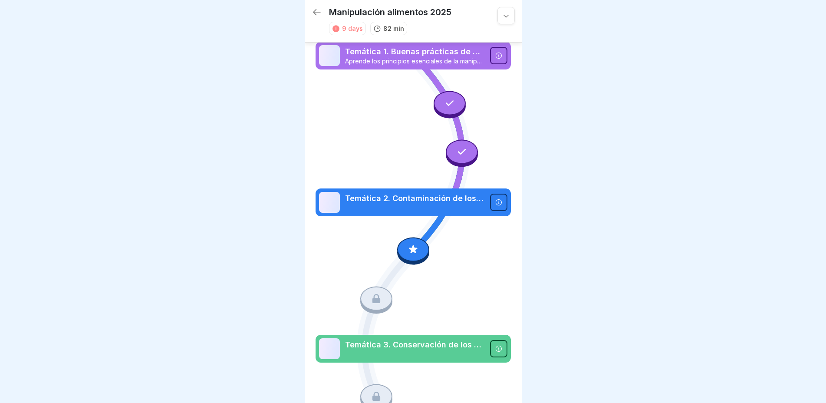
scroll to position [39, 0]
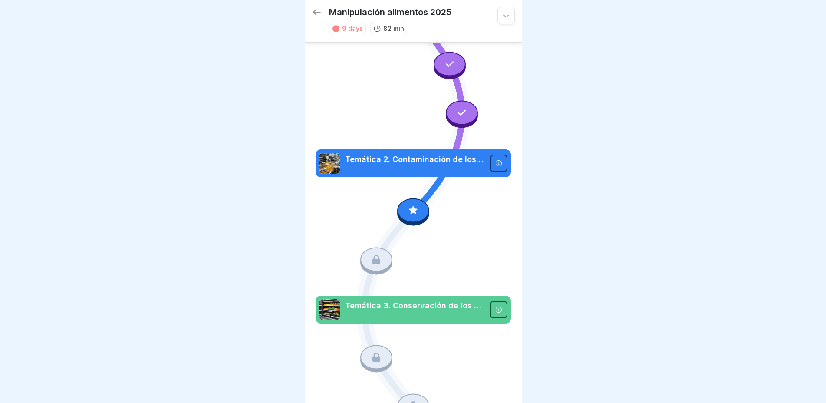
click at [398, 165] on p at bounding box center [415, 169] width 140 height 8
click at [407, 205] on icon at bounding box center [412, 210] width 11 height 11
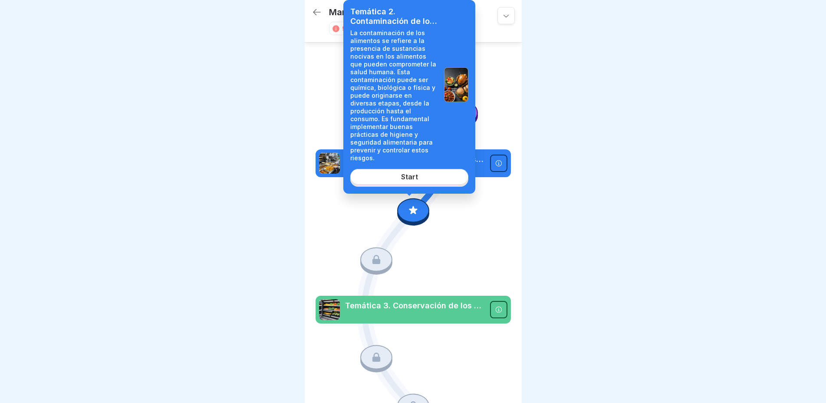
click at [409, 173] on div "Start" at bounding box center [409, 177] width 17 height 8
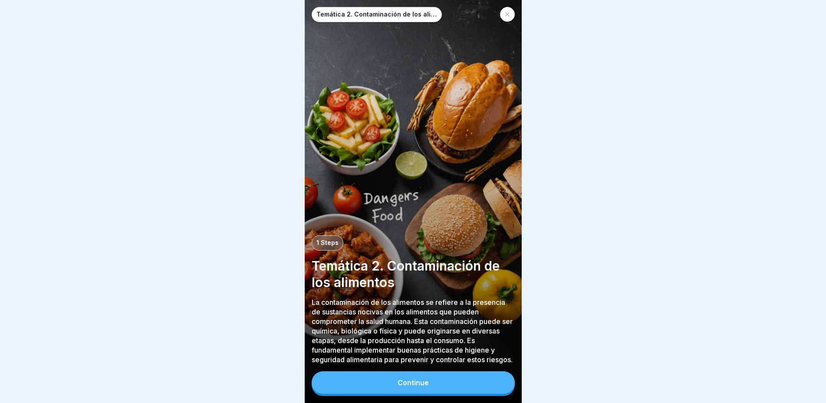
click at [404, 383] on div "Continue" at bounding box center [412, 382] width 31 height 8
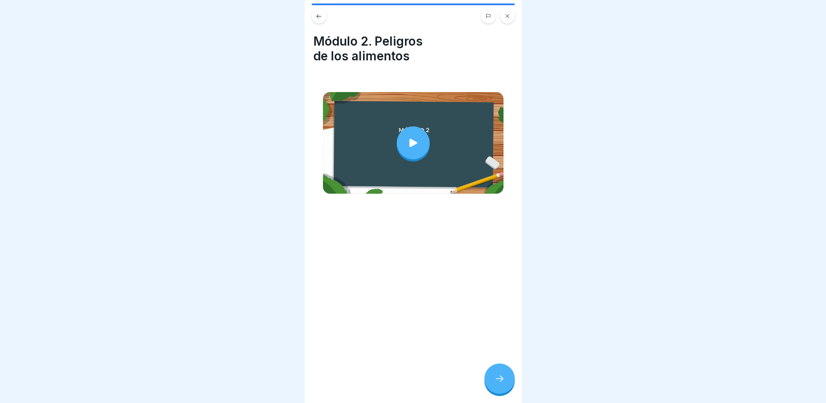
click at [493, 386] on div at bounding box center [499, 378] width 30 height 30
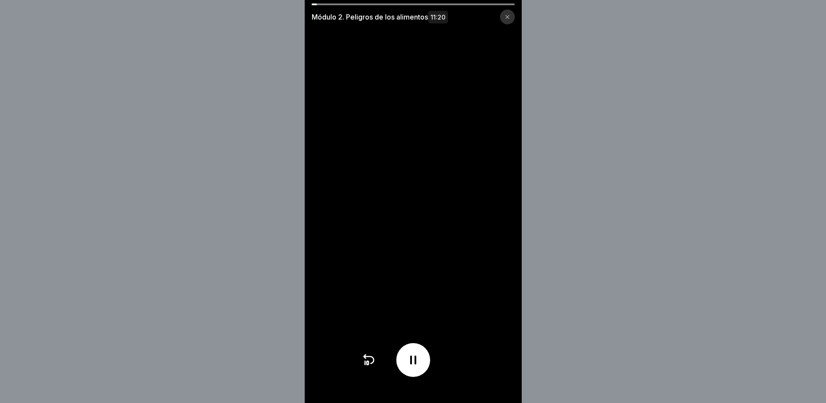
click at [319, 5] on div "Módulo 2. Peligros de los alimentos 11:20" at bounding box center [413, 13] width 217 height 21
click at [327, 2] on video at bounding box center [413, 201] width 217 height 403
click at [328, 3] on div at bounding box center [412, 4] width 203 height 2
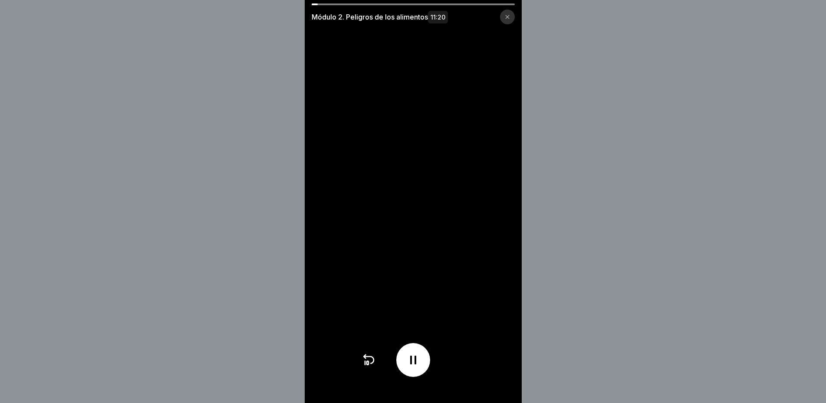
click at [328, 3] on div at bounding box center [412, 4] width 203 height 2
click at [339, 3] on div at bounding box center [412, 4] width 203 height 2
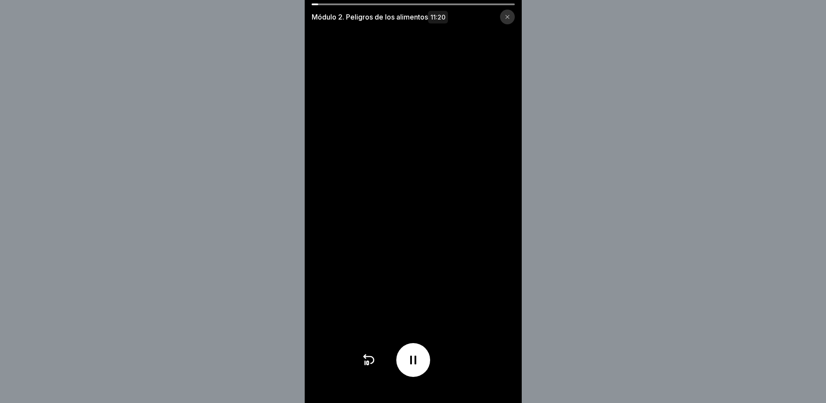
click at [339, 3] on div at bounding box center [412, 4] width 203 height 2
click at [334, 7] on div "Módulo 2. Peligros de los alimentos 11:20" at bounding box center [413, 13] width 217 height 21
click at [332, 4] on div at bounding box center [412, 4] width 203 height 2
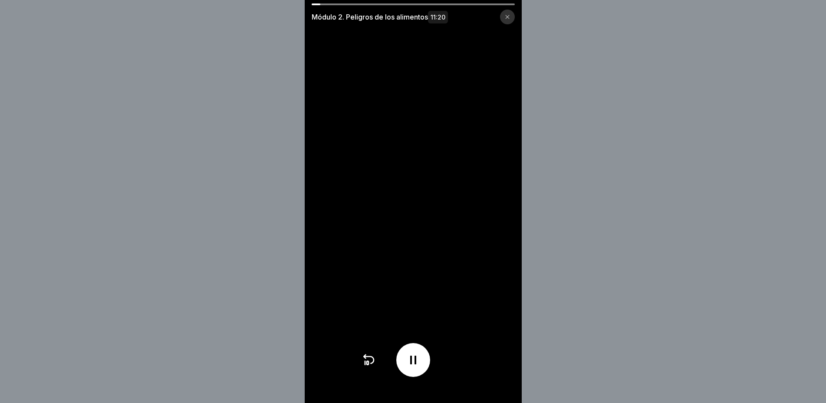
click at [332, 4] on div at bounding box center [412, 4] width 203 height 2
drag, startPoint x: 319, startPoint y: 3, endPoint x: 336, endPoint y: 4, distance: 16.5
click at [336, 4] on div "Módulo 2. Peligros de los alimentos 11:20" at bounding box center [413, 201] width 217 height 403
click at [336, 4] on div at bounding box center [412, 4] width 203 height 2
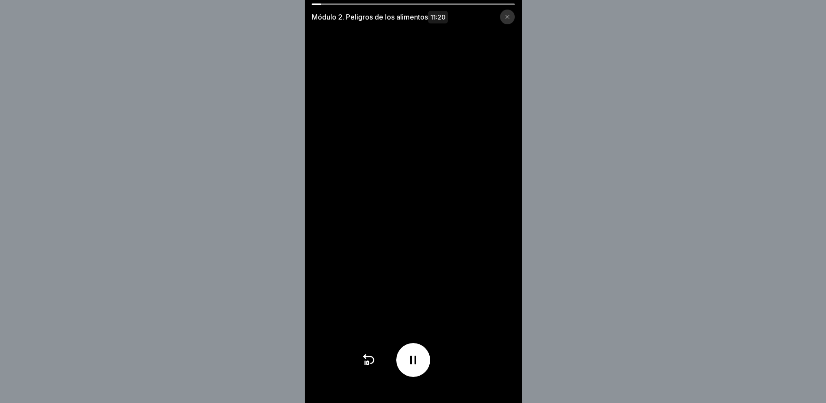
click at [336, 4] on div at bounding box center [412, 4] width 203 height 2
click at [345, 3] on video at bounding box center [413, 201] width 217 height 403
click at [346, 6] on div "Módulo 2. Peligros de los alimentos 11:20" at bounding box center [413, 13] width 217 height 21
click at [350, 3] on video at bounding box center [413, 201] width 217 height 403
click at [369, 3] on div at bounding box center [412, 4] width 203 height 2
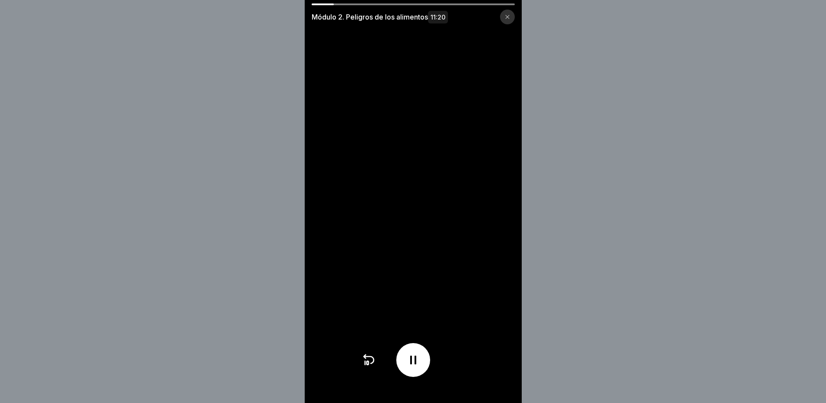
click at [377, 3] on div at bounding box center [412, 4] width 203 height 2
click at [493, 6] on div "Módulo 2. Peligros de los alimentos 11:20" at bounding box center [413, 13] width 217 height 21
click at [492, 1] on video at bounding box center [413, 201] width 217 height 403
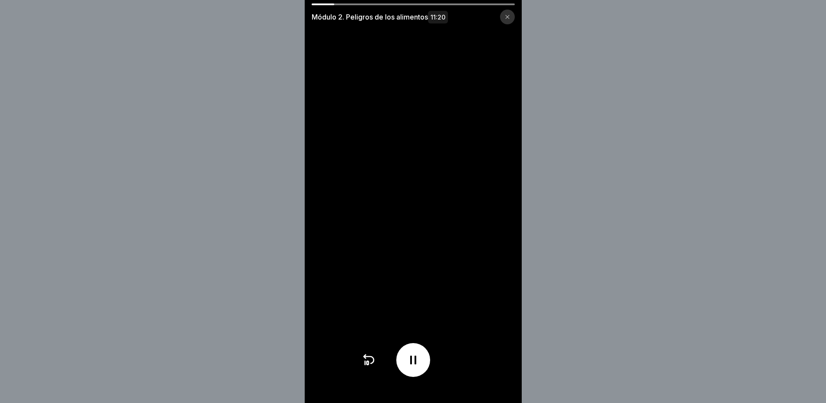
click at [492, 1] on video at bounding box center [413, 201] width 217 height 403
drag, startPoint x: 331, startPoint y: 5, endPoint x: 367, endPoint y: 4, distance: 35.6
click at [350, 4] on div at bounding box center [412, 4] width 203 height 2
click at [368, 4] on div at bounding box center [412, 4] width 203 height 2
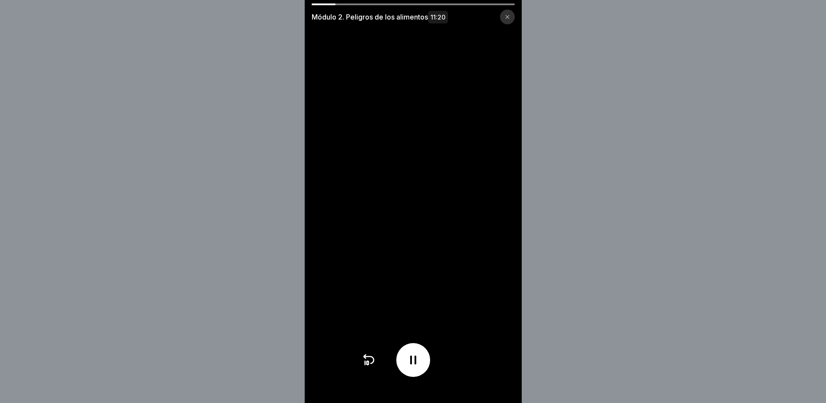
click at [368, 4] on div at bounding box center [412, 4] width 203 height 2
click at [367, 4] on div at bounding box center [412, 4] width 203 height 2
click at [371, 3] on div at bounding box center [412, 4] width 203 height 2
click at [383, 4] on div at bounding box center [412, 4] width 203 height 2
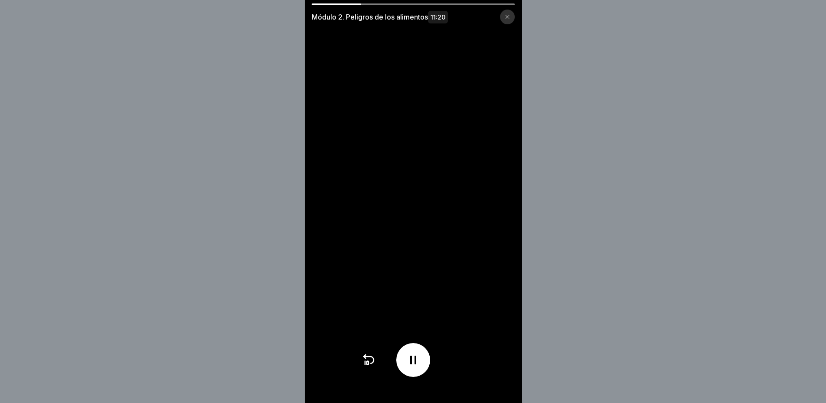
click at [383, 4] on div at bounding box center [412, 4] width 203 height 2
click at [397, 3] on video at bounding box center [413, 201] width 217 height 403
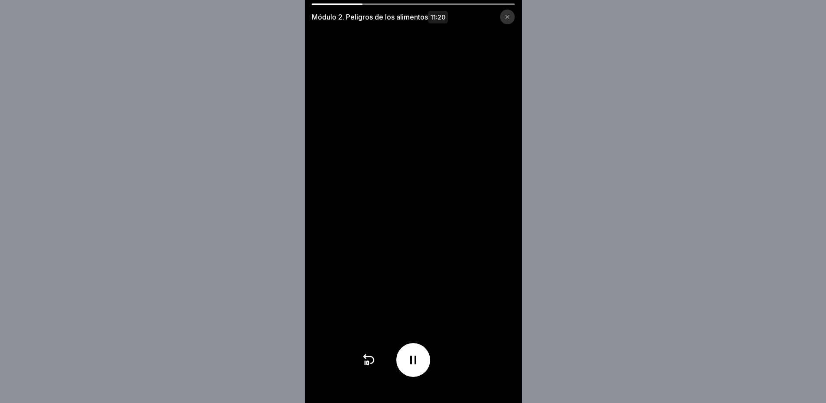
click at [397, 3] on video at bounding box center [413, 201] width 217 height 403
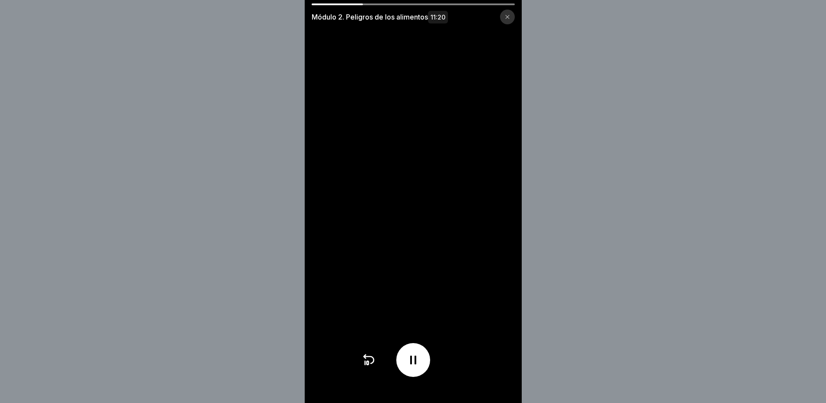
click at [397, 3] on video at bounding box center [413, 201] width 217 height 403
click at [501, 2] on video at bounding box center [413, 201] width 217 height 403
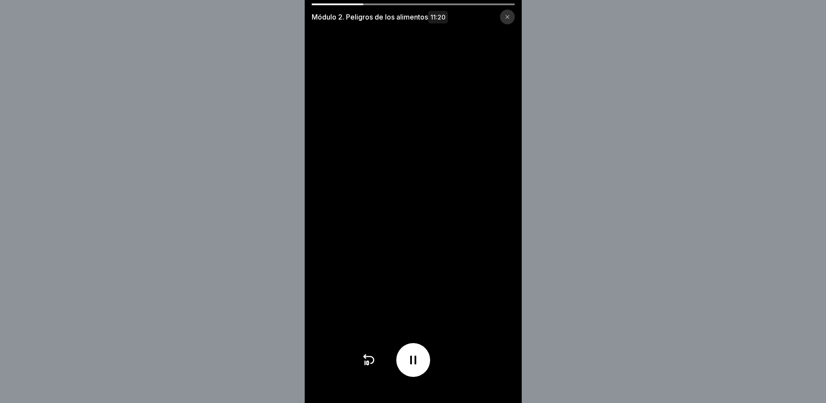
click at [509, 10] on div at bounding box center [507, 17] width 15 height 15
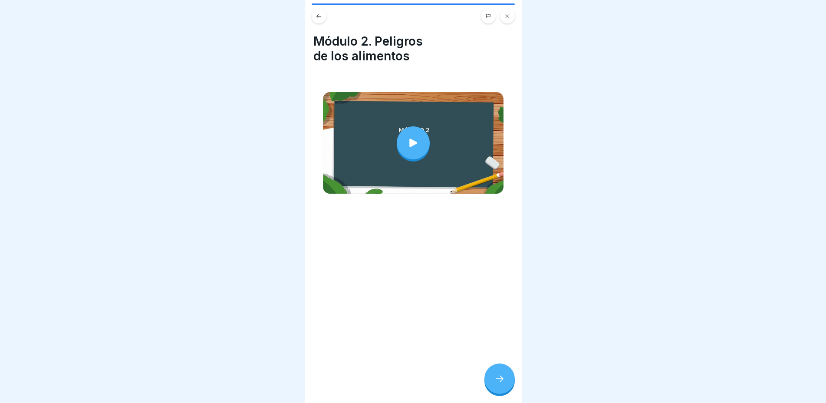
click at [506, 386] on div at bounding box center [499, 378] width 30 height 30
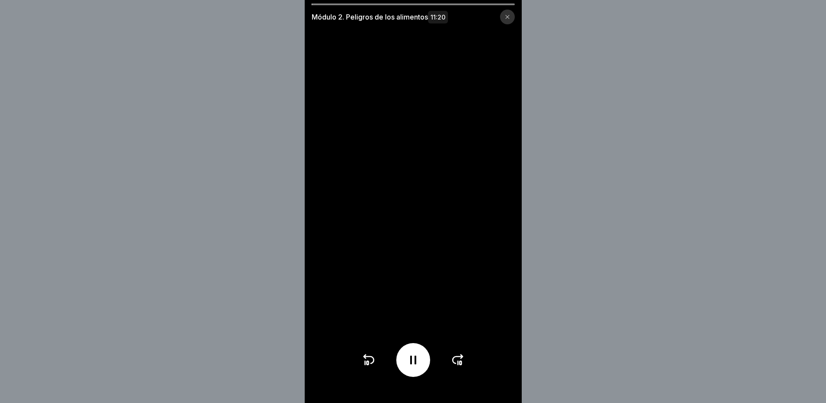
click at [460, 366] on icon at bounding box center [458, 360] width 14 height 14
click at [343, 0] on video at bounding box center [413, 201] width 217 height 403
drag, startPoint x: 343, startPoint y: 0, endPoint x: 341, endPoint y: 5, distance: 4.9
click at [342, 3] on video at bounding box center [413, 201] width 217 height 403
click at [341, 5] on div "Módulo 2. Peligros de los alimentos 11:20" at bounding box center [413, 13] width 217 height 21
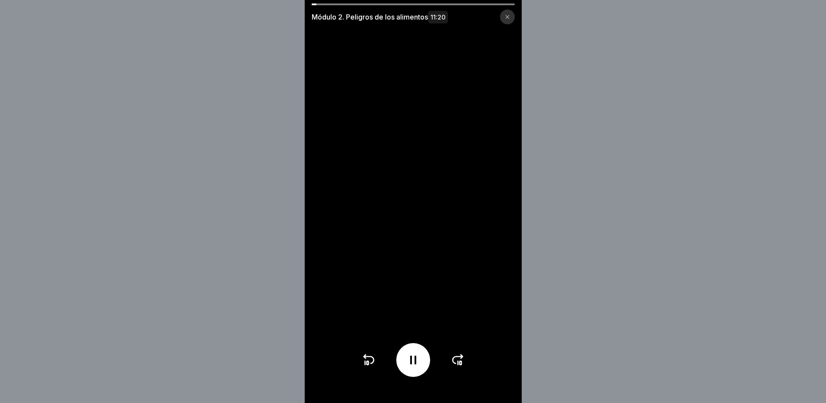
click at [341, 5] on div "Módulo 2. Peligros de los alimentos 11:20" at bounding box center [413, 13] width 217 height 21
drag, startPoint x: 316, startPoint y: 4, endPoint x: 508, endPoint y: 9, distance: 192.2
click at [508, 9] on div "Módulo 2. Peligros de los alimentos 11:20" at bounding box center [413, 13] width 217 height 21
click at [436, 3] on div at bounding box center [412, 4] width 203 height 2
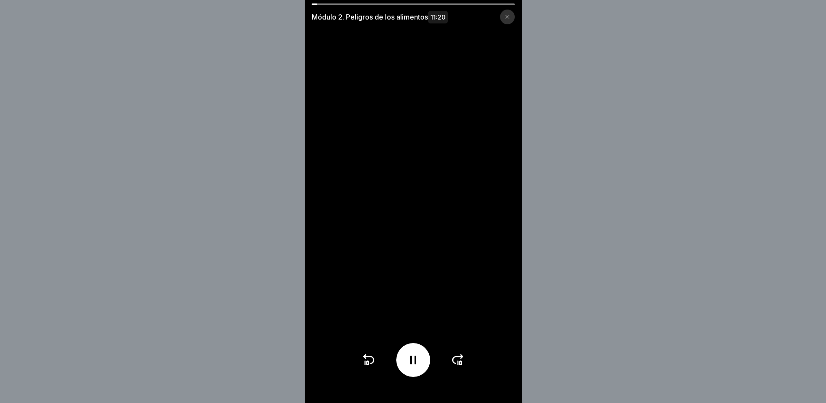
click at [436, 3] on div at bounding box center [412, 4] width 203 height 2
click at [465, 367] on icon at bounding box center [458, 360] width 14 height 14
click at [461, 364] on icon at bounding box center [460, 362] width 2 height 3
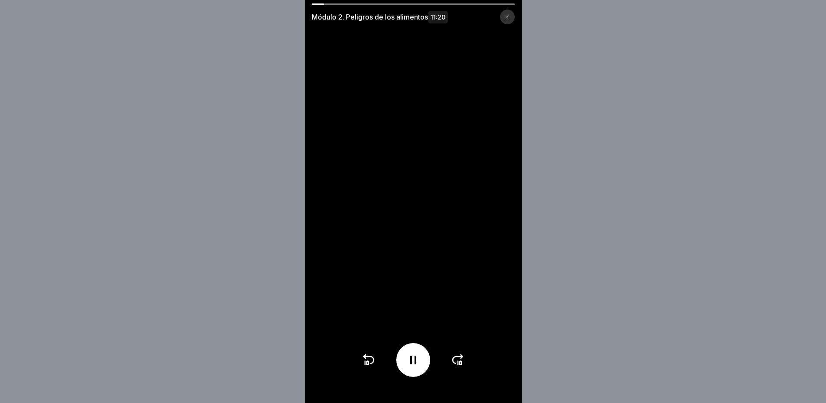
click at [468, 367] on div "Módulo 2. Peligros de los alimentos 11:20" at bounding box center [413, 201] width 217 height 403
click at [469, 367] on video at bounding box center [413, 201] width 217 height 403
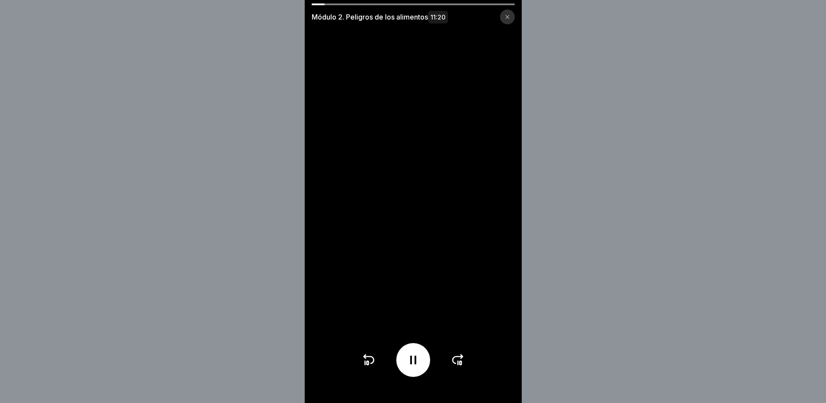
click at [469, 367] on video at bounding box center [413, 201] width 217 height 403
click at [462, 367] on icon at bounding box center [458, 360] width 14 height 14
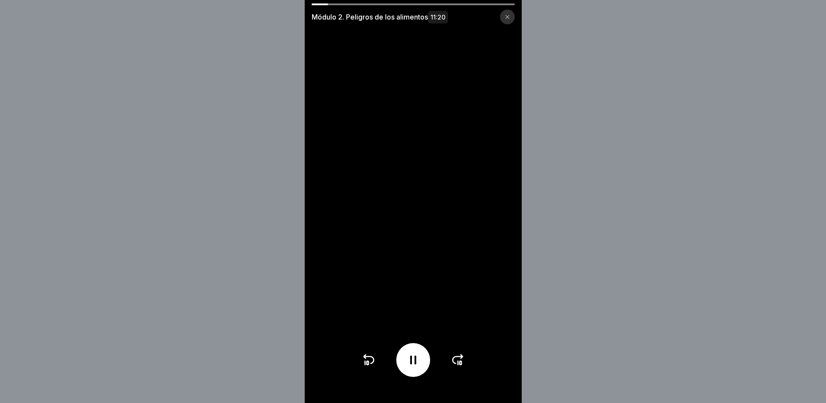
click at [462, 367] on icon at bounding box center [458, 360] width 14 height 14
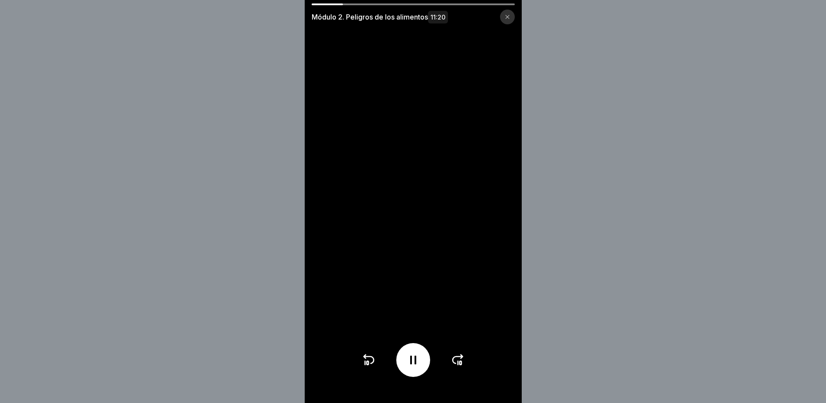
click at [462, 367] on icon at bounding box center [458, 360] width 14 height 14
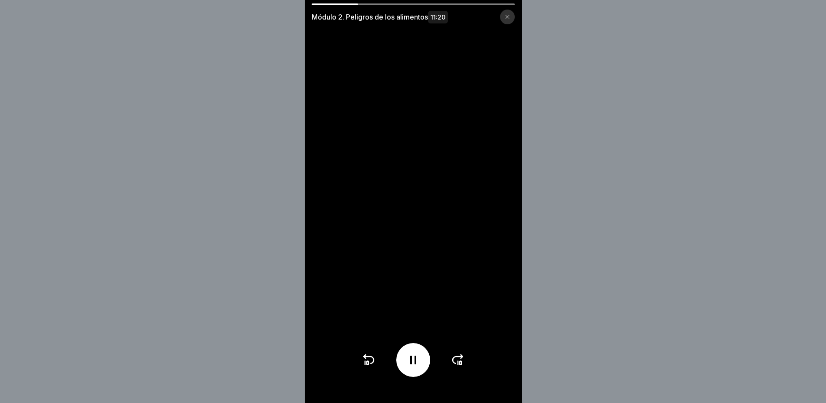
click at [462, 367] on icon at bounding box center [458, 360] width 14 height 14
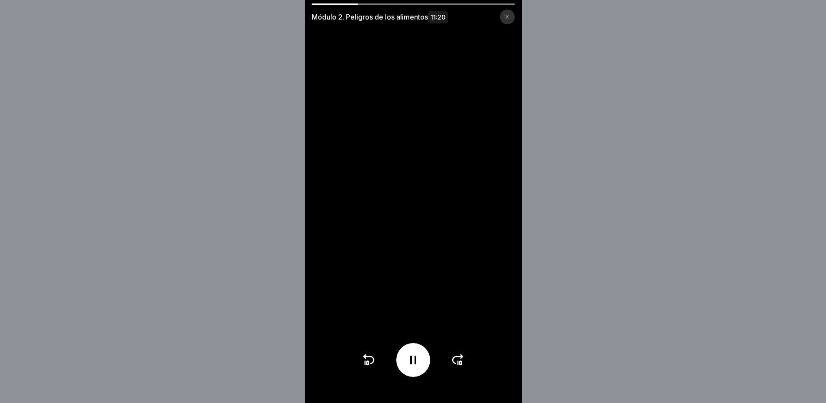
click at [462, 367] on icon at bounding box center [458, 360] width 14 height 14
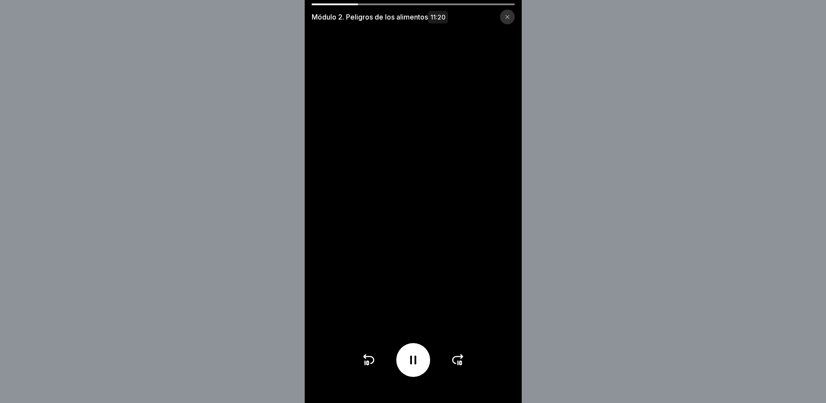
click at [462, 367] on icon at bounding box center [458, 360] width 14 height 14
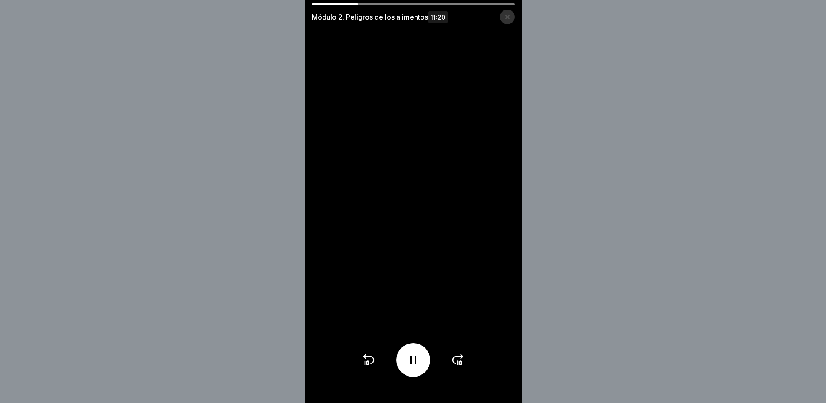
click at [462, 367] on icon at bounding box center [458, 360] width 14 height 14
click at [476, 367] on video at bounding box center [413, 201] width 217 height 403
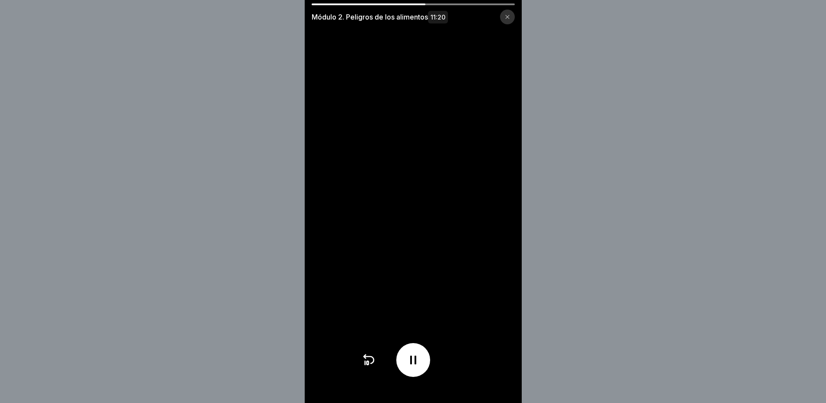
click at [476, 367] on video at bounding box center [413, 201] width 217 height 403
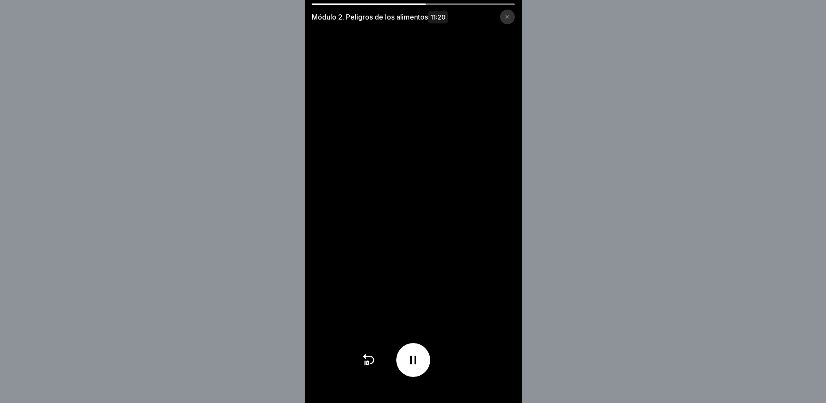
click at [465, 372] on div at bounding box center [412, 360] width 103 height 34
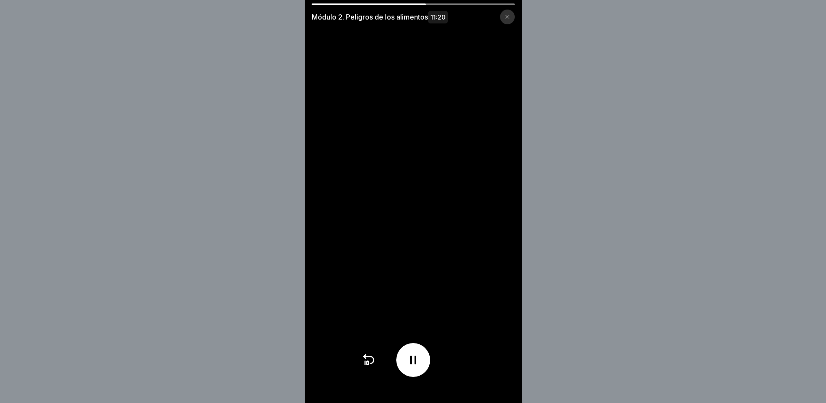
click at [465, 372] on div at bounding box center [412, 360] width 103 height 34
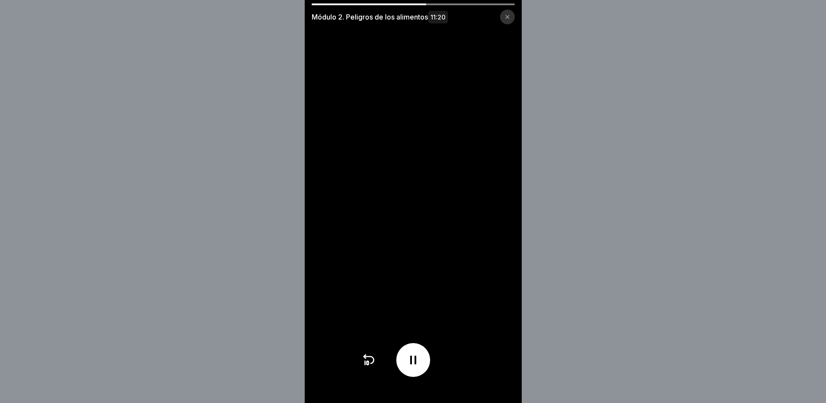
click at [465, 372] on div at bounding box center [412, 360] width 103 height 34
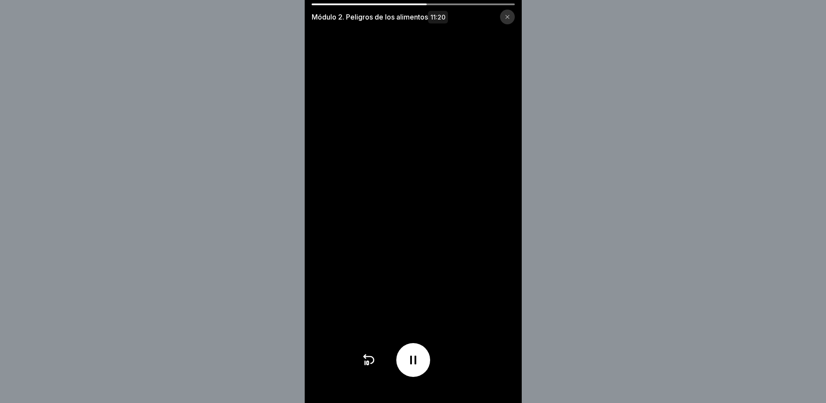
click at [465, 372] on div at bounding box center [412, 360] width 103 height 34
click at [465, 6] on div "Módulo 2. Peligros de los alimentos 11:20" at bounding box center [413, 13] width 217 height 21
click at [467, 5] on div at bounding box center [412, 4] width 203 height 2
click at [467, 3] on div at bounding box center [412, 4] width 203 height 2
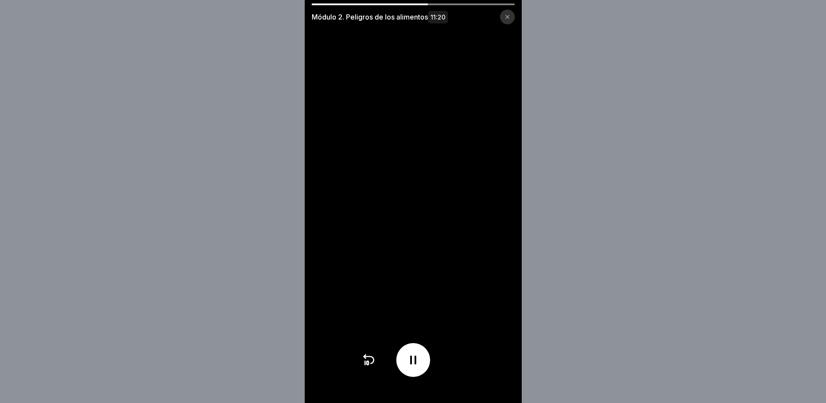
click at [467, 3] on div at bounding box center [412, 4] width 203 height 2
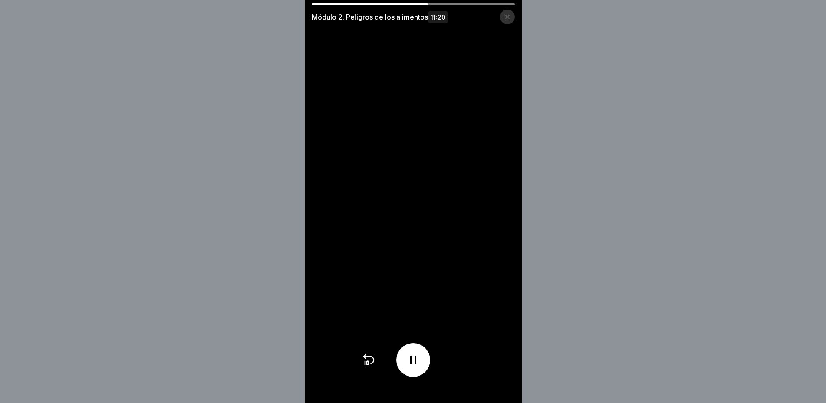
click at [467, 3] on div at bounding box center [412, 4] width 203 height 2
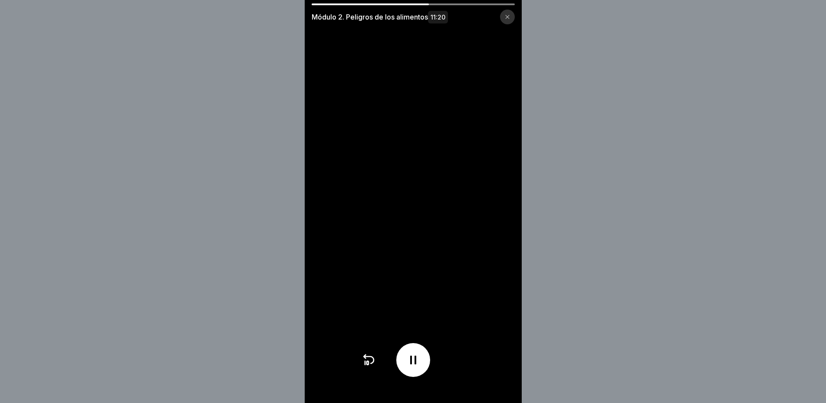
click at [467, 3] on div at bounding box center [412, 4] width 203 height 2
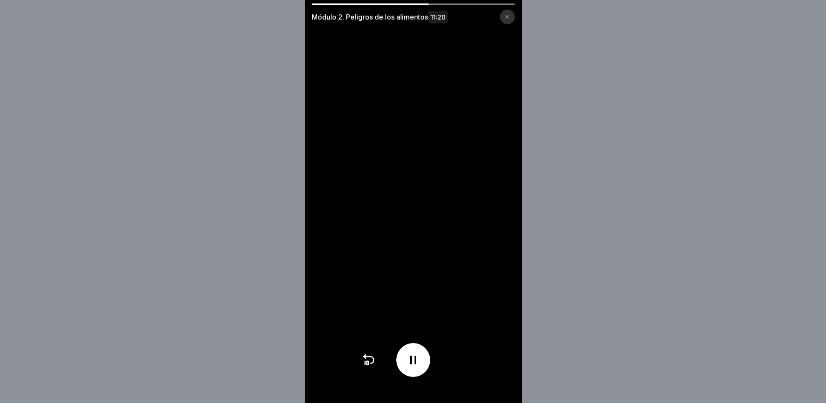
click at [467, 3] on div at bounding box center [412, 4] width 203 height 2
click at [467, 3] on video at bounding box center [413, 201] width 217 height 403
click at [461, 3] on div at bounding box center [412, 4] width 203 height 2
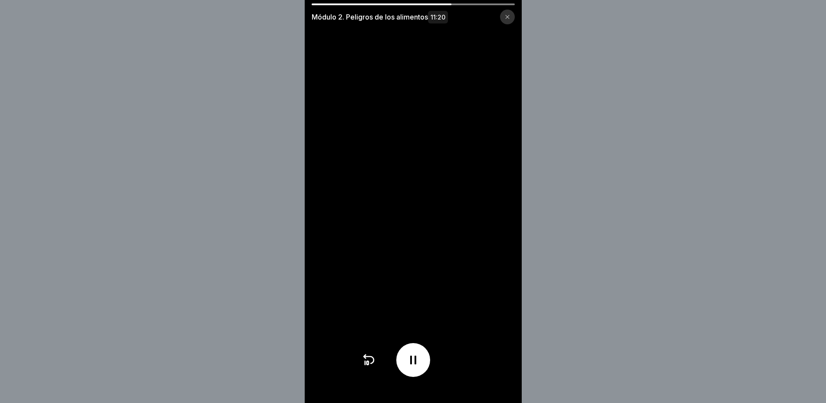
click at [460, 5] on div "Módulo 2. Peligros de los alimentos 11:20" at bounding box center [413, 13] width 217 height 21
click at [460, 5] on div at bounding box center [412, 4] width 203 height 2
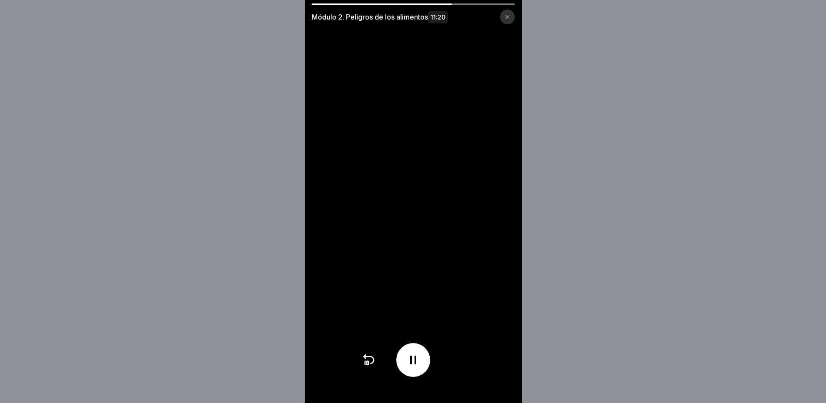
click at [460, 5] on div at bounding box center [412, 4] width 203 height 2
click at [461, 5] on div at bounding box center [412, 4] width 203 height 2
click at [470, 4] on div at bounding box center [412, 4] width 203 height 2
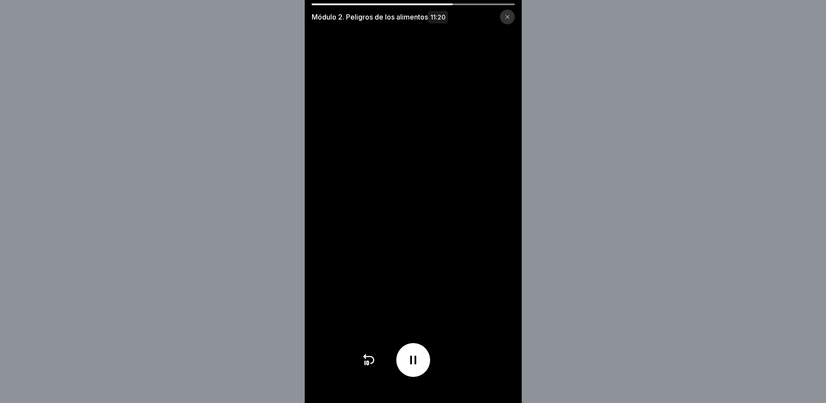
click at [470, 4] on div at bounding box center [412, 4] width 203 height 2
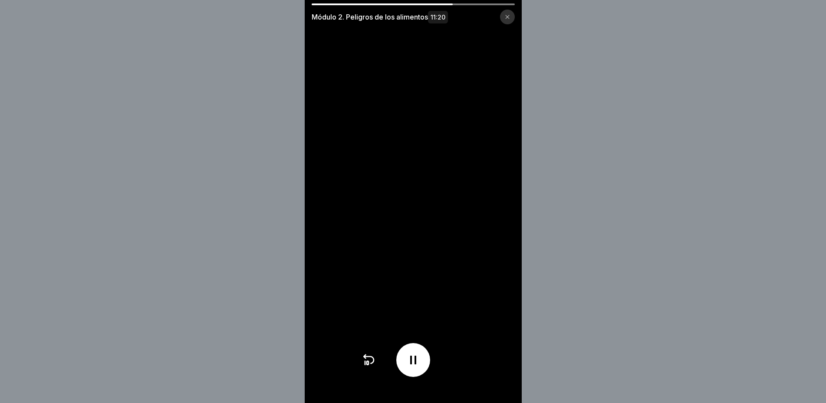
click at [470, 4] on div at bounding box center [412, 4] width 203 height 2
click at [488, 4] on div at bounding box center [412, 4] width 203 height 2
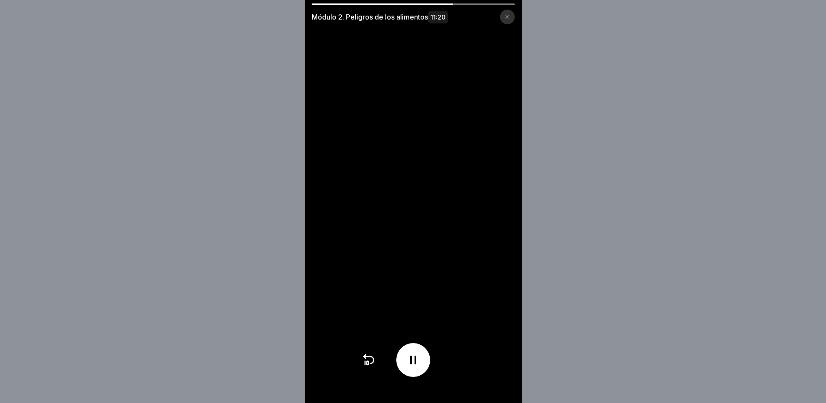
click at [488, 4] on div at bounding box center [412, 4] width 203 height 2
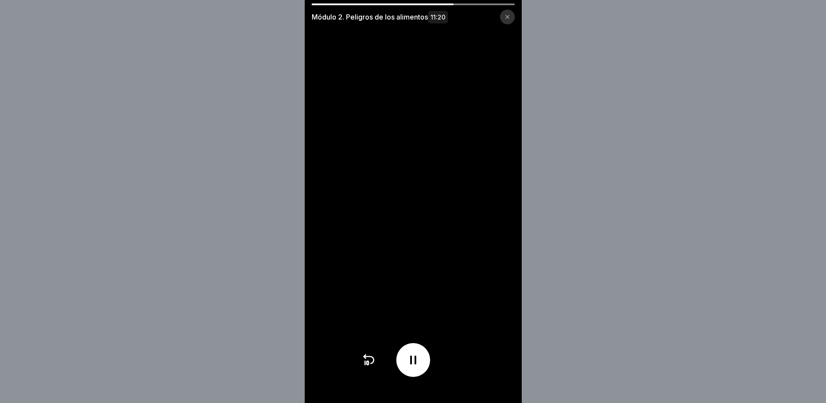
click at [488, 4] on div at bounding box center [412, 4] width 203 height 2
click at [515, 5] on div "Módulo 2. Peligros de los alimentos 11:20" at bounding box center [413, 13] width 217 height 21
click at [516, 1] on video at bounding box center [413, 201] width 217 height 403
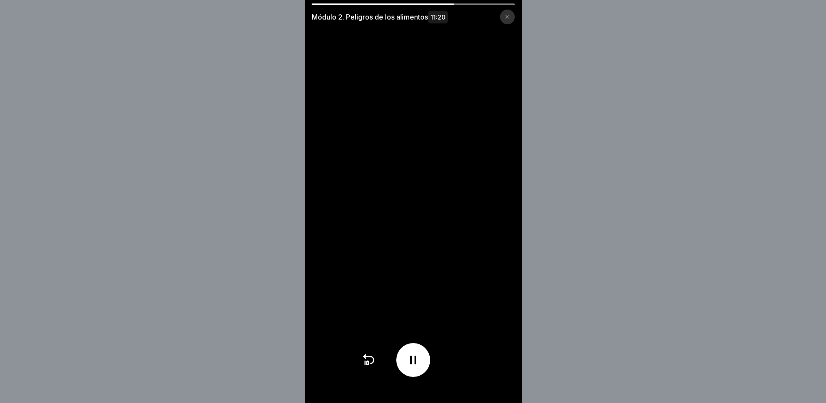
click at [516, 1] on video at bounding box center [413, 201] width 217 height 403
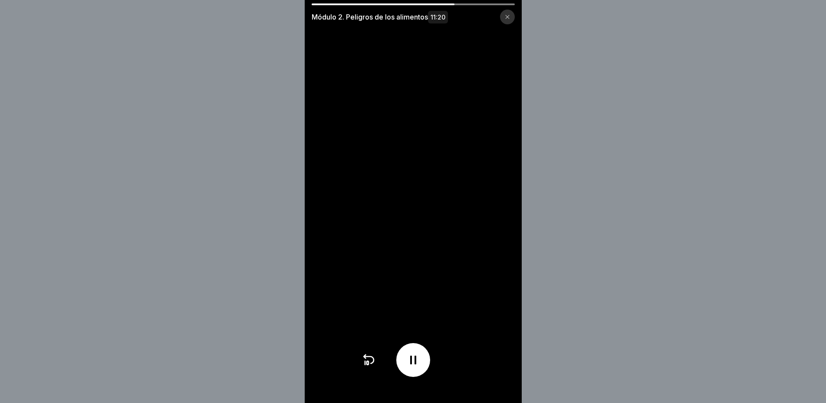
click at [516, 1] on video at bounding box center [413, 201] width 217 height 403
click at [462, 3] on div at bounding box center [412, 4] width 203 height 2
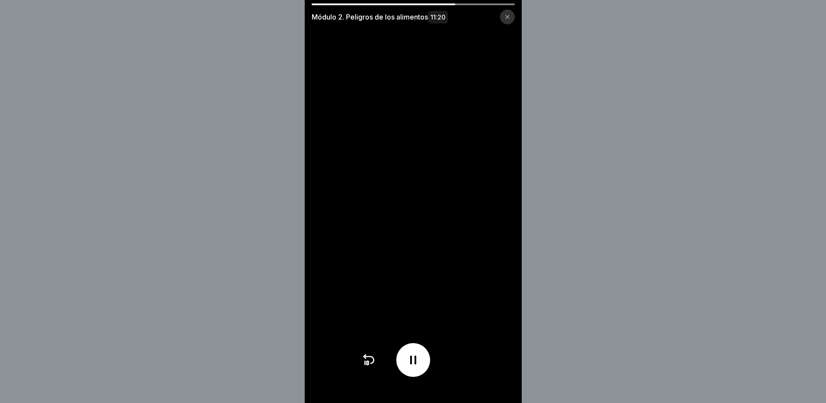
click at [467, 3] on div at bounding box center [412, 4] width 203 height 2
click at [469, 3] on div at bounding box center [412, 4] width 203 height 2
click at [469, 5] on div "Módulo 2. Peligros de los alimentos 11:20" at bounding box center [413, 13] width 217 height 21
click at [468, 6] on div "Módulo 2. Peligros de los alimentos 11:20" at bounding box center [413, 13] width 217 height 21
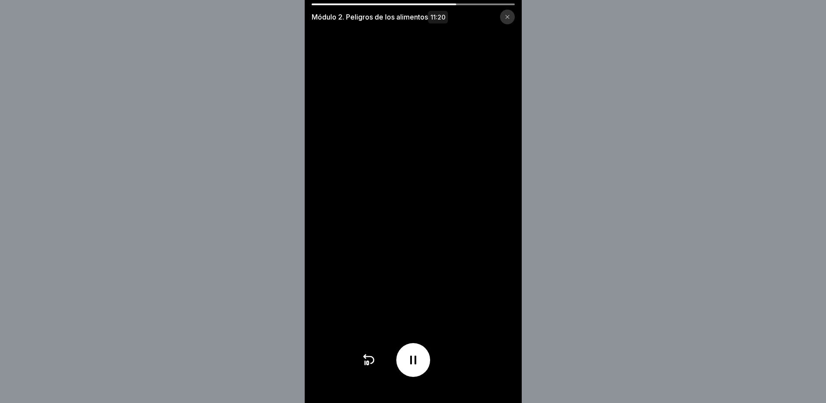
click at [468, 7] on div "Módulo 2. Peligros de los alimentos 11:20" at bounding box center [413, 13] width 217 height 21
click at [468, 5] on div at bounding box center [412, 4] width 203 height 2
click at [468, 2] on video at bounding box center [413, 201] width 217 height 403
click at [497, 4] on div at bounding box center [412, 4] width 203 height 2
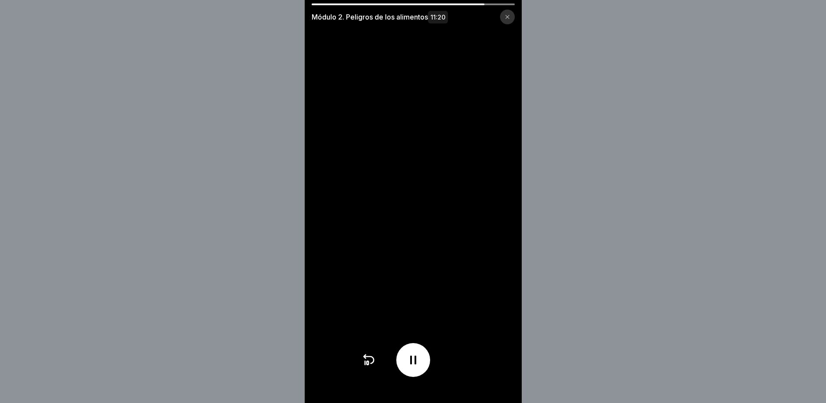
click at [497, 4] on div at bounding box center [412, 4] width 203 height 2
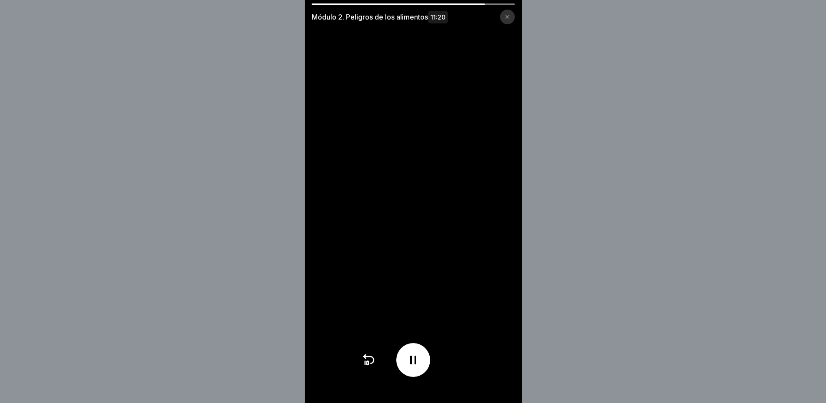
click at [497, 4] on div at bounding box center [412, 4] width 203 height 2
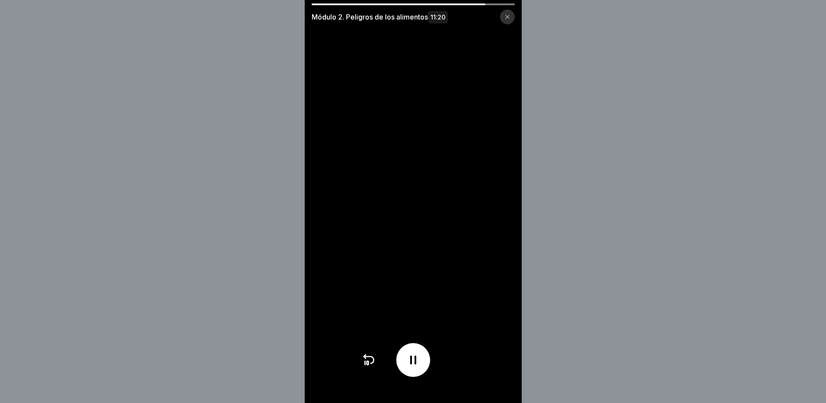
click at [497, 4] on div at bounding box center [412, 4] width 203 height 2
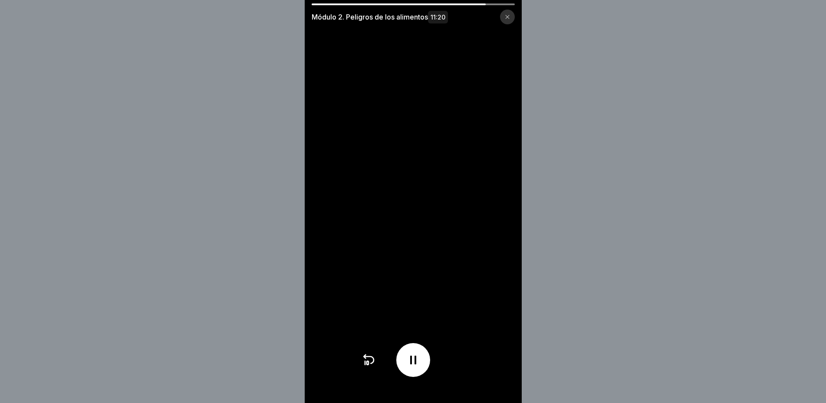
click at [497, 4] on div at bounding box center [412, 4] width 203 height 2
click at [499, 4] on div at bounding box center [412, 4] width 203 height 2
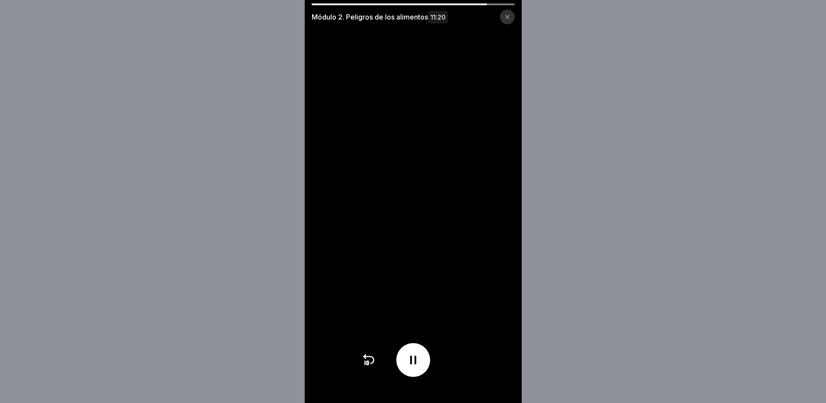
click at [499, 4] on div at bounding box center [412, 4] width 203 height 2
click at [499, 6] on div "Módulo 2. Peligros de los alimentos 11:20" at bounding box center [413, 13] width 217 height 21
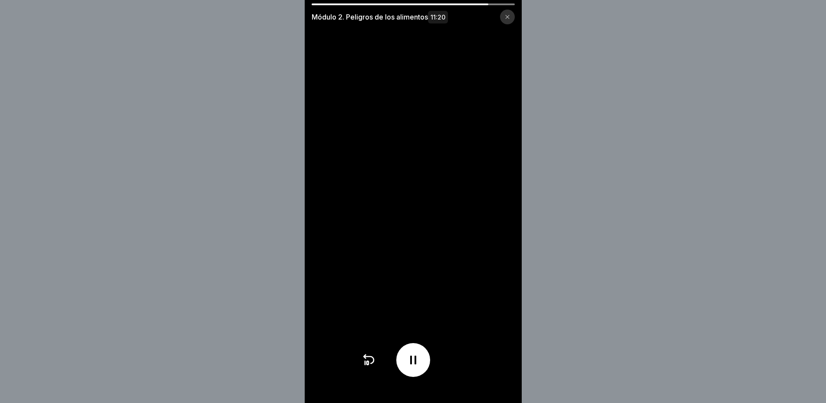
click at [499, 6] on div "Módulo 2. Peligros de los alimentos 11:20" at bounding box center [413, 13] width 217 height 21
click at [498, 4] on div at bounding box center [412, 4] width 203 height 2
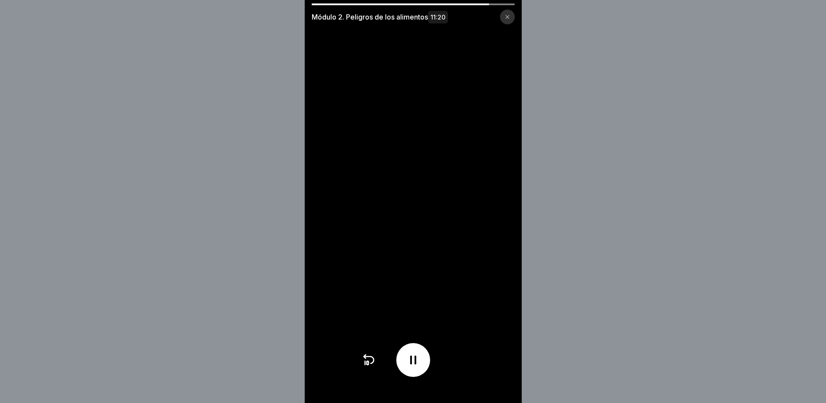
click at [498, 4] on div at bounding box center [412, 4] width 203 height 2
drag, startPoint x: 484, startPoint y: 4, endPoint x: 511, endPoint y: 4, distance: 26.5
click at [511, 4] on div at bounding box center [412, 4] width 203 height 2
click at [518, 3] on video at bounding box center [413, 201] width 217 height 403
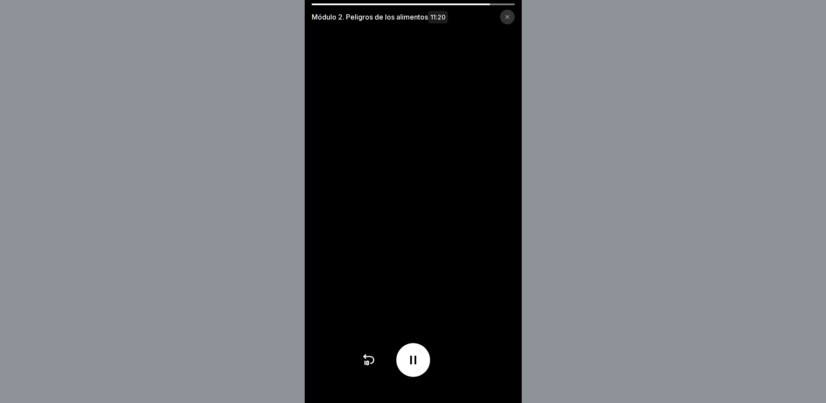
click at [518, 3] on video at bounding box center [413, 201] width 217 height 403
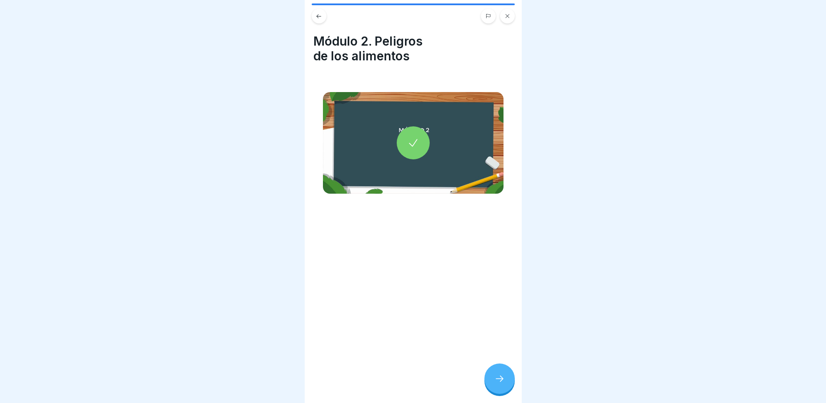
click at [495, 383] on icon at bounding box center [499, 378] width 10 height 10
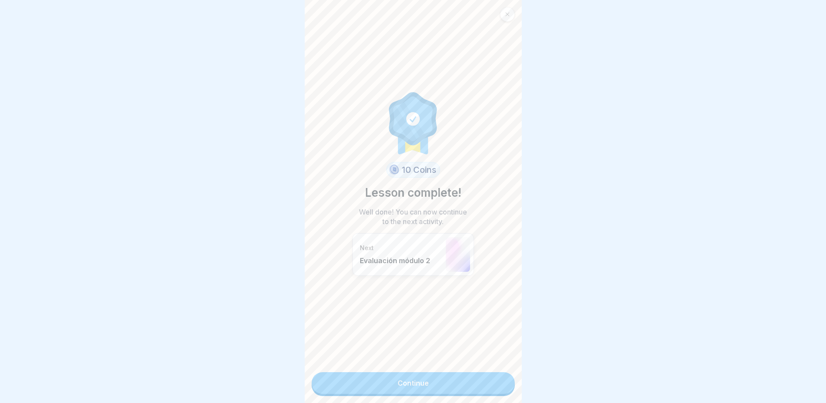
click at [419, 383] on link "Continue" at bounding box center [412, 383] width 203 height 22
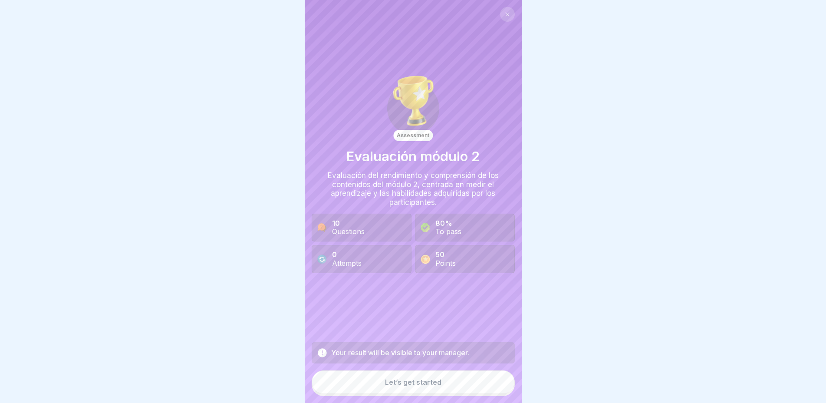
scroll to position [7, 0]
click at [410, 378] on button "Let’s get started" at bounding box center [412, 381] width 203 height 23
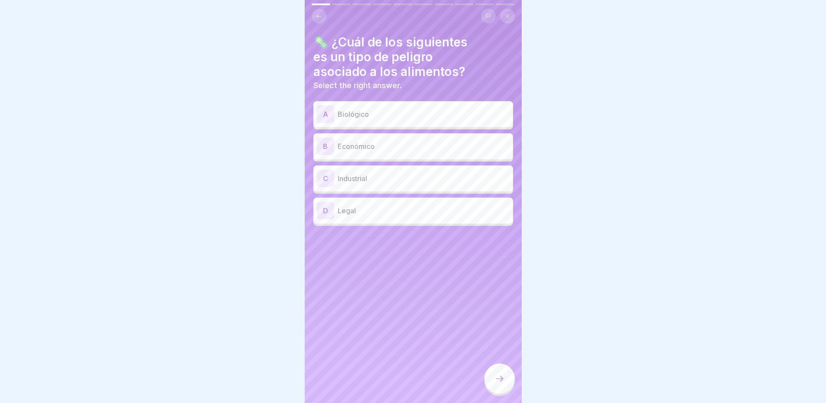
click at [349, 113] on div "A Biológico" at bounding box center [413, 113] width 193 height 17
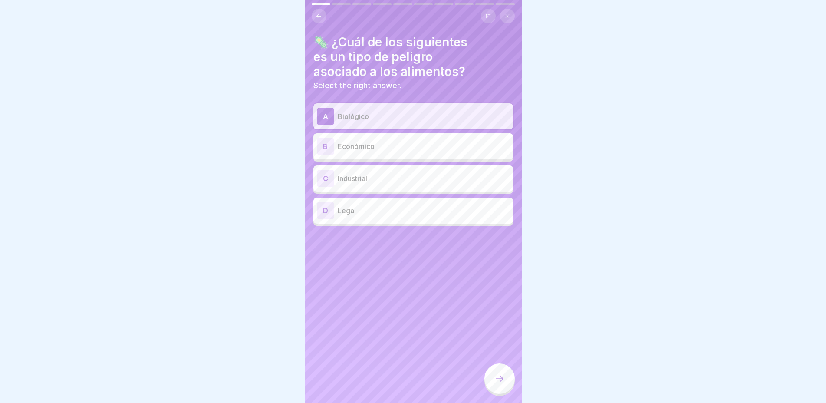
click at [499, 378] on icon at bounding box center [499, 378] width 10 height 10
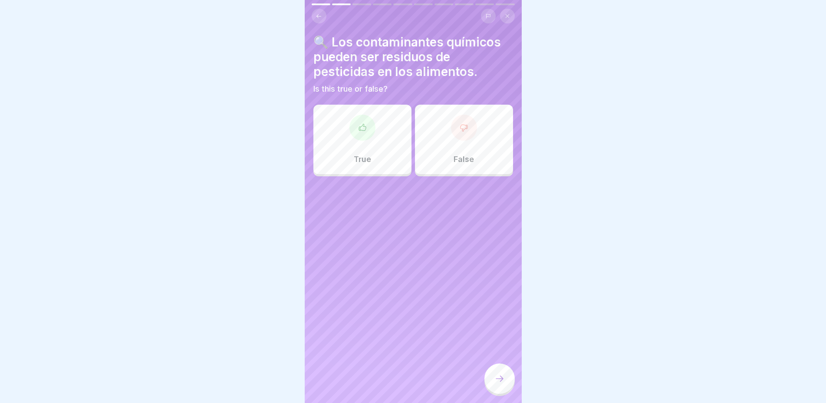
click at [379, 142] on div "True" at bounding box center [362, 139] width 98 height 69
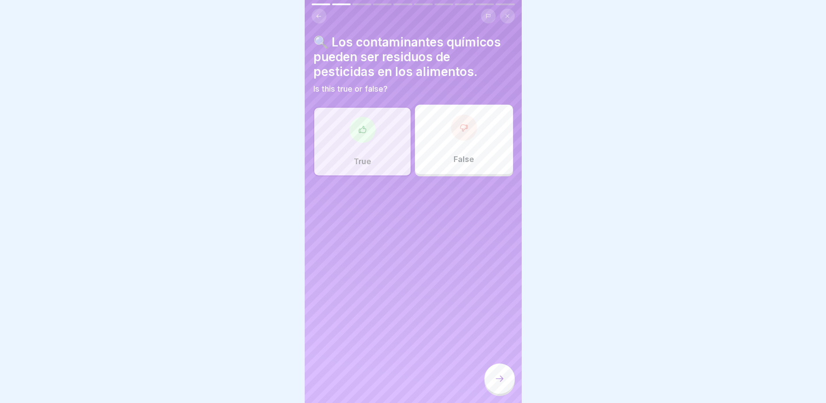
click at [501, 383] on icon at bounding box center [499, 378] width 10 height 10
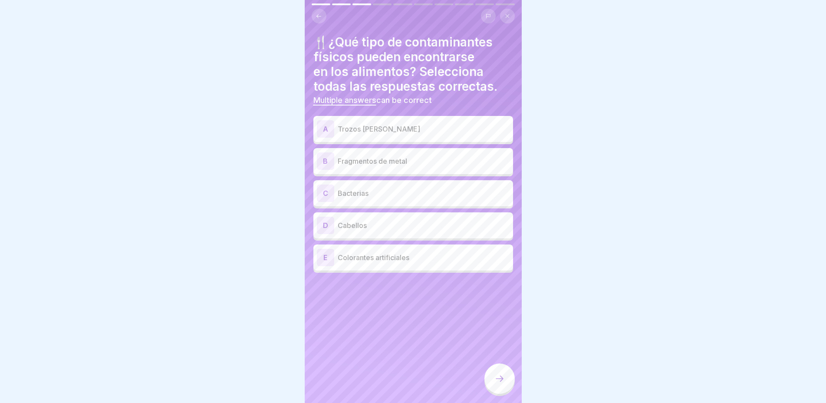
click at [354, 124] on p "Trozos [PERSON_NAME]" at bounding box center [423, 129] width 172 height 10
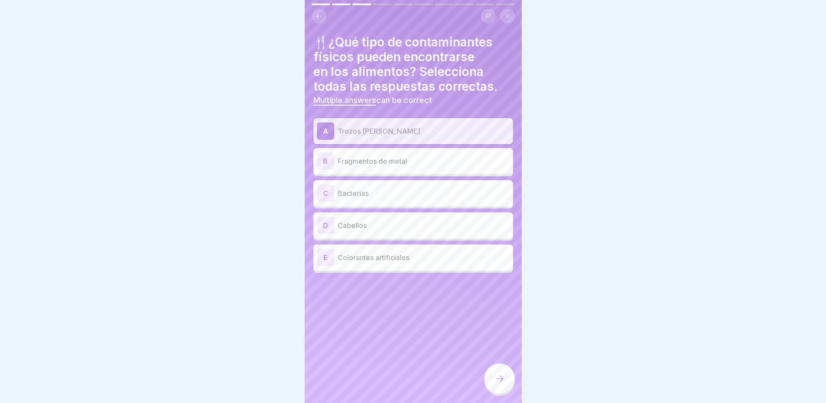
click at [344, 157] on p "Fragmentos de metal" at bounding box center [423, 161] width 172 height 10
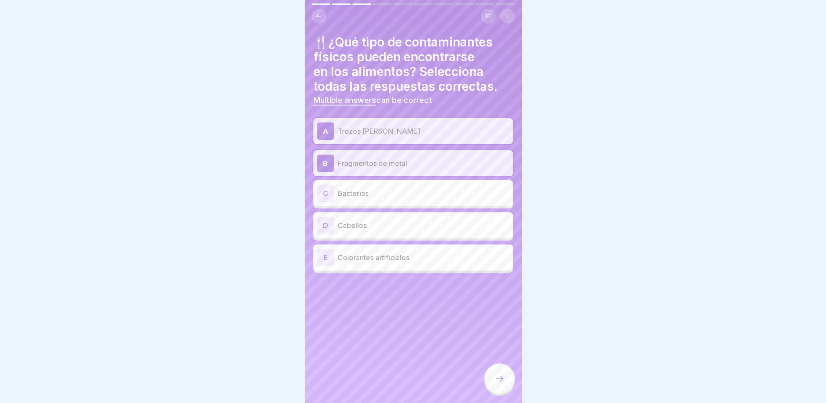
click at [375, 221] on p "Cabellos" at bounding box center [423, 225] width 172 height 10
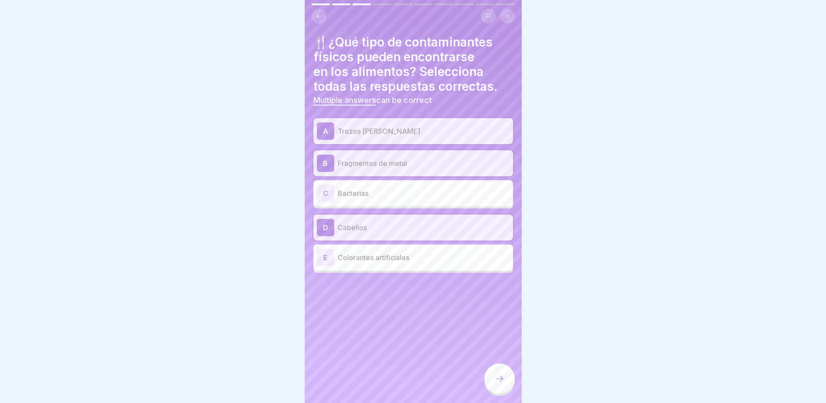
click at [501, 380] on icon at bounding box center [499, 378] width 8 height 6
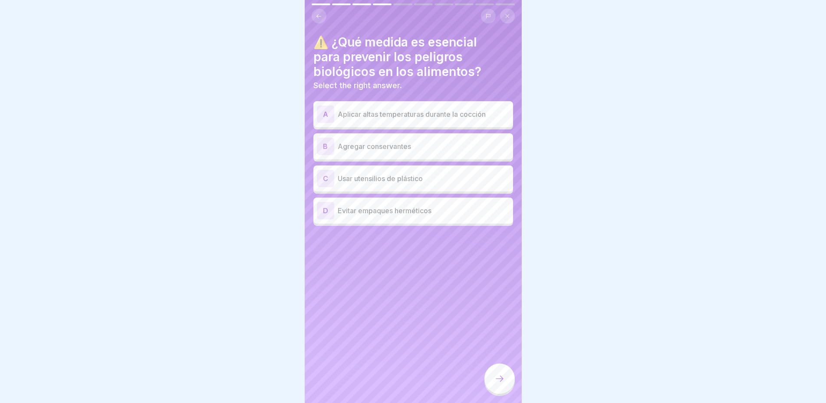
click at [357, 109] on p "Aplicar altas temperaturas durante la cocción" at bounding box center [423, 114] width 172 height 10
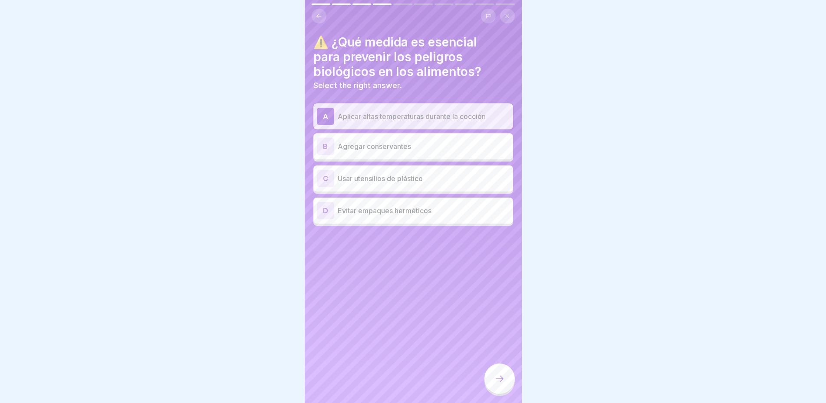
click at [497, 368] on div at bounding box center [499, 378] width 30 height 30
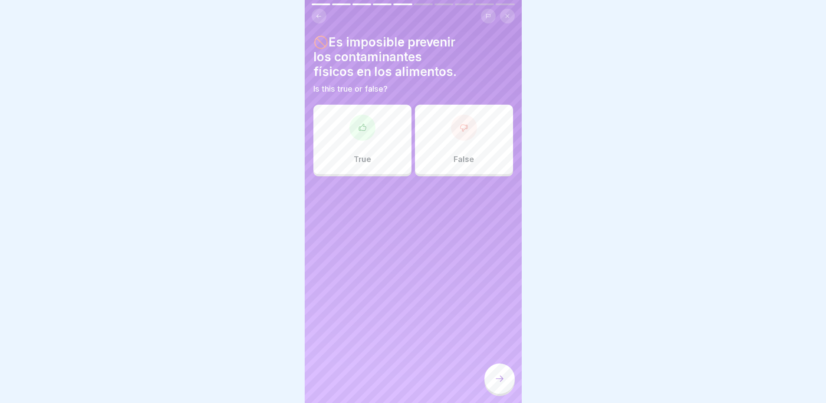
click at [453, 154] on p "False" at bounding box center [463, 159] width 20 height 10
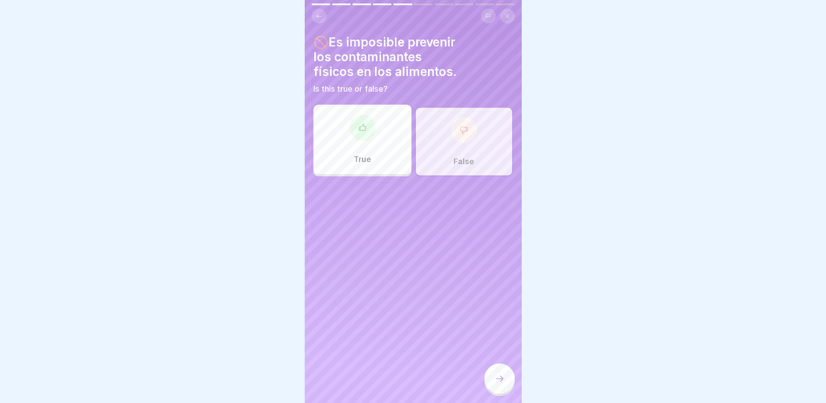
click at [443, 144] on div "False" at bounding box center [464, 141] width 98 height 69
click at [455, 144] on div "False" at bounding box center [464, 141] width 98 height 69
click at [451, 120] on div at bounding box center [464, 130] width 26 height 26
click at [360, 125] on div at bounding box center [362, 128] width 26 height 26
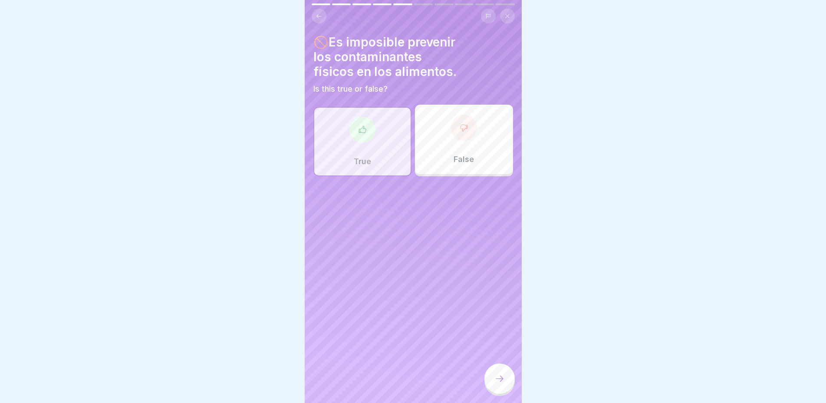
click at [460, 125] on icon at bounding box center [463, 128] width 7 height 7
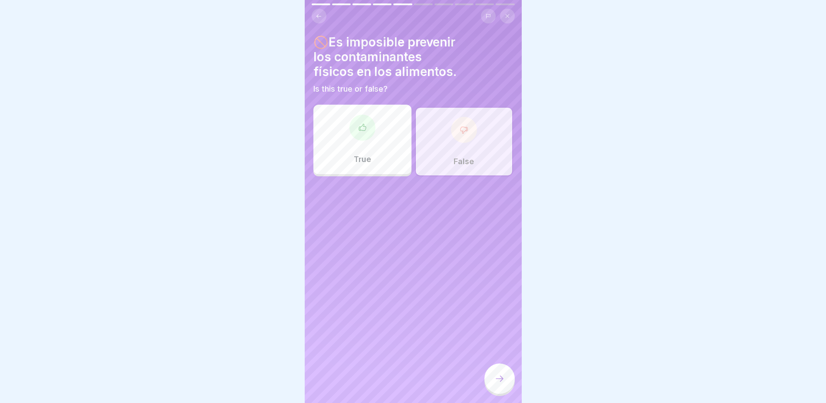
click at [380, 124] on div "True" at bounding box center [362, 139] width 98 height 69
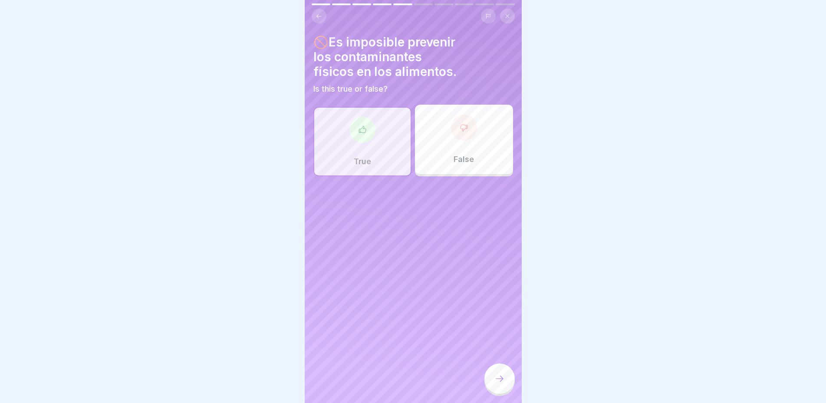
click at [473, 130] on div "False" at bounding box center [464, 139] width 98 height 69
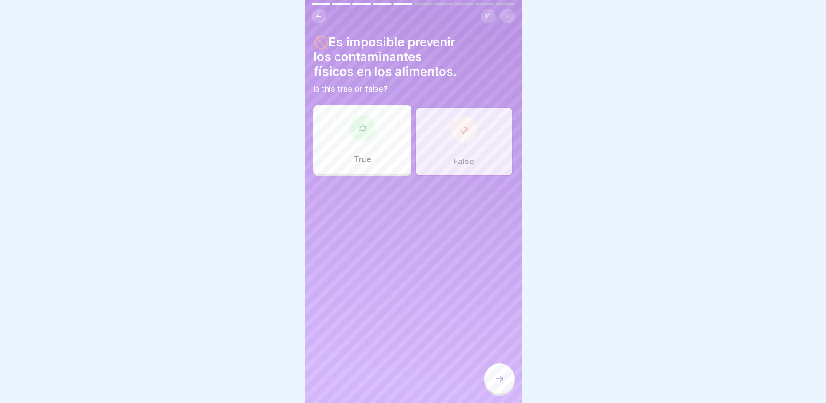
click at [473, 130] on div "False" at bounding box center [464, 141] width 98 height 69
click at [460, 125] on icon at bounding box center [463, 129] width 9 height 9
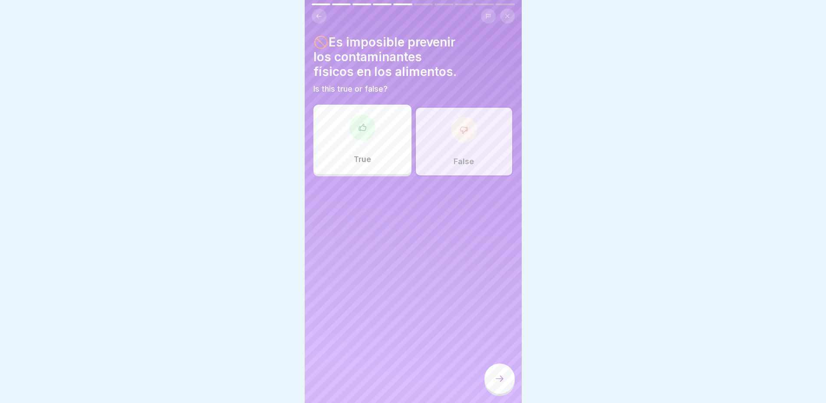
click at [460, 125] on icon at bounding box center [463, 129] width 9 height 9
click at [383, 143] on div "True" at bounding box center [362, 139] width 98 height 69
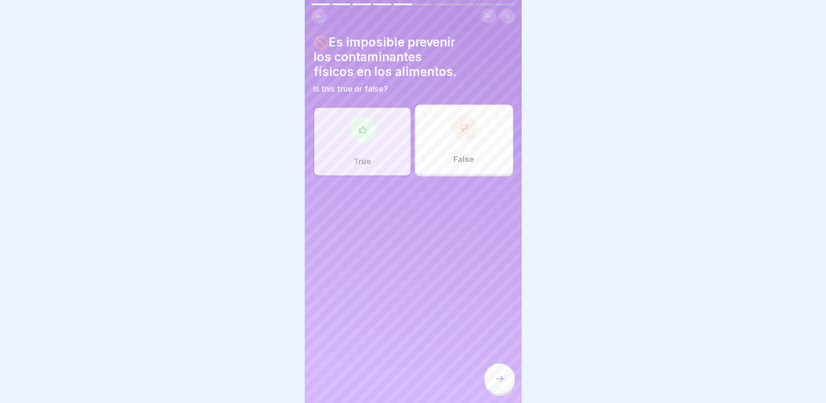
click at [468, 143] on div "False" at bounding box center [464, 139] width 98 height 69
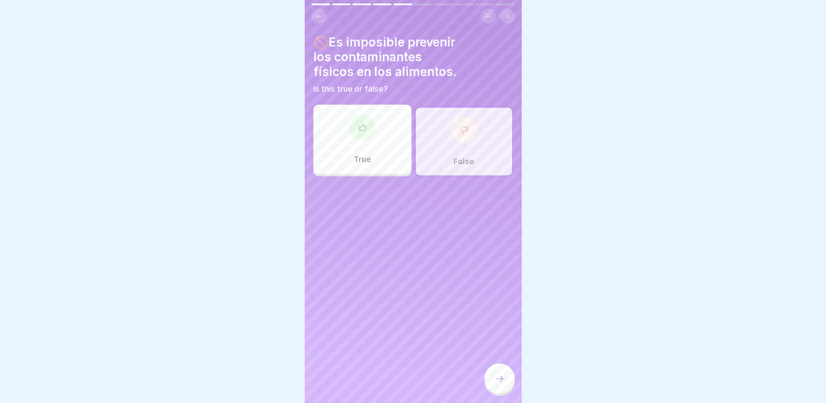
click at [468, 143] on div "False" at bounding box center [464, 141] width 98 height 69
click at [318, 13] on icon at bounding box center [318, 16] width 7 height 7
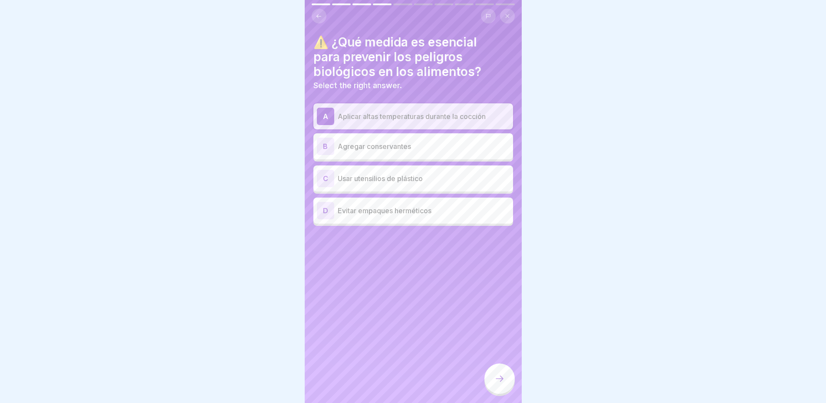
click at [493, 373] on div at bounding box center [499, 378] width 30 height 30
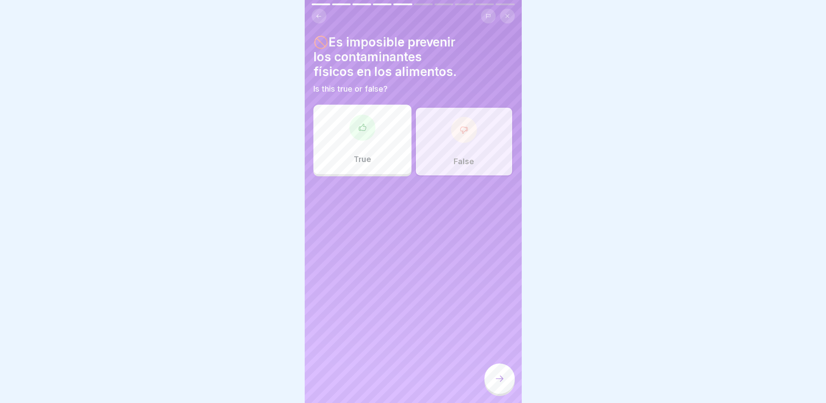
click at [470, 140] on div "False" at bounding box center [464, 141] width 98 height 69
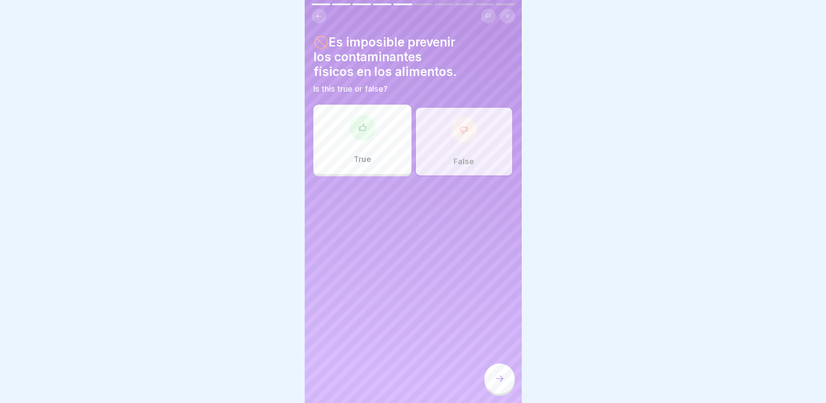
click at [498, 380] on icon at bounding box center [499, 378] width 10 height 10
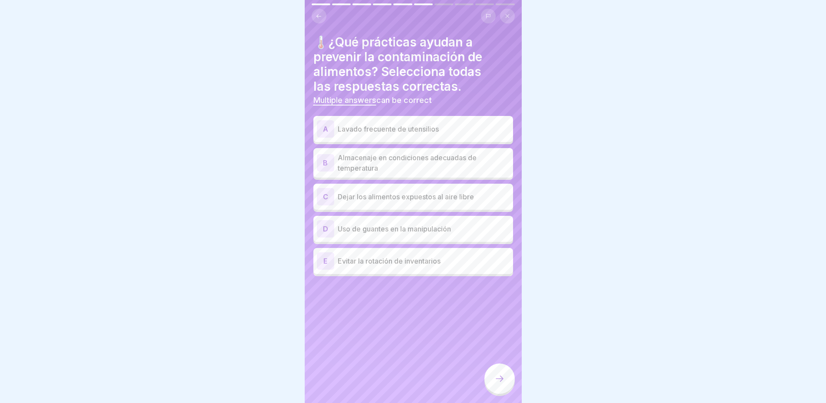
click at [379, 124] on p "Lavado frecuente de utensilios" at bounding box center [423, 129] width 172 height 10
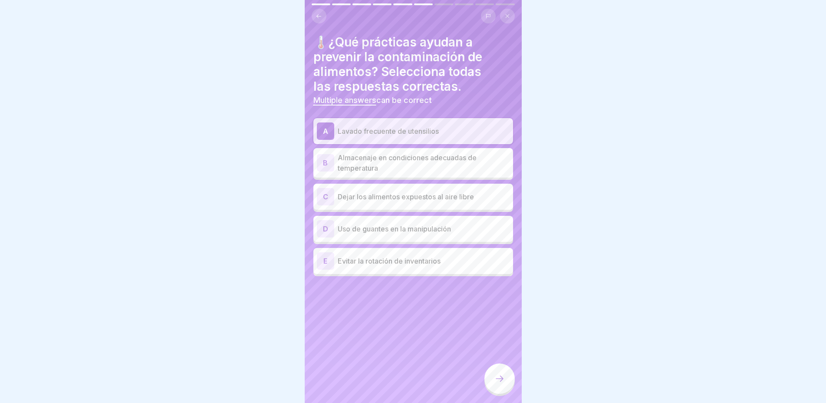
click at [423, 161] on p "Almacenaje en condiciones adecuadas de temperatura" at bounding box center [423, 162] width 172 height 21
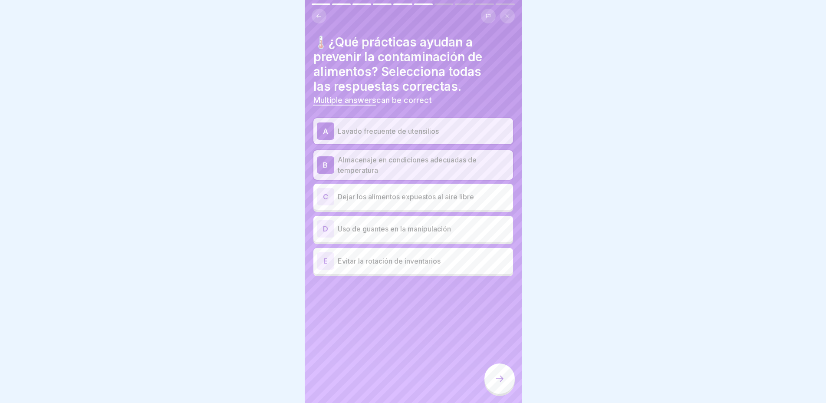
click at [484, 367] on div at bounding box center [499, 379] width 30 height 33
click at [500, 377] on icon at bounding box center [499, 378] width 10 height 10
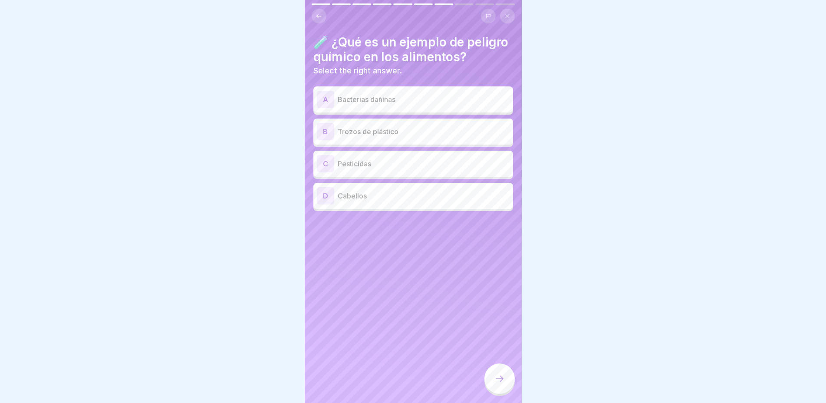
click at [384, 163] on div "C Pesticidas" at bounding box center [413, 163] width 193 height 17
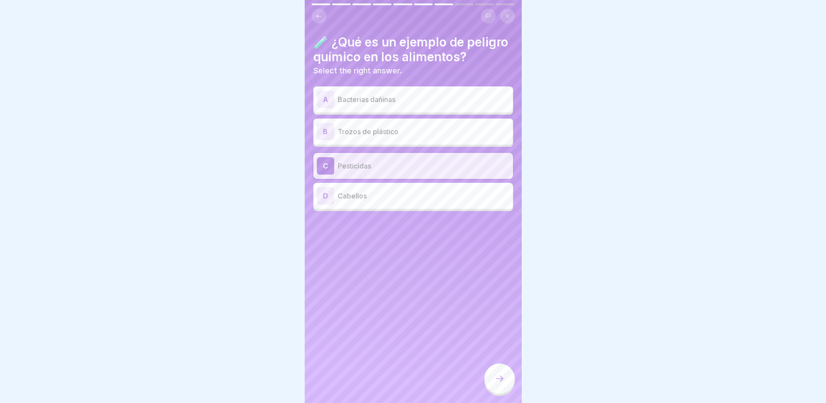
click at [508, 390] on div at bounding box center [499, 378] width 30 height 30
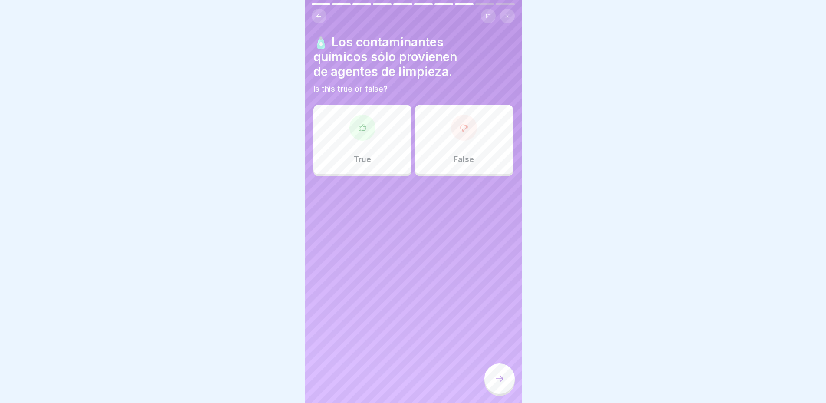
click at [475, 139] on div "False" at bounding box center [464, 139] width 98 height 69
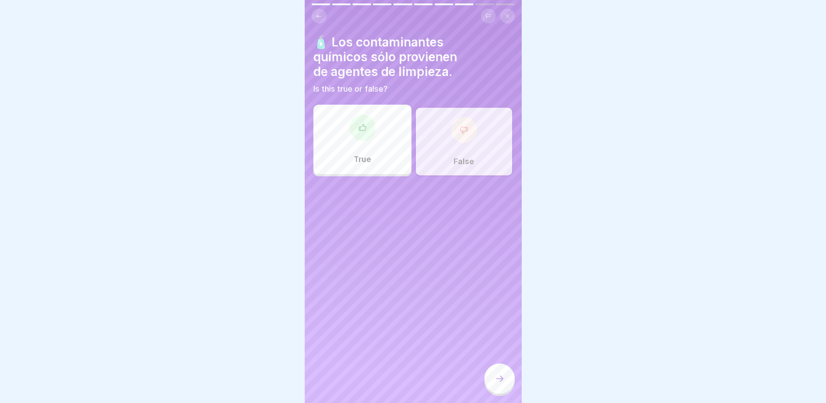
click at [474, 138] on div "False" at bounding box center [464, 141] width 98 height 69
click at [462, 157] on p "False" at bounding box center [463, 162] width 20 height 10
click at [495, 379] on icon at bounding box center [499, 378] width 10 height 10
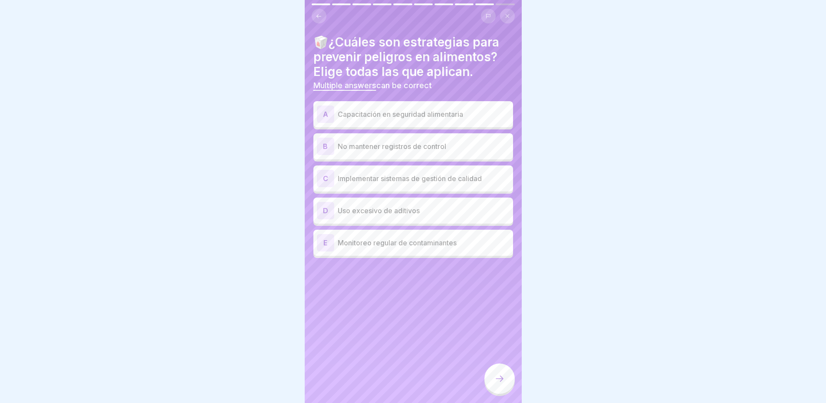
click at [439, 109] on p "Capacitación en seguridad alimentaria" at bounding box center [423, 114] width 172 height 10
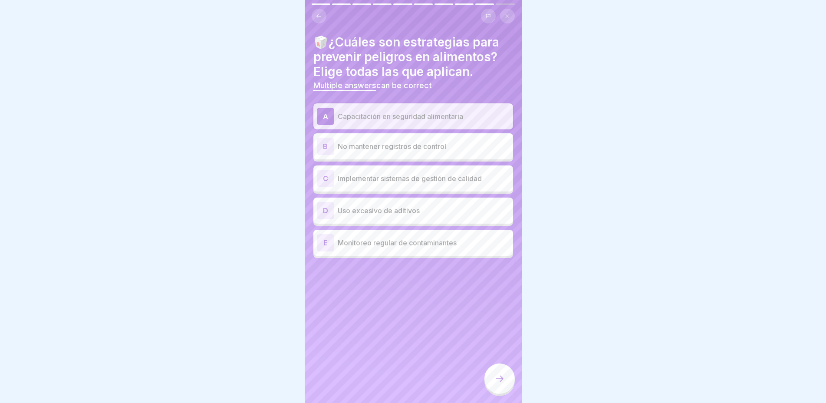
click at [400, 174] on p "Implementar sistemas de gestión de calidad" at bounding box center [423, 178] width 172 height 10
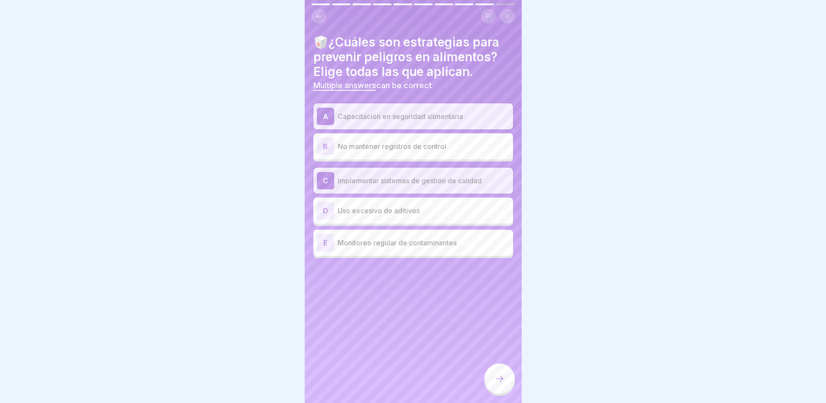
click at [376, 237] on p "Monitoreo regular de contaminantes" at bounding box center [423, 242] width 172 height 10
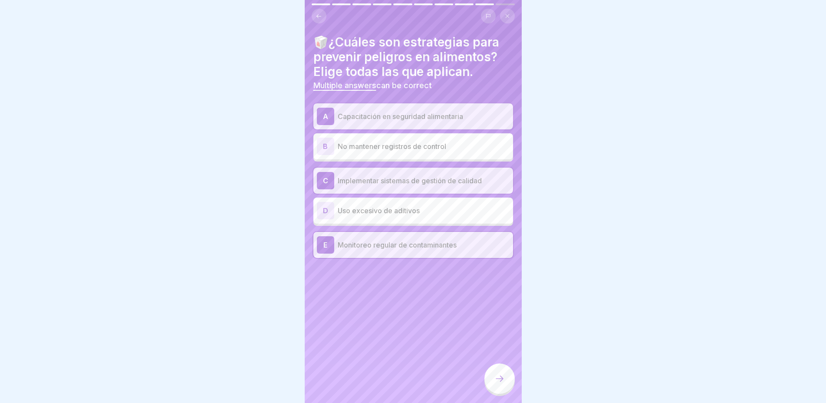
click at [499, 381] on icon at bounding box center [499, 378] width 10 height 10
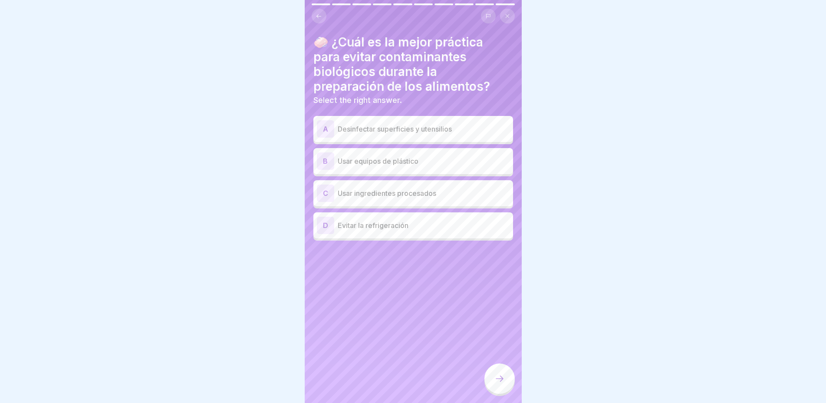
click at [440, 124] on p "Desinfectar superficies y utensilios" at bounding box center [423, 129] width 172 height 10
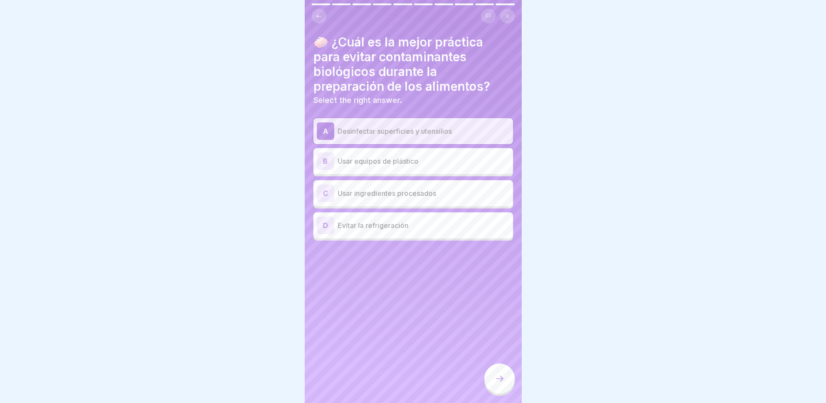
click at [505, 370] on div at bounding box center [499, 378] width 30 height 30
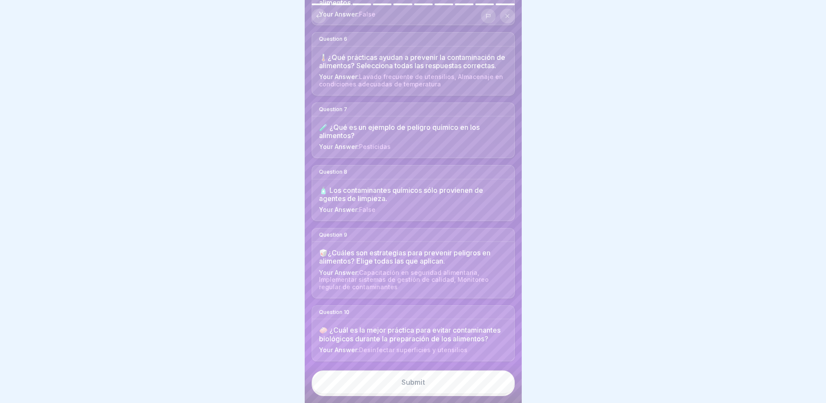
scroll to position [391, 0]
click at [398, 382] on button "Submit" at bounding box center [412, 381] width 203 height 23
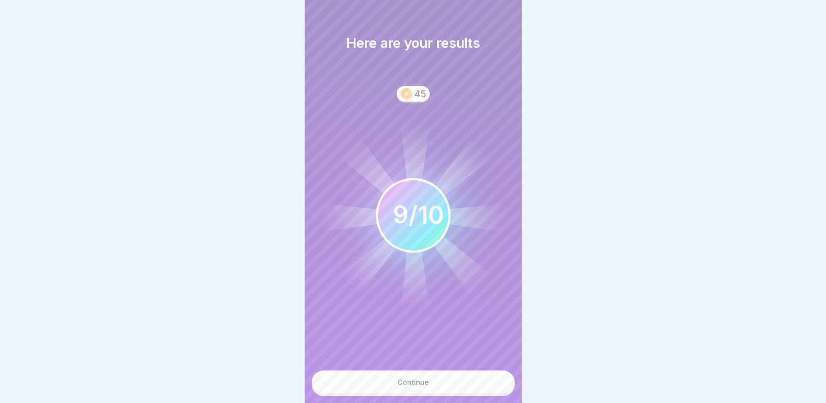
click at [407, 378] on button "Continue" at bounding box center [412, 381] width 203 height 23
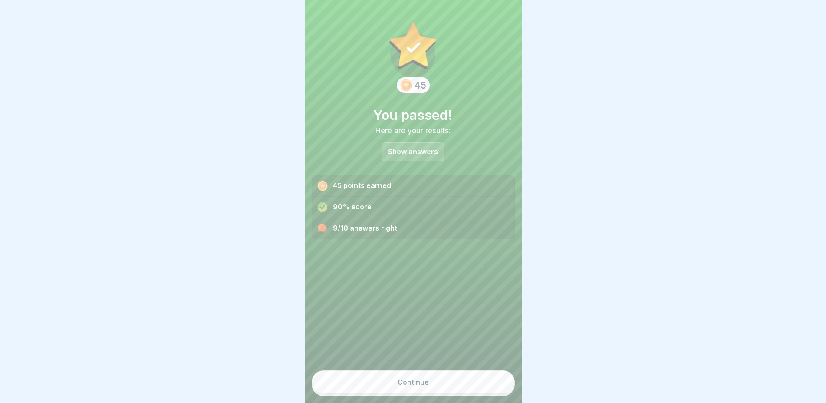
click at [408, 384] on div "Continue" at bounding box center [412, 382] width 31 height 8
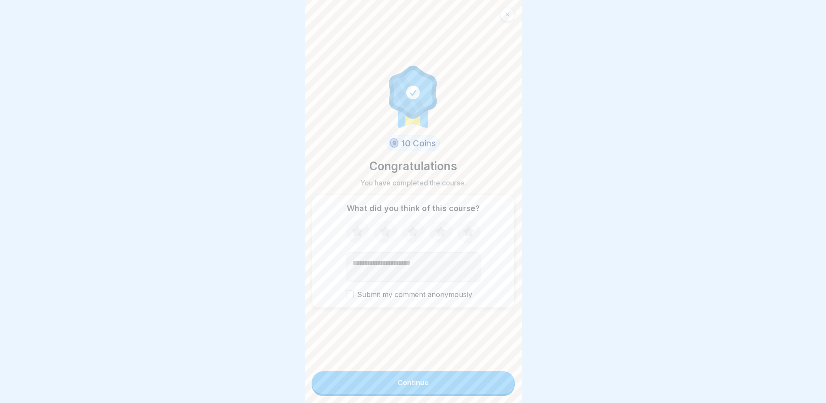
click at [406, 381] on div "Continue" at bounding box center [412, 382] width 31 height 8
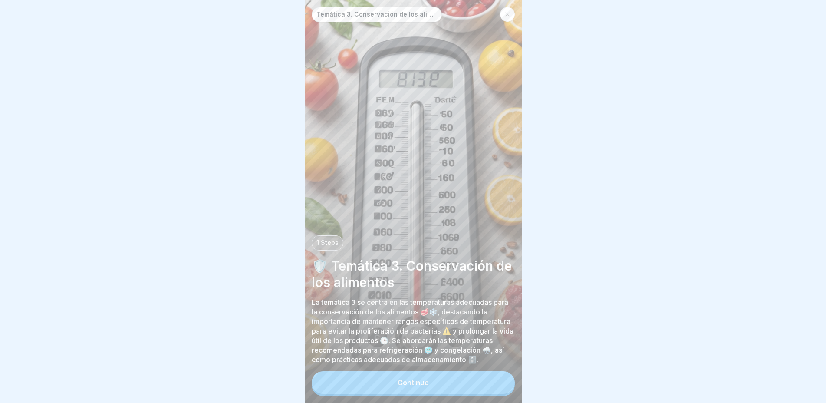
click at [406, 380] on div "Continue" at bounding box center [412, 382] width 31 height 8
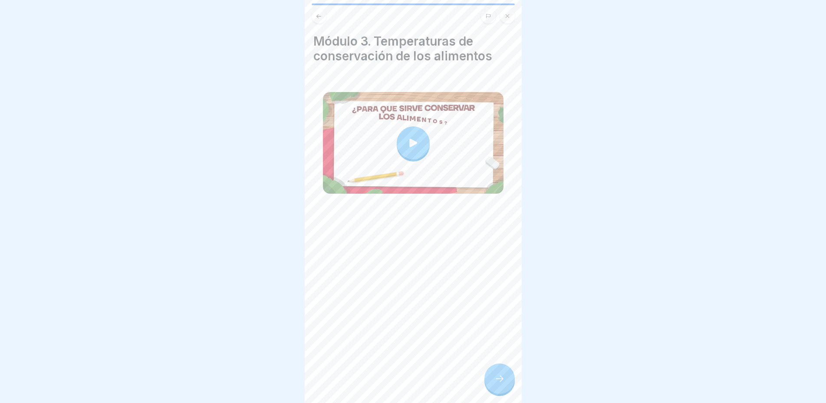
click at [485, 376] on div at bounding box center [499, 378] width 30 height 30
click at [495, 380] on icon at bounding box center [499, 378] width 10 height 10
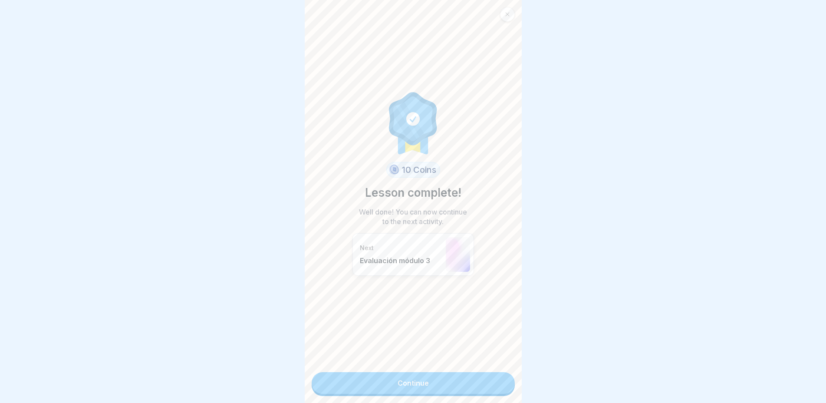
click at [431, 373] on link "Continue" at bounding box center [412, 383] width 203 height 22
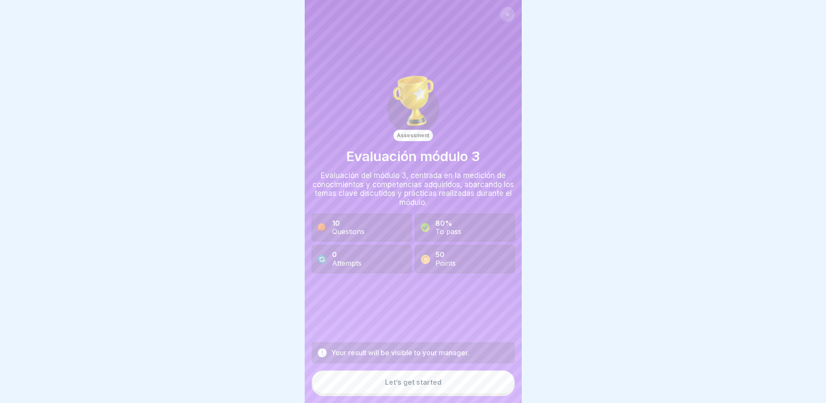
click at [426, 382] on div "Let’s get started" at bounding box center [413, 382] width 56 height 8
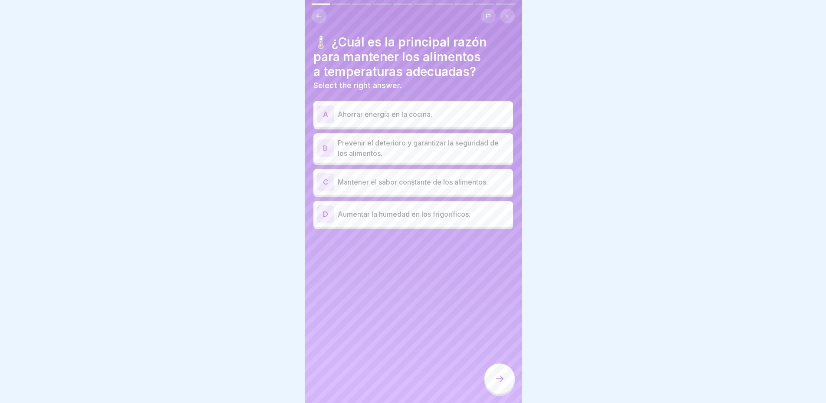
click at [390, 148] on p "Prevenir el deterioro y garantizar la seguridad de los alimentos." at bounding box center [423, 148] width 172 height 21
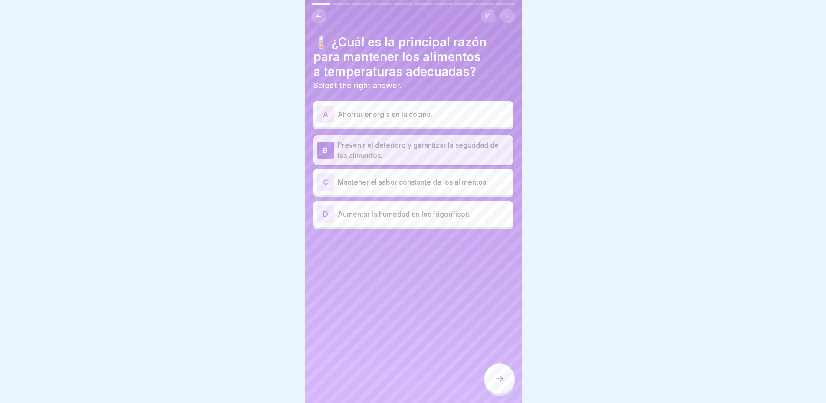
click at [502, 378] on icon at bounding box center [499, 378] width 10 height 10
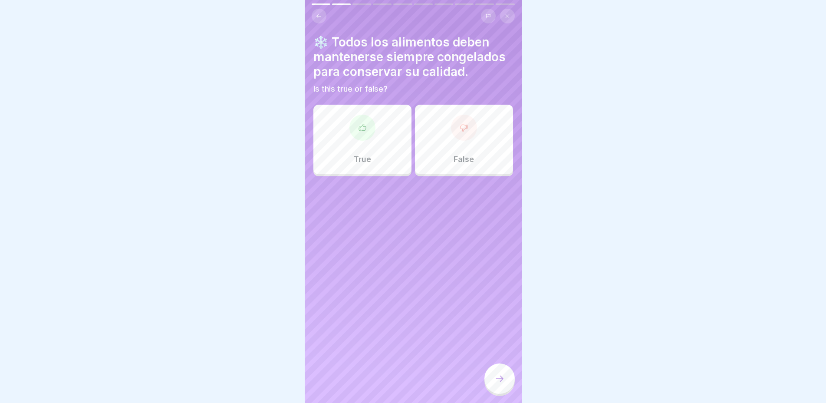
click at [478, 142] on div "False" at bounding box center [464, 139] width 98 height 69
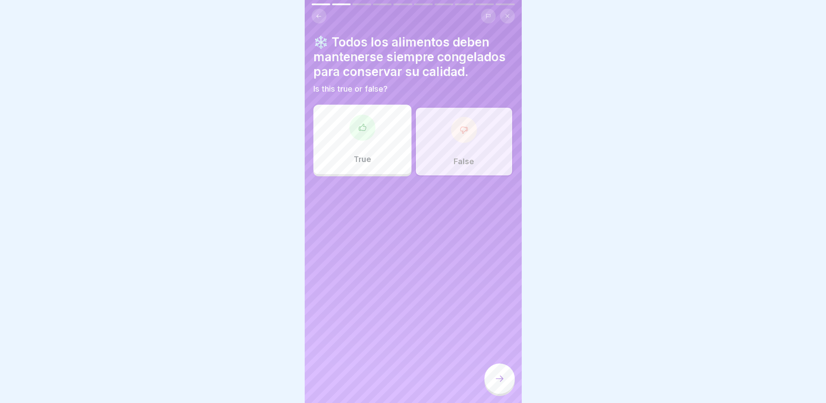
click at [478, 142] on div "False" at bounding box center [464, 141] width 98 height 69
click at [502, 380] on icon at bounding box center [499, 378] width 10 height 10
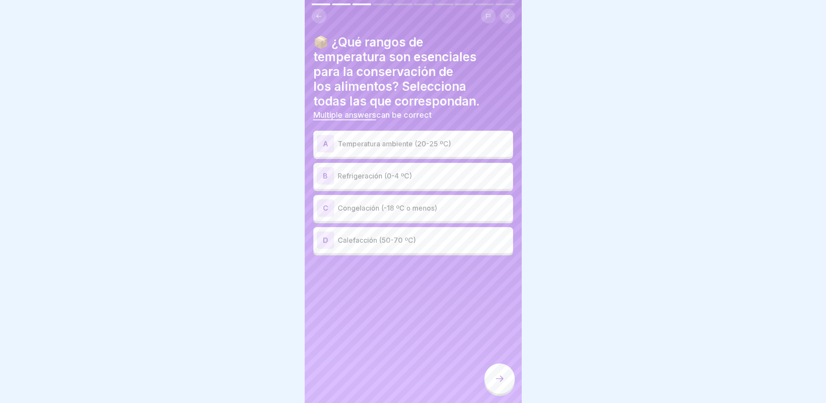
click at [324, 172] on div "B" at bounding box center [325, 175] width 17 height 17
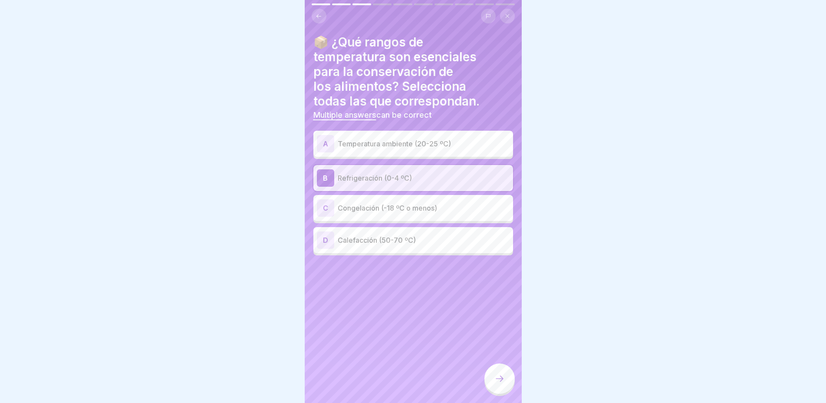
click at [343, 199] on div "C Congelación (-18 ºC o menos)" at bounding box center [413, 207] width 193 height 17
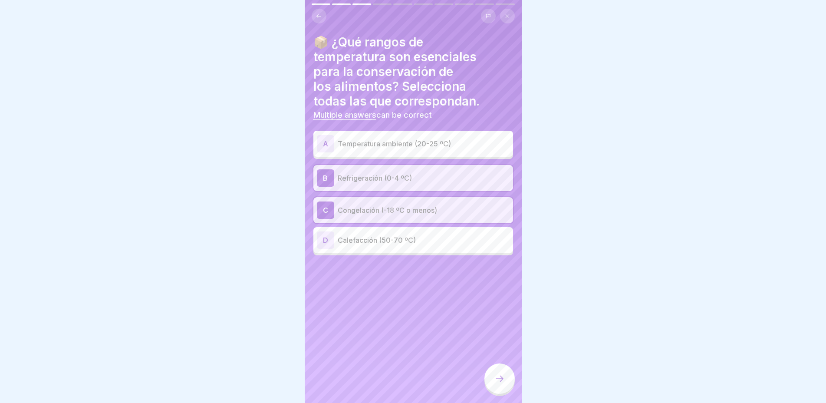
click at [499, 378] on icon at bounding box center [499, 378] width 10 height 10
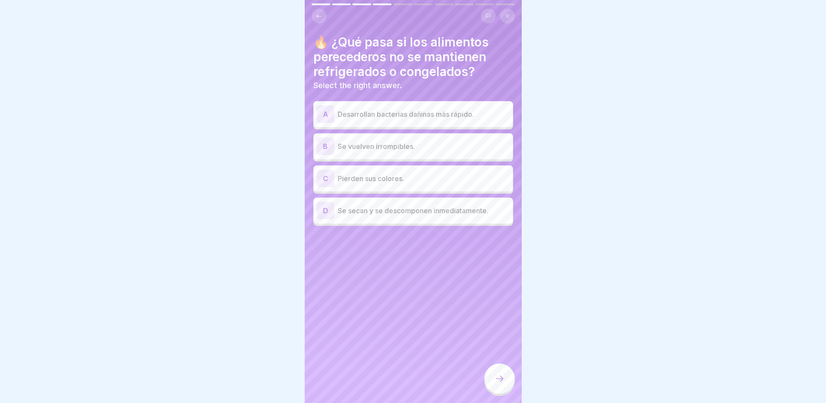
click at [358, 114] on div "A Desarrollan bacterias dañinas más rápido." at bounding box center [413, 113] width 193 height 17
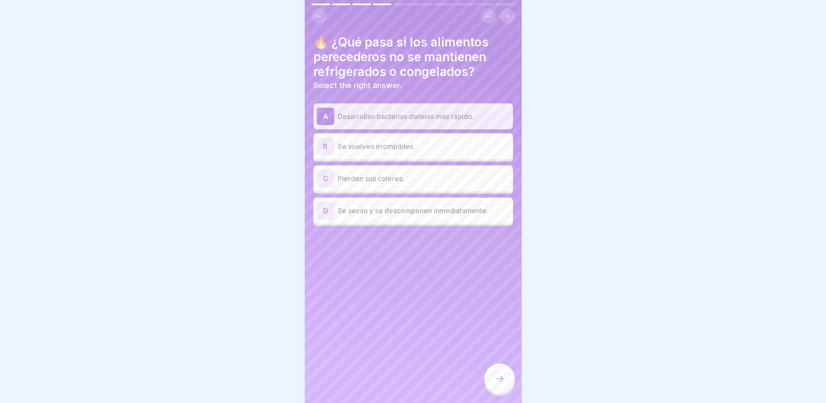
click at [373, 212] on div "D Se secan y se descomponen inmediatamente." at bounding box center [413, 210] width 200 height 26
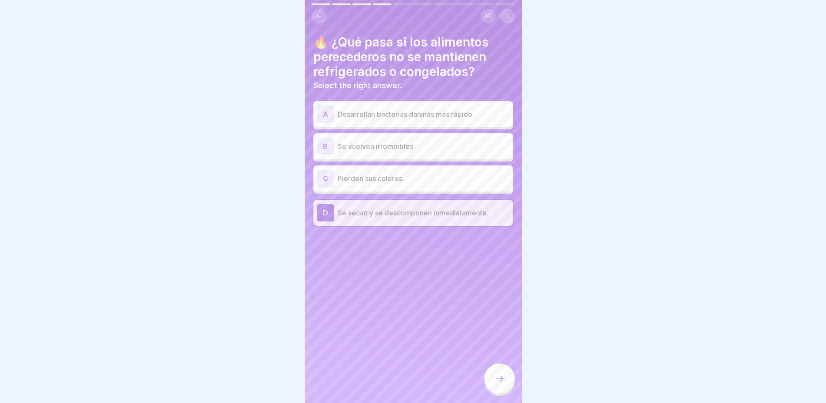
click at [367, 109] on p "Desarrollan bacterias dañinas más rápido." at bounding box center [423, 114] width 172 height 10
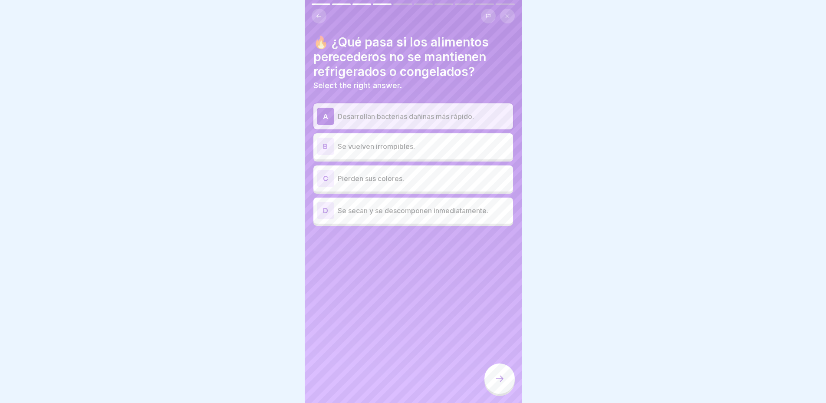
click at [504, 378] on icon at bounding box center [499, 378] width 10 height 10
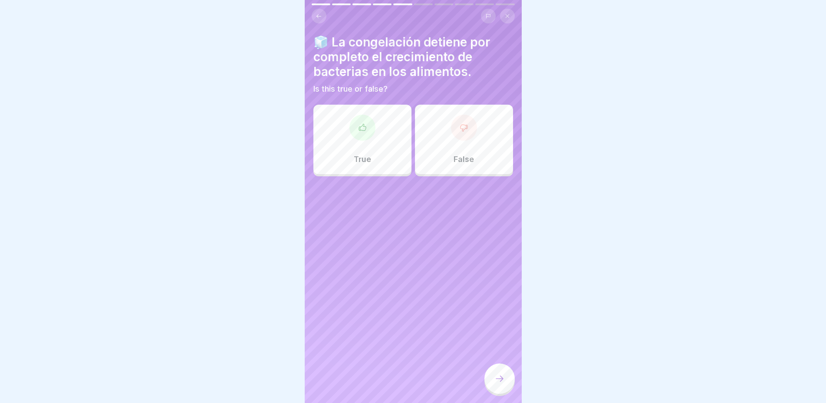
click at [502, 383] on div at bounding box center [499, 378] width 30 height 30
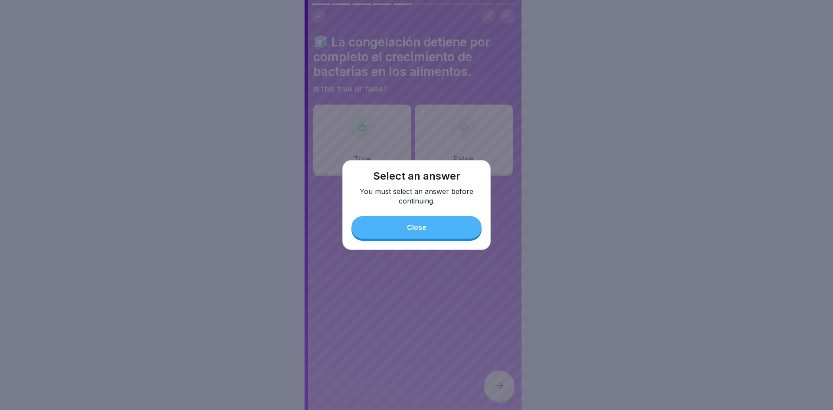
click at [414, 227] on div "Close" at bounding box center [417, 227] width 20 height 8
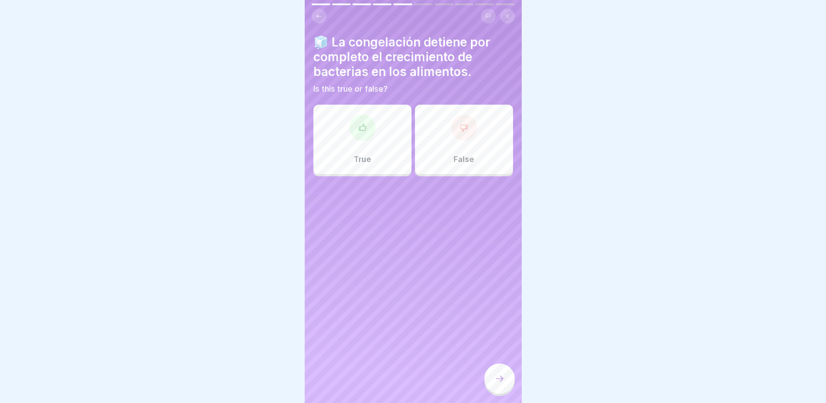
click at [360, 139] on div at bounding box center [362, 128] width 26 height 26
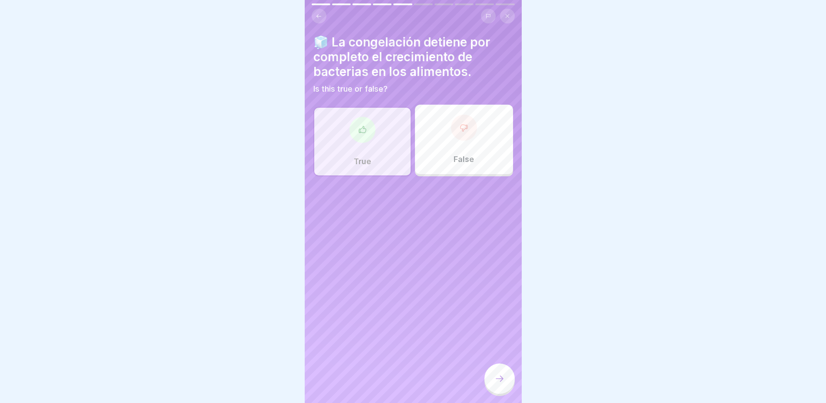
click at [501, 383] on icon at bounding box center [499, 378] width 10 height 10
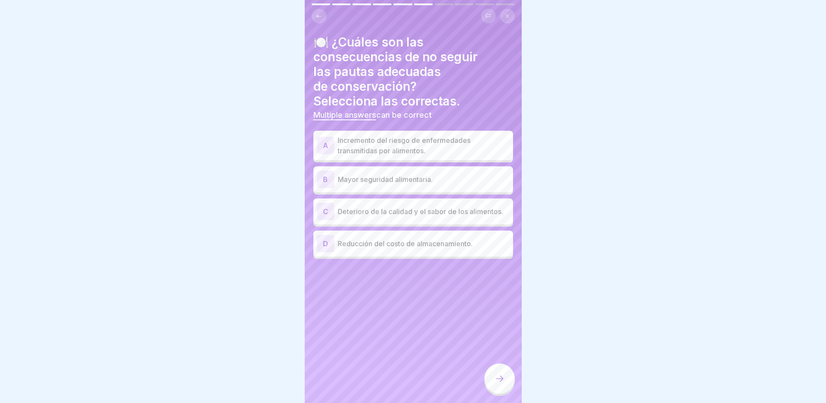
click at [370, 138] on p "Incremento del riesgo de enfermedades transmitidas por alimentos." at bounding box center [423, 145] width 172 height 21
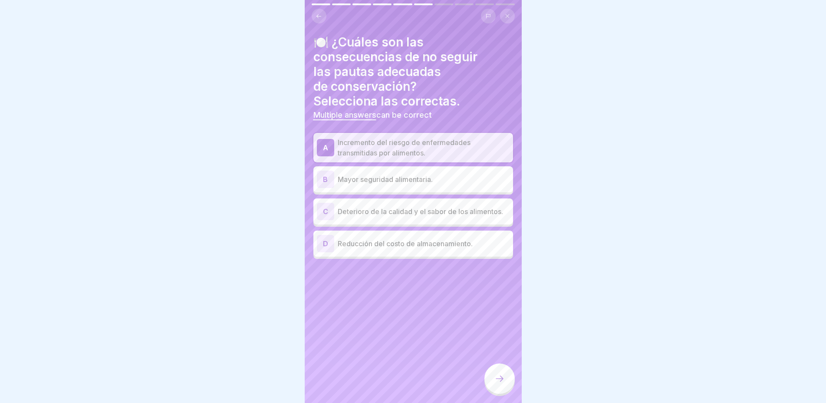
click at [400, 214] on p "Deterioro de la calidad y el sabor de los alimentos." at bounding box center [423, 211] width 172 height 10
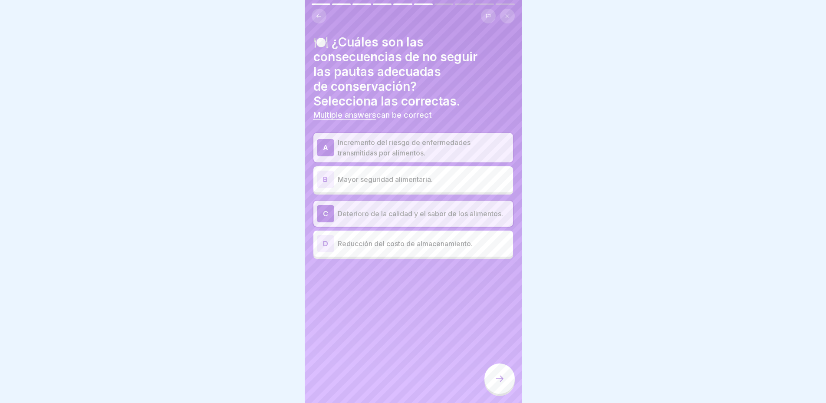
click at [502, 383] on icon at bounding box center [499, 378] width 10 height 10
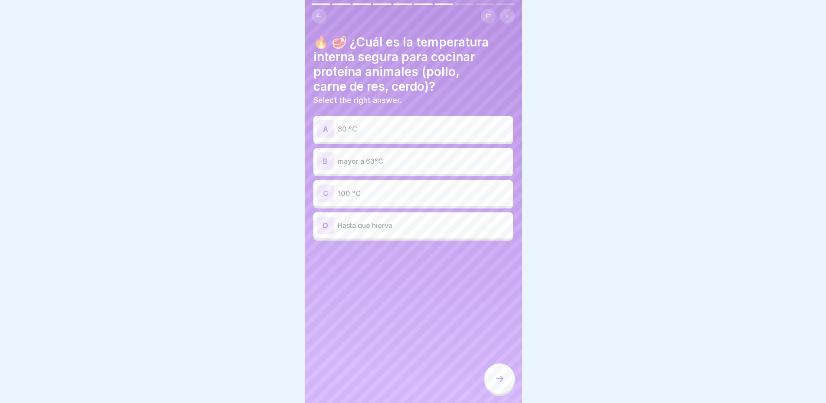
click at [391, 160] on p "mayor a 63°C" at bounding box center [423, 161] width 172 height 10
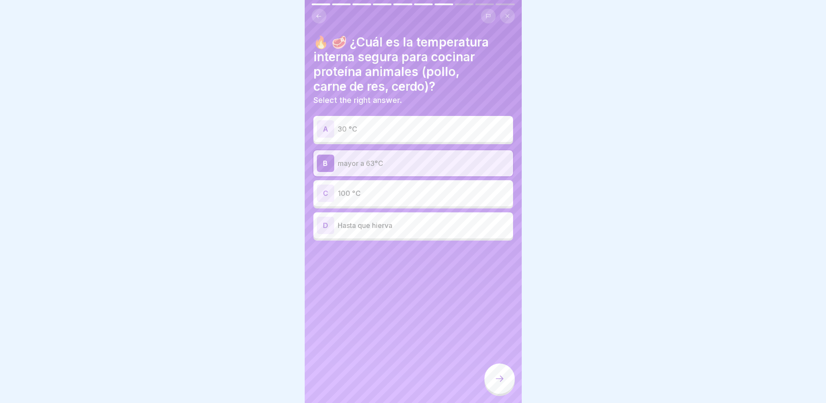
click at [502, 383] on icon at bounding box center [499, 378] width 10 height 10
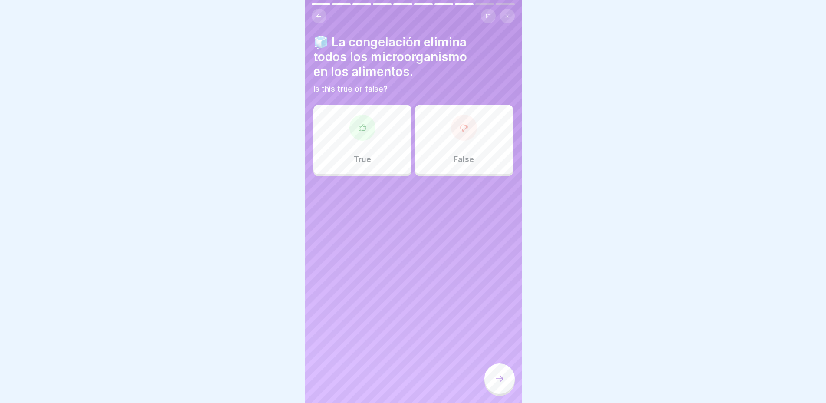
click at [352, 133] on div at bounding box center [362, 128] width 26 height 26
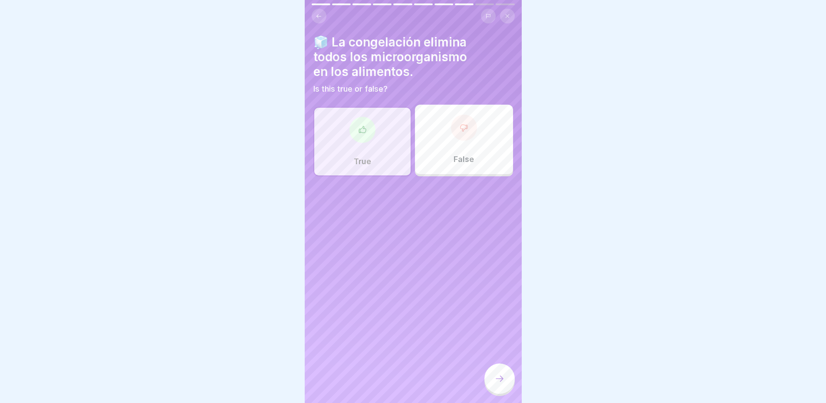
click at [352, 133] on div at bounding box center [362, 130] width 26 height 26
click at [492, 153] on div "False" at bounding box center [464, 139] width 98 height 69
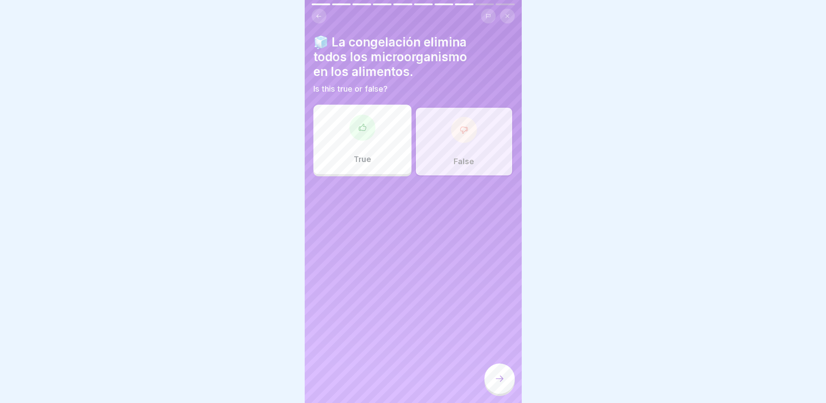
click at [374, 141] on div "True" at bounding box center [362, 139] width 98 height 69
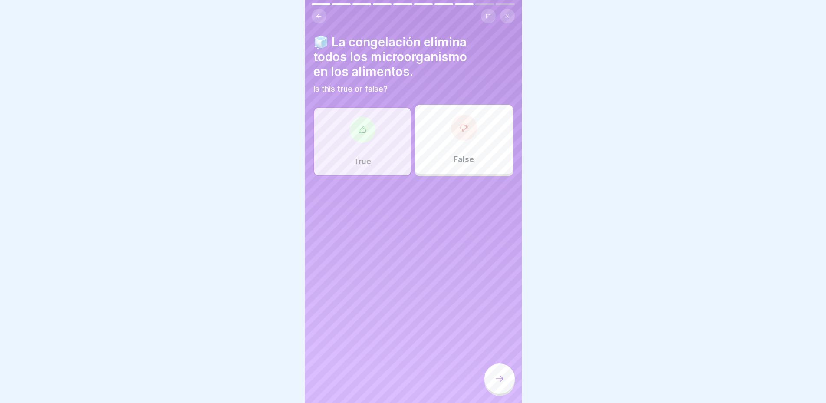
click at [542, 158] on div at bounding box center [413, 201] width 826 height 403
click at [498, 157] on div "False" at bounding box center [464, 139] width 98 height 69
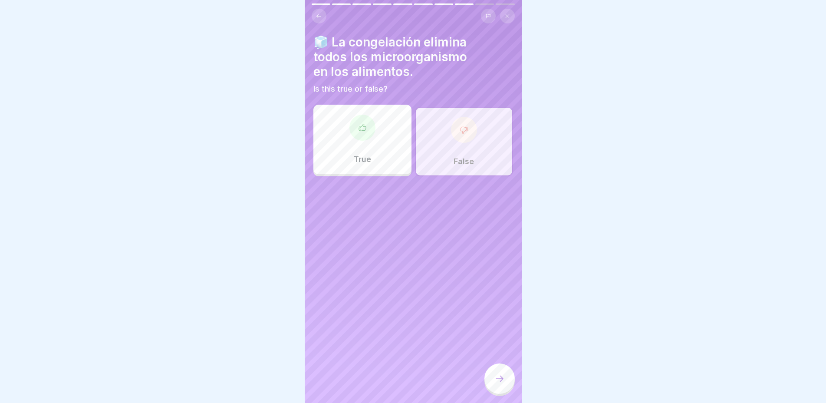
click at [388, 144] on div "True" at bounding box center [362, 139] width 98 height 69
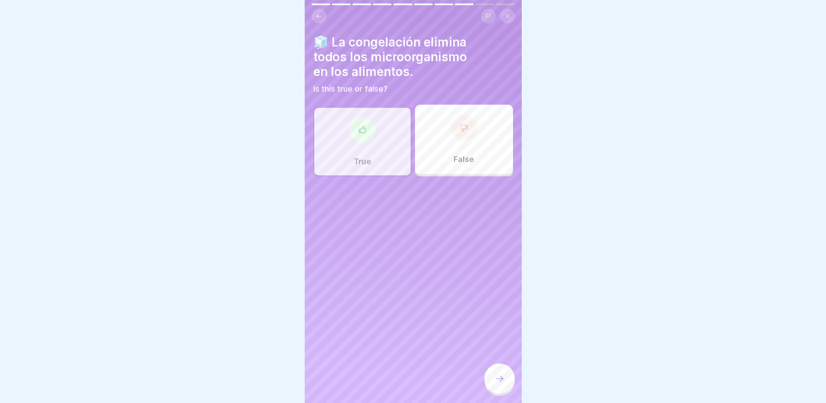
click at [504, 382] on icon at bounding box center [499, 378] width 10 height 10
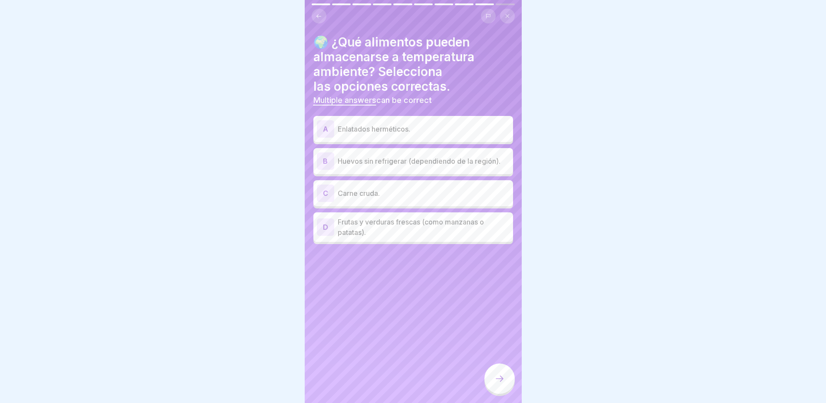
click at [398, 233] on p "Frutas y verduras frescas (como manzanas o patatas)." at bounding box center [423, 226] width 172 height 21
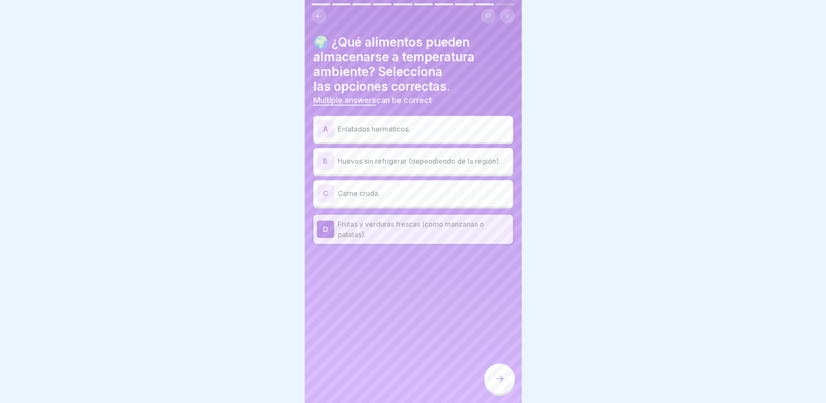
click at [373, 134] on div "A Enlatados herméticos." at bounding box center [413, 128] width 193 height 17
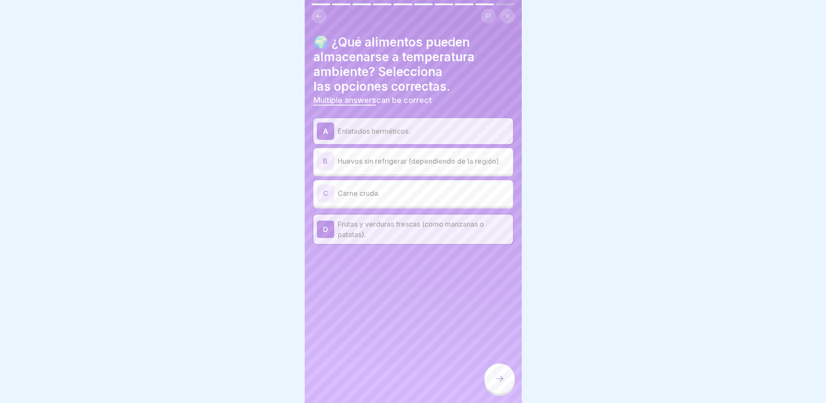
click at [401, 167] on div "B Huevos sin refrigerar (dependiendo de la región)." at bounding box center [413, 160] width 193 height 17
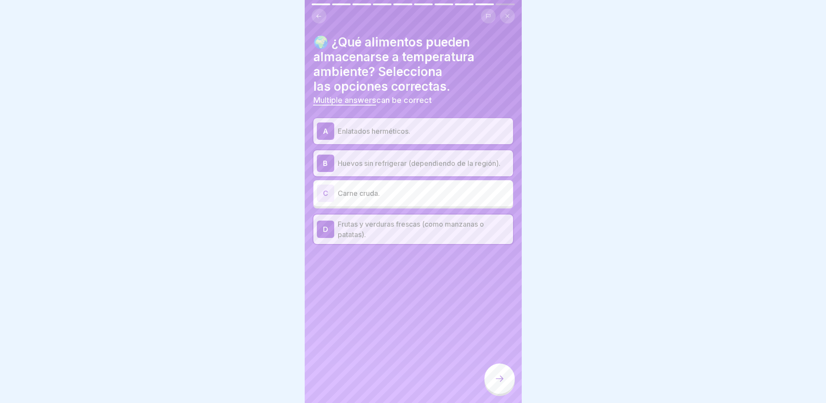
click at [504, 382] on icon at bounding box center [499, 378] width 10 height 10
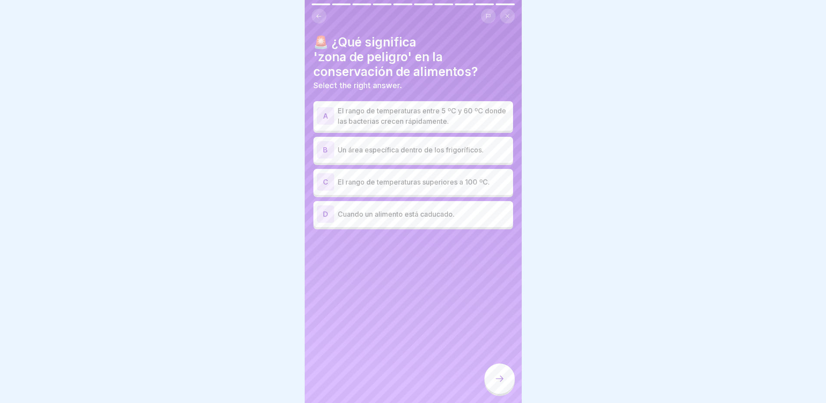
click at [434, 117] on p "El rango de temperaturas entre 5 ºC y 60 ºC donde las bacterias crecen rápidame…" at bounding box center [423, 115] width 172 height 21
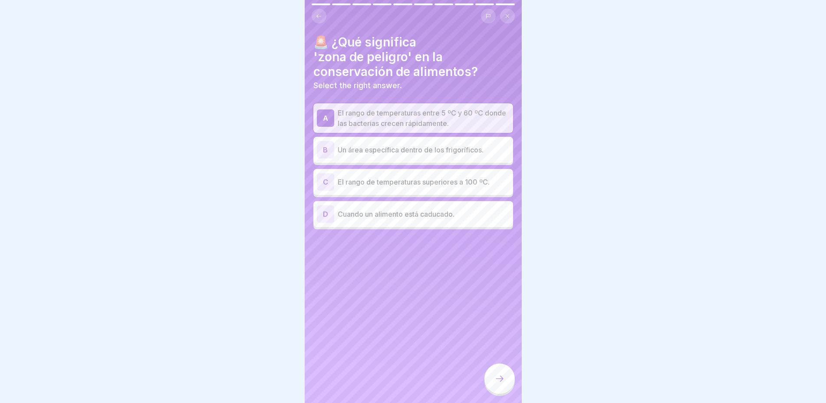
click at [447, 179] on p "El rango de temperaturas superiores a 100 ºC." at bounding box center [423, 182] width 172 height 10
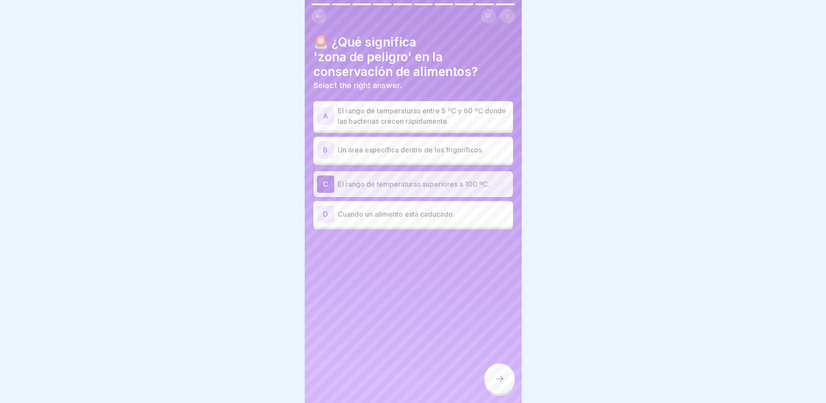
click at [420, 102] on div "A El rango de temperaturas entre 5 ºC y 60 ºC donde las bacterias crecen rápida…" at bounding box center [413, 115] width 200 height 29
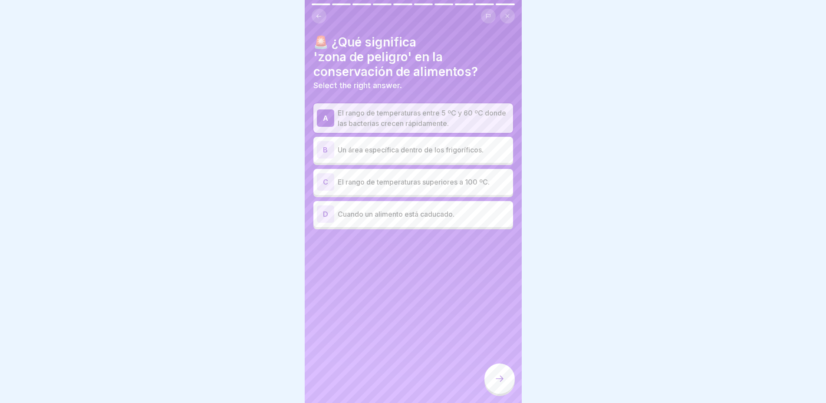
click at [418, 108] on p "El rango de temperaturas entre 5 ºC y 60 ºC donde las bacterias crecen rápidame…" at bounding box center [423, 118] width 172 height 21
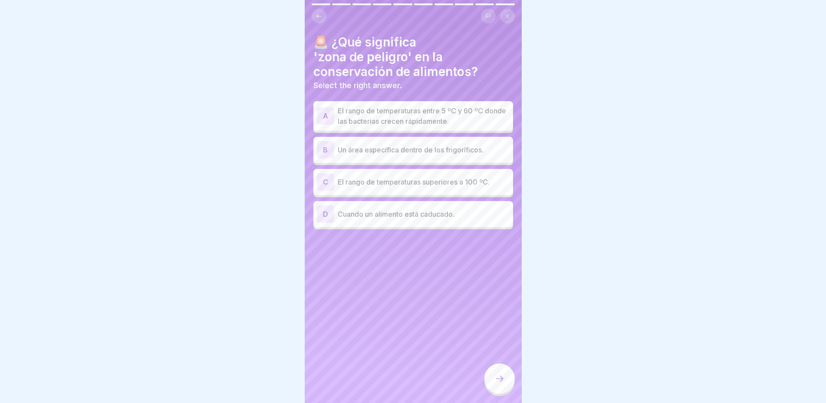
click at [418, 109] on p "El rango de temperaturas entre 5 ºC y 60 ºC donde las bacterias crecen rápidame…" at bounding box center [423, 115] width 172 height 21
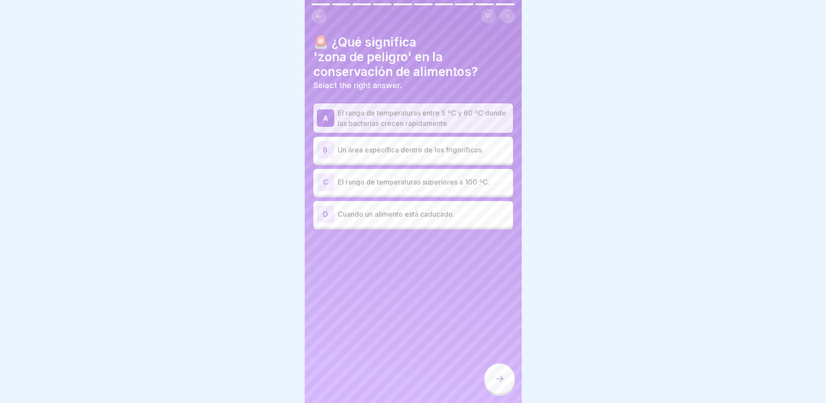
click at [497, 393] on div at bounding box center [499, 378] width 30 height 30
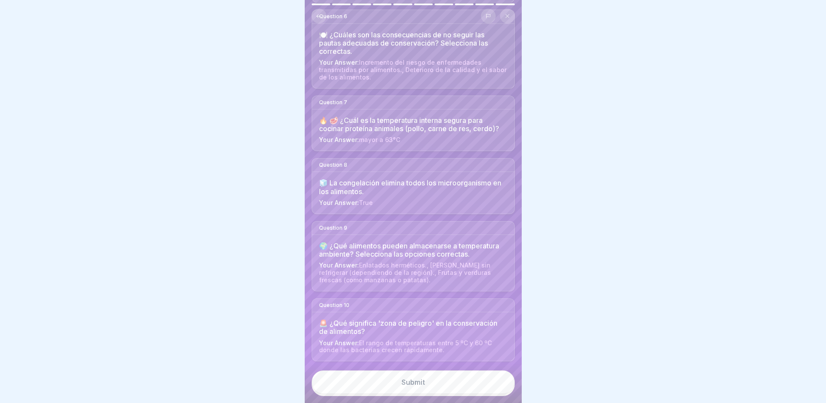
scroll to position [7, 0]
click at [455, 385] on button "Submit" at bounding box center [412, 381] width 203 height 23
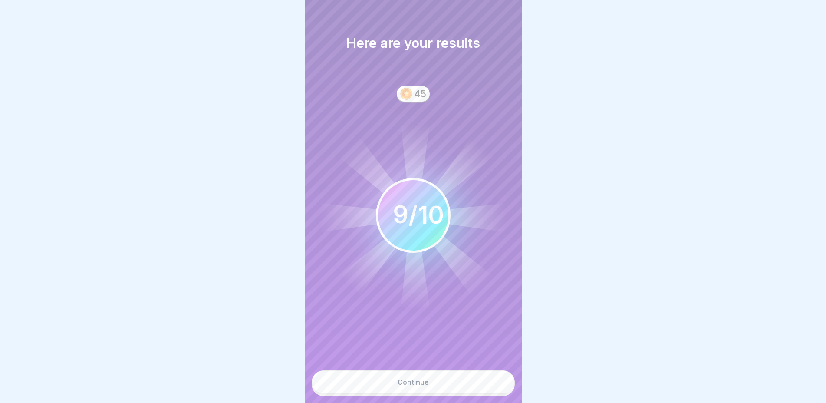
click at [424, 389] on button "Continue" at bounding box center [412, 381] width 203 height 23
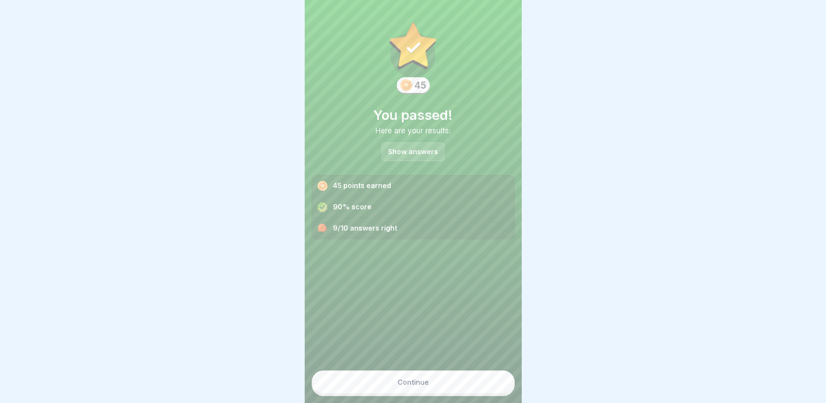
click at [424, 388] on button "Continue" at bounding box center [412, 381] width 203 height 23
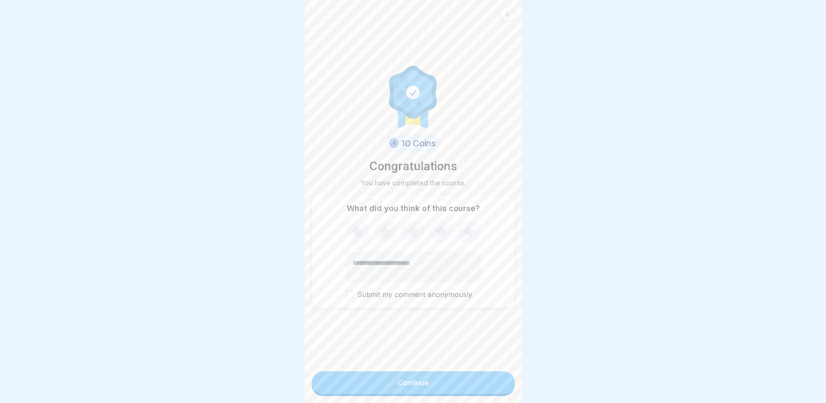
click at [424, 388] on button "Continue" at bounding box center [412, 382] width 203 height 23
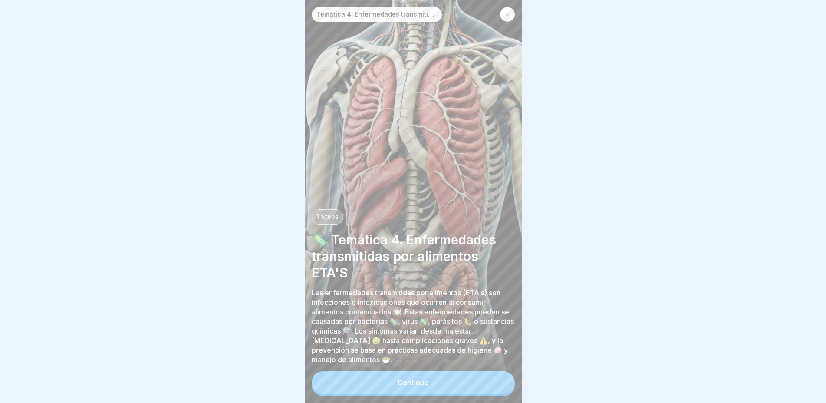
click at [420, 380] on div "Continue" at bounding box center [412, 382] width 31 height 8
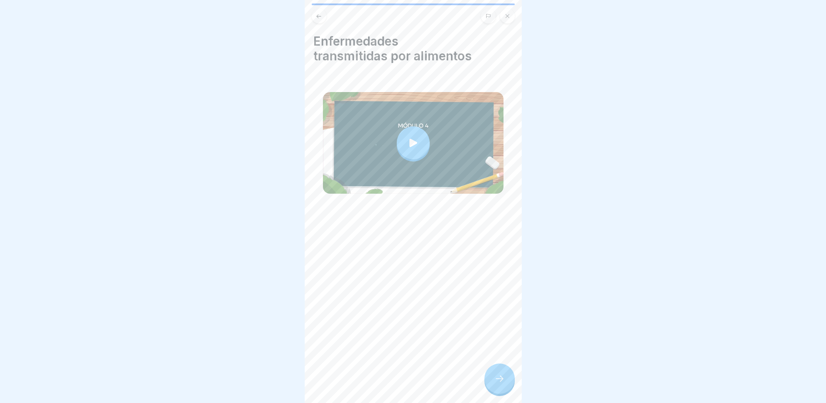
click at [510, 380] on div at bounding box center [499, 378] width 30 height 30
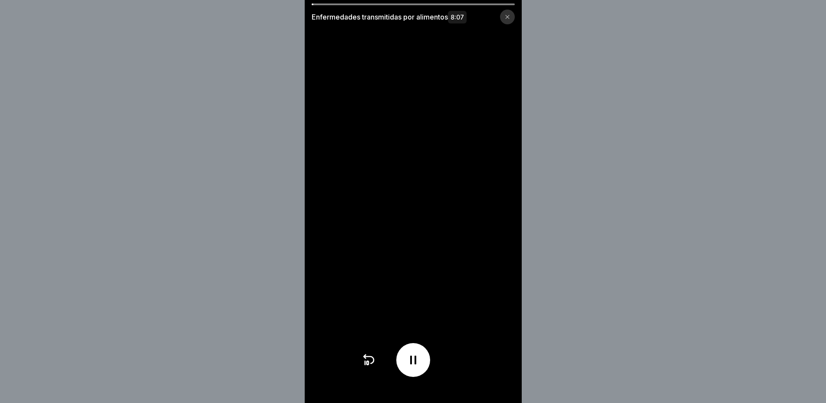
click at [352, 5] on div "Enfermedades transmitidas por alimentos 8:07" at bounding box center [413, 13] width 217 height 21
click at [358, 3] on video at bounding box center [413, 201] width 217 height 403
click at [325, 4] on div at bounding box center [412, 4] width 203 height 2
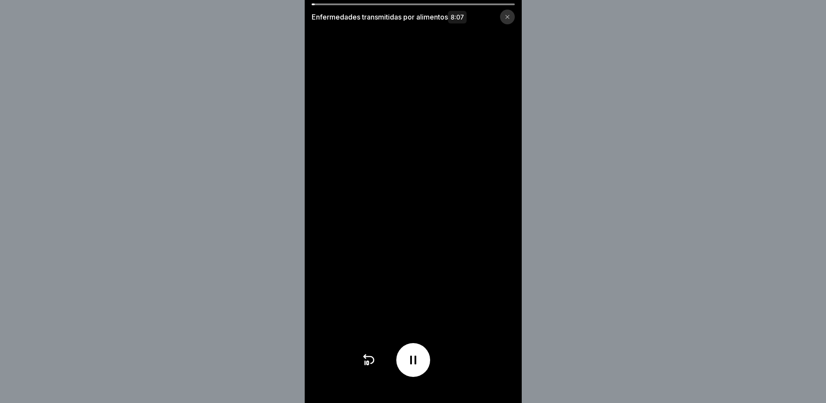
click at [455, 364] on div at bounding box center [412, 360] width 103 height 34
click at [456, 364] on div at bounding box center [412, 360] width 103 height 34
click at [459, 395] on video at bounding box center [413, 201] width 217 height 403
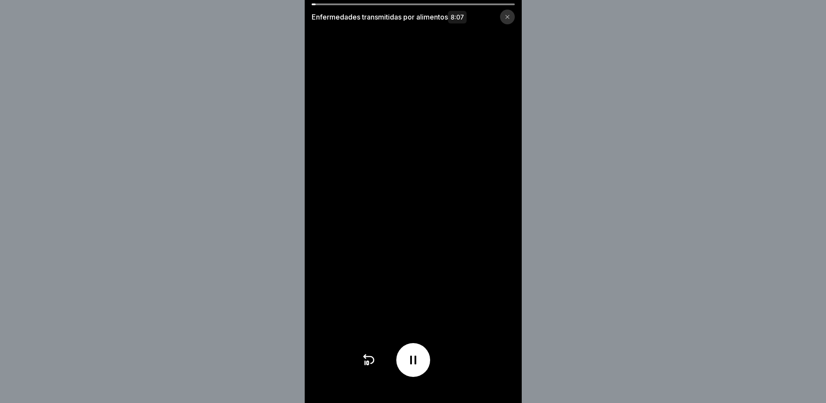
click at [447, 377] on div at bounding box center [412, 360] width 103 height 34
click at [459, 371] on div at bounding box center [412, 360] width 103 height 34
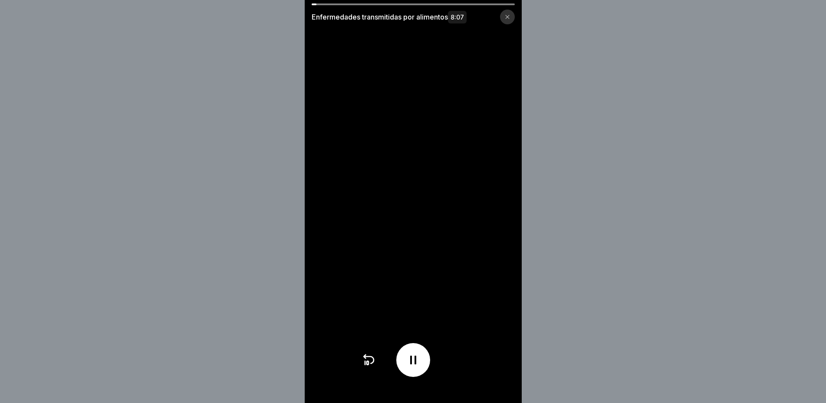
click at [459, 371] on div at bounding box center [412, 360] width 103 height 34
click at [412, 8] on div "Enfermedades transmitidas por alimentos 8:07" at bounding box center [413, 13] width 217 height 21
click at [404, 3] on div at bounding box center [412, 4] width 203 height 2
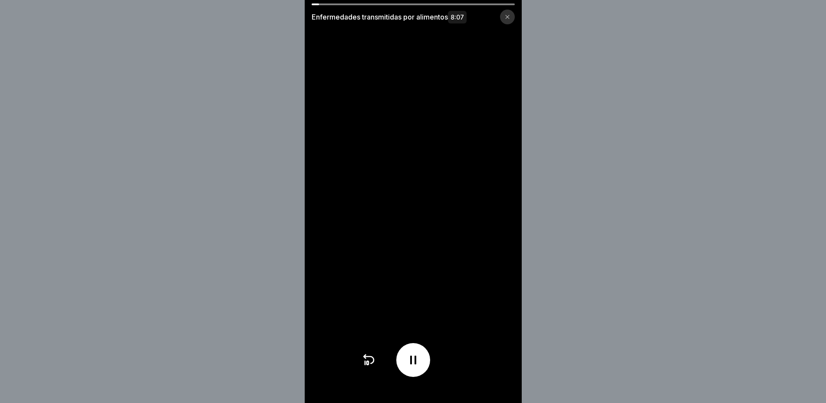
click at [404, 3] on div at bounding box center [412, 4] width 203 height 2
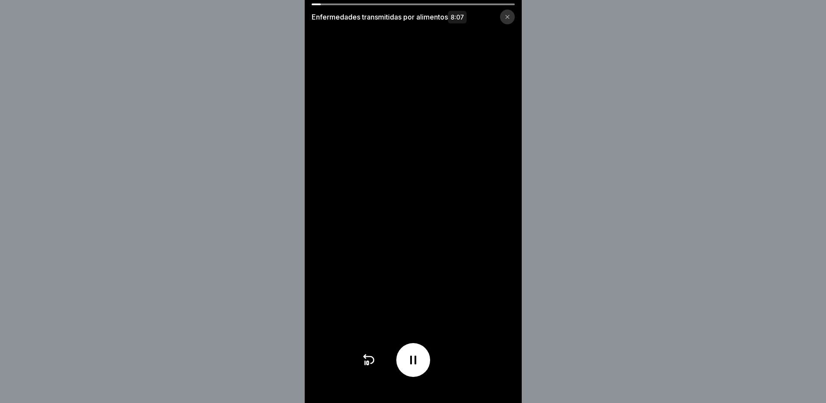
click at [501, 4] on div at bounding box center [412, 4] width 203 height 2
click at [328, 3] on div at bounding box center [412, 4] width 203 height 2
click at [328, 4] on div at bounding box center [412, 4] width 203 height 2
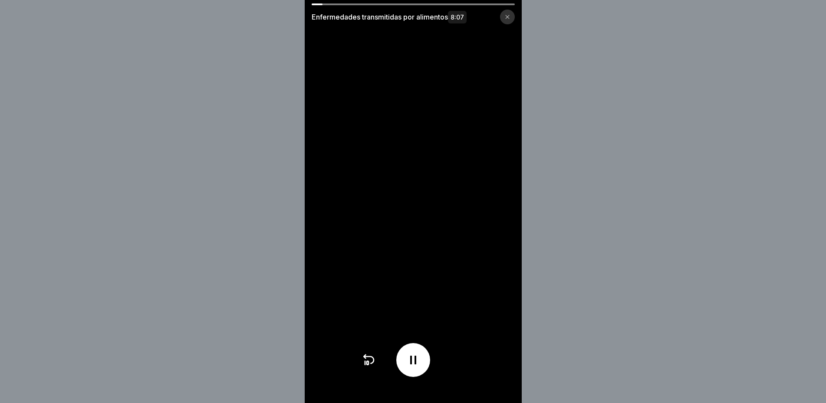
click at [328, 4] on div at bounding box center [412, 4] width 203 height 2
click at [421, 5] on div at bounding box center [412, 4] width 203 height 2
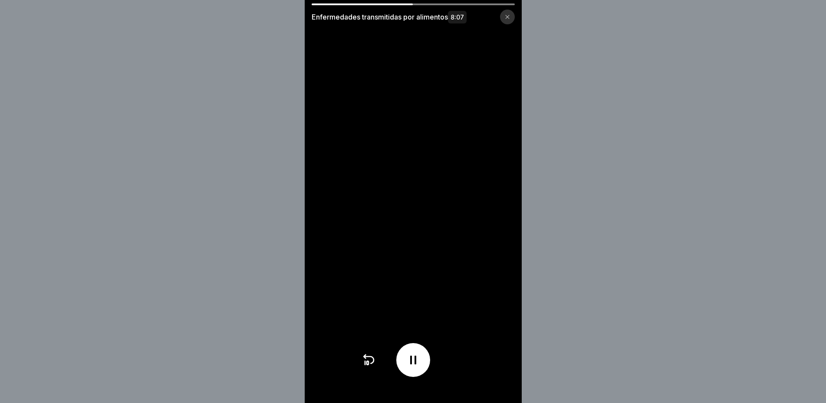
click at [421, 5] on div at bounding box center [412, 4] width 203 height 2
click at [410, 5] on div at bounding box center [362, 4] width 102 height 2
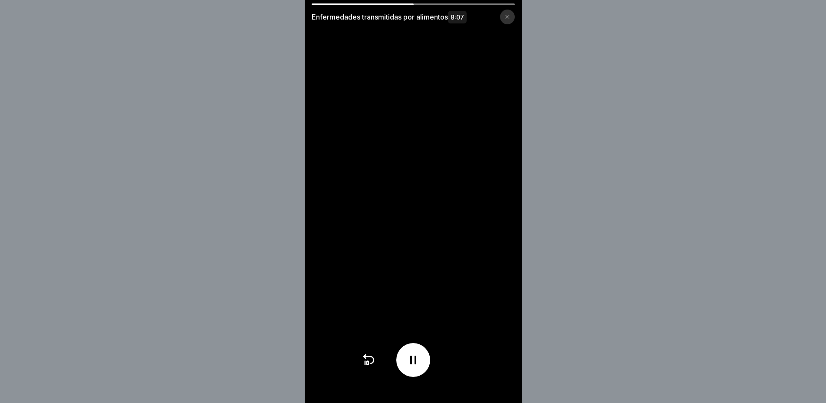
click at [413, 5] on div at bounding box center [362, 4] width 102 height 2
drag, startPoint x: 419, startPoint y: 5, endPoint x: 427, endPoint y: 6, distance: 8.3
click at [420, 6] on div "Enfermedades transmitidas por alimentos 8:07" at bounding box center [413, 13] width 217 height 21
click at [427, 6] on div "Enfermedades transmitidas por alimentos 8:07" at bounding box center [413, 13] width 217 height 21
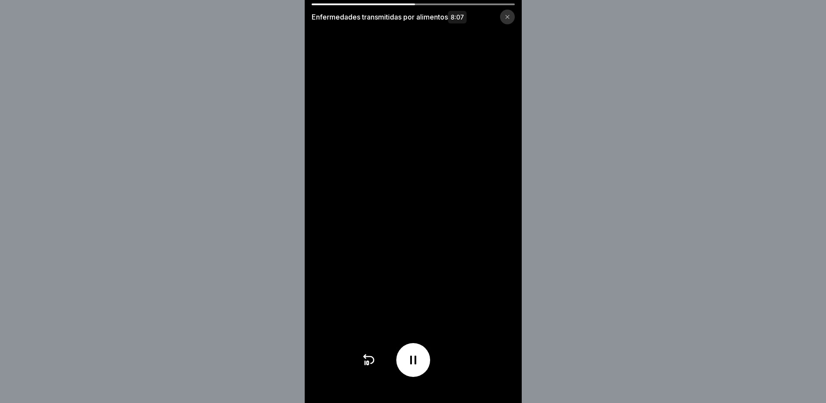
click at [413, 364] on icon at bounding box center [413, 359] width 6 height 9
click at [433, 3] on video at bounding box center [413, 201] width 217 height 403
click at [432, 3] on video at bounding box center [413, 201] width 217 height 403
click at [414, 364] on icon at bounding box center [413, 360] width 9 height 10
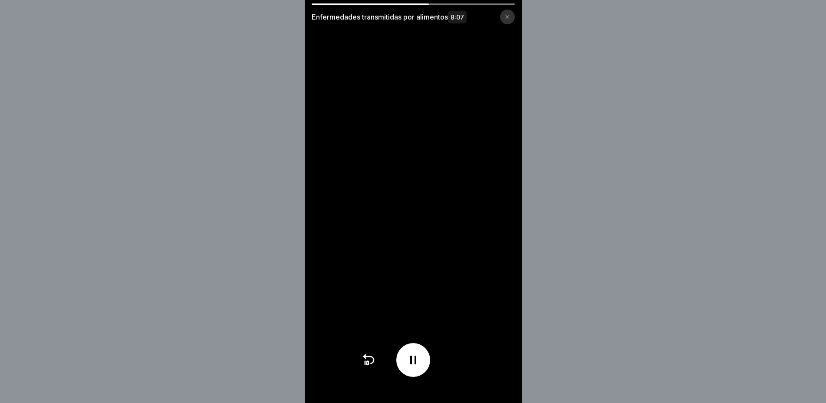
click at [439, 3] on video at bounding box center [413, 201] width 217 height 403
click at [441, 3] on video at bounding box center [413, 201] width 217 height 403
click at [442, 6] on div "Enfermedades transmitidas por alimentos 8:07" at bounding box center [413, 13] width 217 height 21
click at [442, 3] on video at bounding box center [413, 201] width 217 height 403
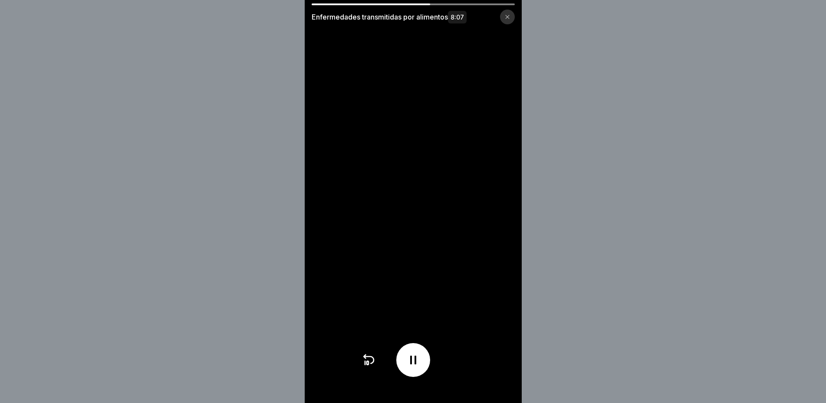
click at [442, 3] on video at bounding box center [413, 201] width 217 height 403
click at [442, 4] on div at bounding box center [412, 4] width 203 height 2
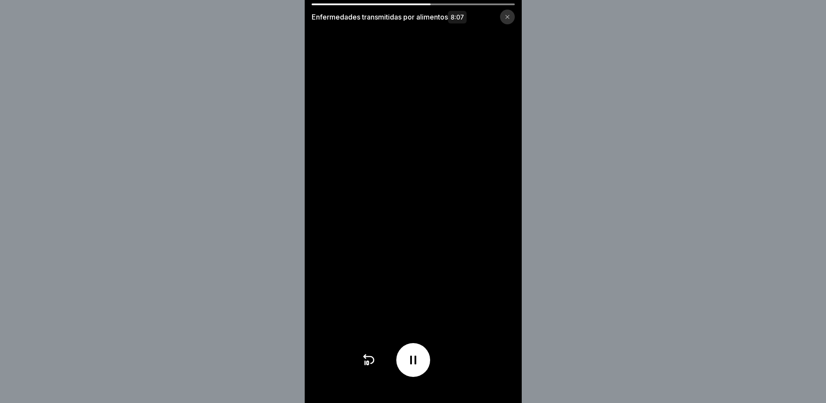
click at [442, 4] on div at bounding box center [412, 4] width 203 height 2
click at [443, 5] on div at bounding box center [412, 4] width 203 height 2
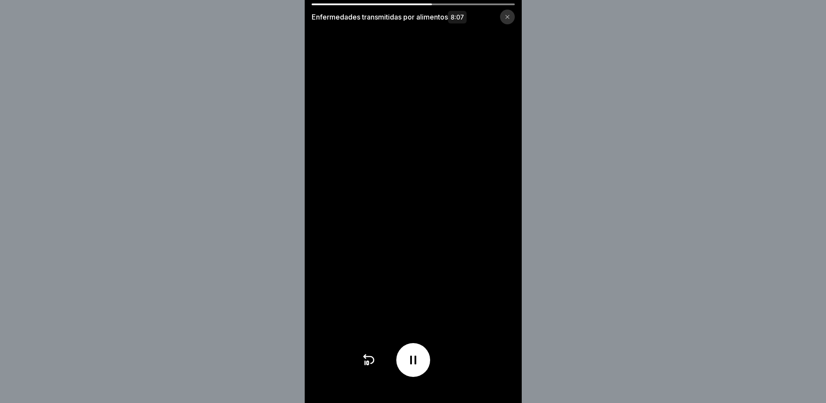
click at [443, 5] on div at bounding box center [412, 4] width 203 height 2
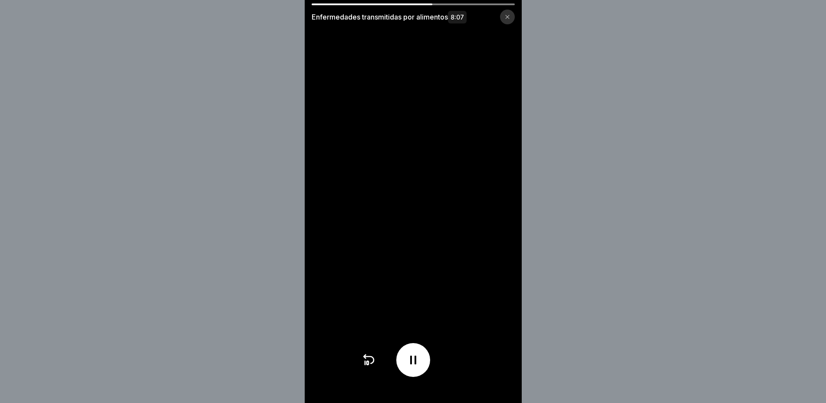
click at [443, 5] on div at bounding box center [412, 4] width 203 height 2
click at [449, 4] on div at bounding box center [412, 4] width 203 height 2
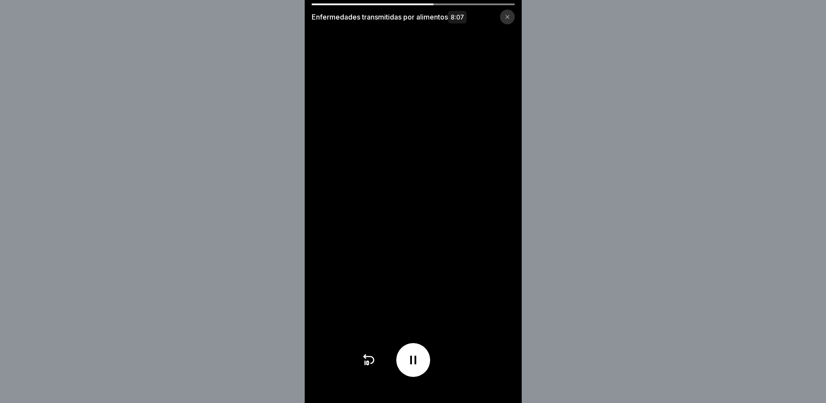
click at [449, 4] on div at bounding box center [412, 4] width 203 height 2
click at [479, 3] on video at bounding box center [413, 201] width 217 height 403
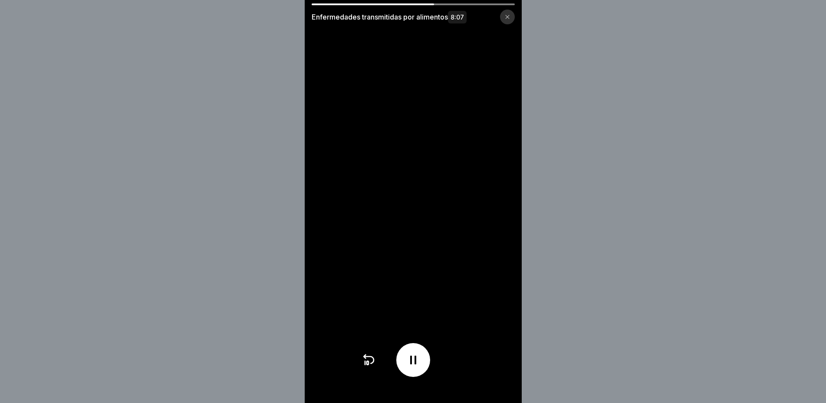
click at [479, 3] on video at bounding box center [413, 201] width 217 height 403
click at [516, 6] on div "Enfermedades transmitidas por alimentos 8:07" at bounding box center [413, 13] width 217 height 21
click at [516, 3] on video at bounding box center [413, 201] width 217 height 403
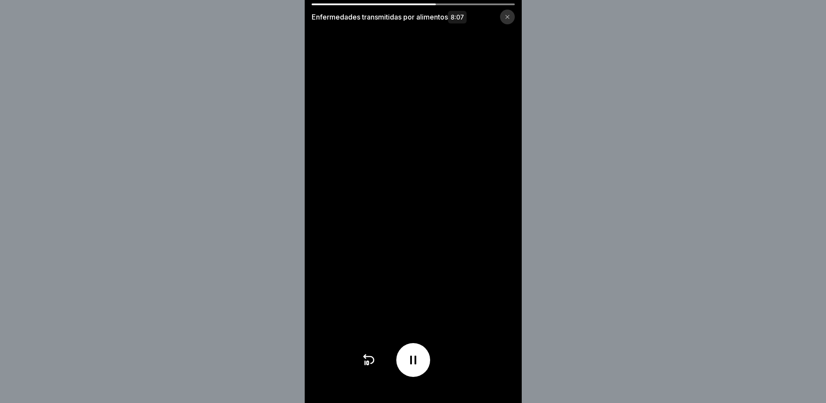
click at [516, 3] on video at bounding box center [413, 201] width 217 height 403
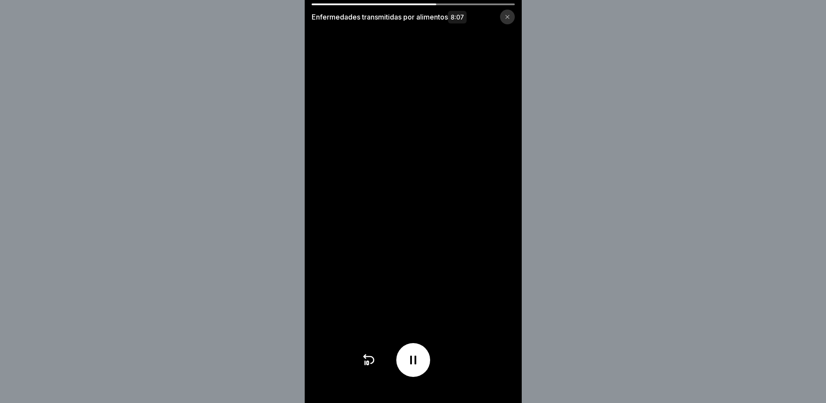
click at [516, 3] on video at bounding box center [413, 201] width 217 height 403
click at [419, 240] on video at bounding box center [413, 201] width 217 height 403
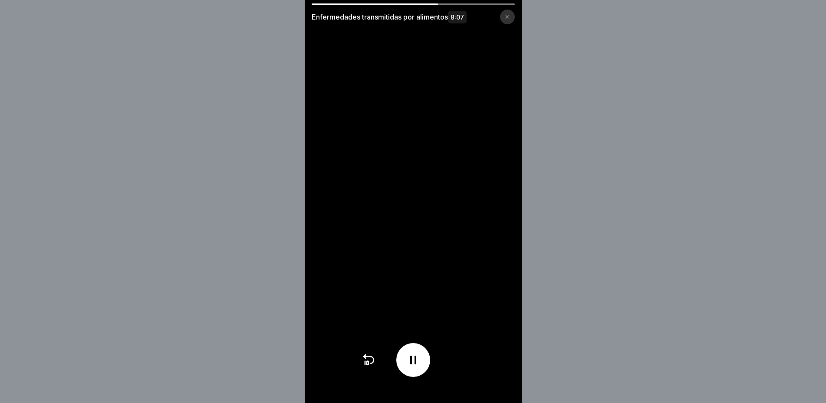
click at [417, 239] on video at bounding box center [413, 201] width 217 height 403
click at [415, 229] on video at bounding box center [413, 201] width 217 height 403
click at [415, 224] on video at bounding box center [413, 201] width 217 height 403
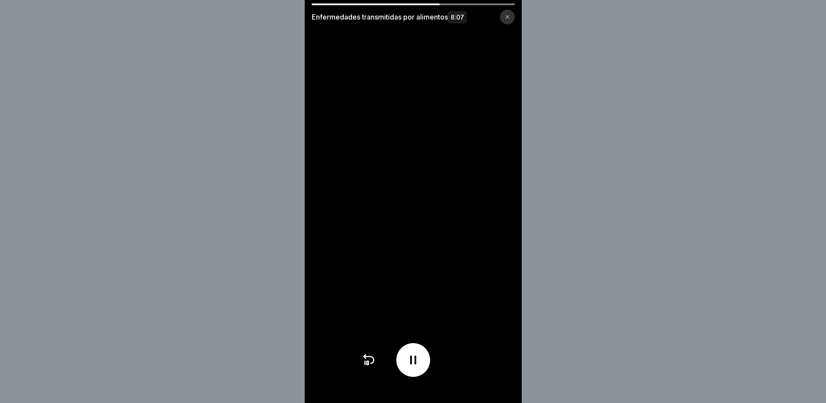
click at [447, 1] on video at bounding box center [413, 201] width 217 height 403
click at [447, 3] on div at bounding box center [412, 4] width 203 height 2
click at [447, 5] on div "Enfermedades transmitidas por alimentos 8:07" at bounding box center [413, 13] width 217 height 21
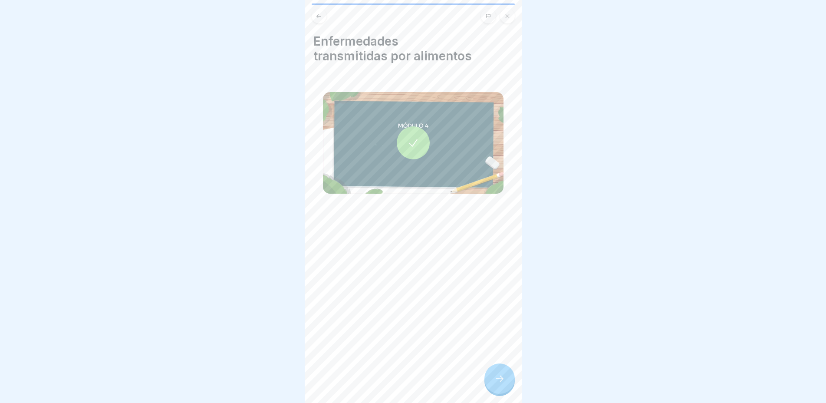
click at [501, 388] on div at bounding box center [499, 378] width 30 height 30
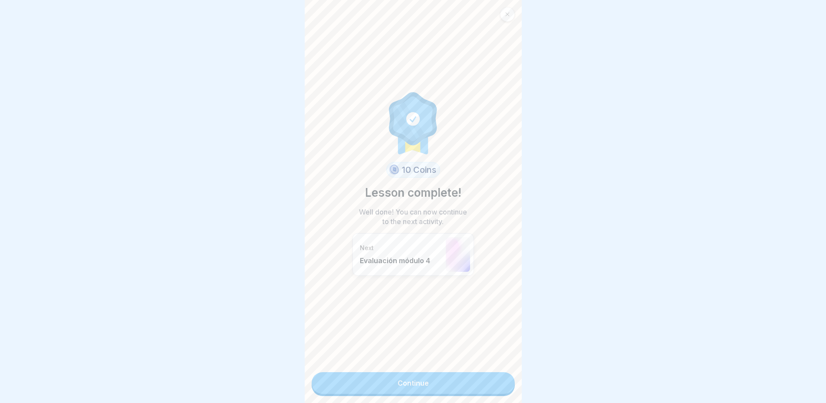
click at [501, 388] on div "10 Coins Lesson complete! Well done! You can now continue to the next activity.…" at bounding box center [413, 201] width 217 height 403
click at [460, 372] on link "Continue" at bounding box center [412, 383] width 203 height 22
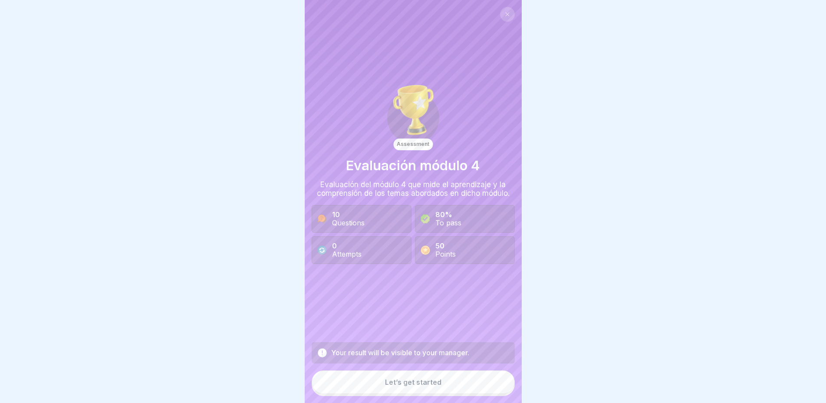
click at [391, 378] on div "Let’s get started" at bounding box center [413, 382] width 56 height 8
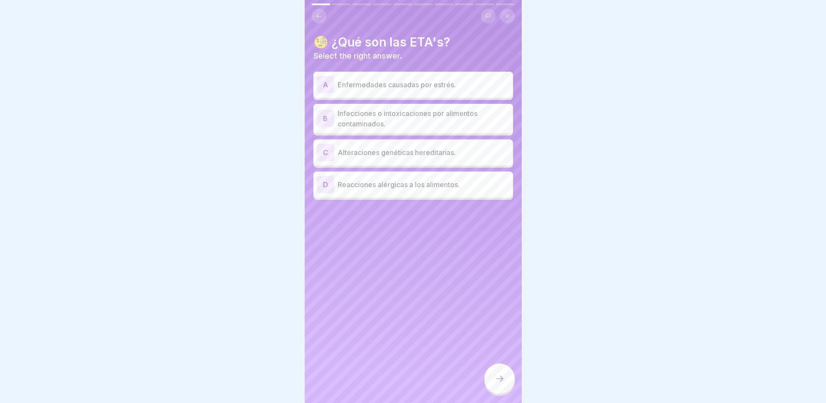
click at [413, 108] on p "Infecciones o intoxicaciones por alimentos contaminados." at bounding box center [423, 118] width 172 height 21
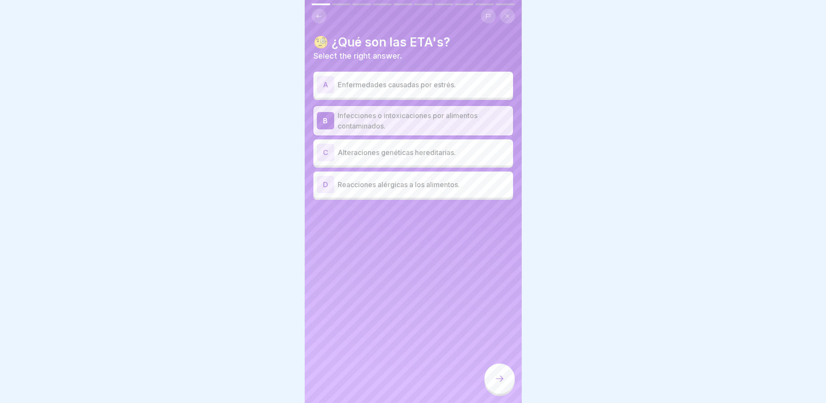
click at [497, 383] on div at bounding box center [499, 378] width 30 height 30
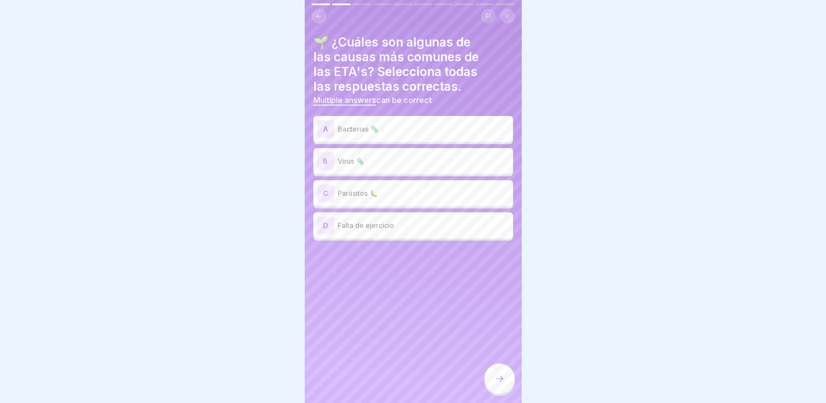
click at [383, 188] on p "Parásitos 🐛" at bounding box center [423, 193] width 172 height 10
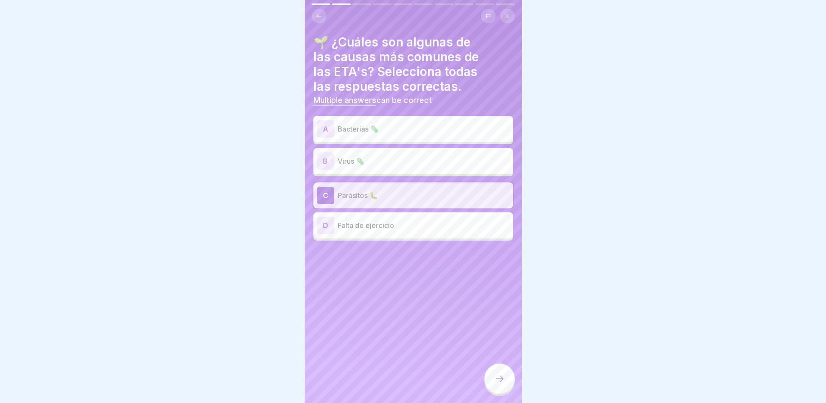
click at [360, 156] on p "Virus 🦠" at bounding box center [423, 161] width 172 height 10
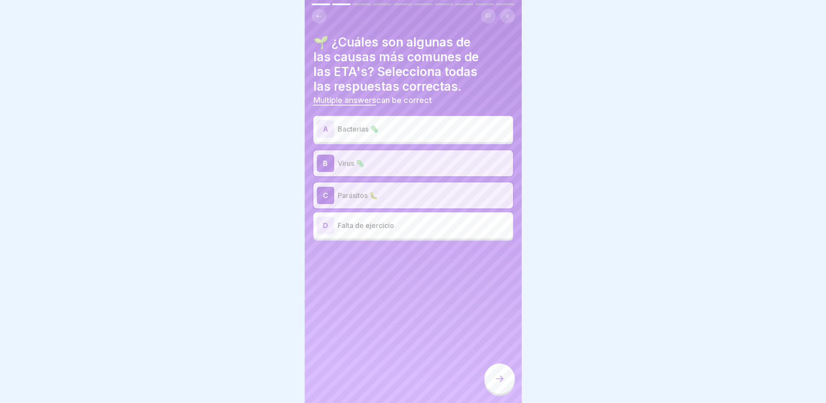
click at [357, 128] on div "A Bacterias 🦠" at bounding box center [413, 128] width 193 height 17
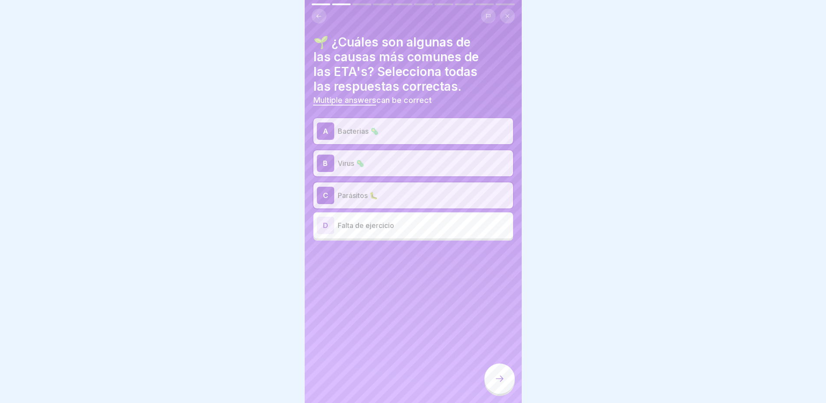
click at [496, 378] on icon at bounding box center [499, 378] width 10 height 10
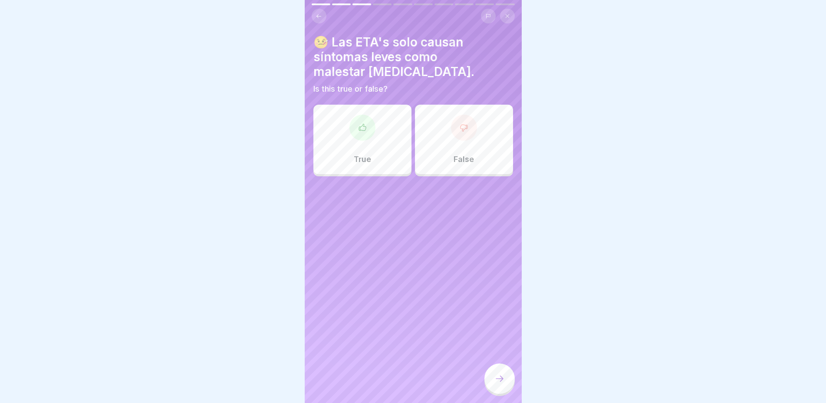
click at [432, 138] on div "False" at bounding box center [464, 139] width 98 height 69
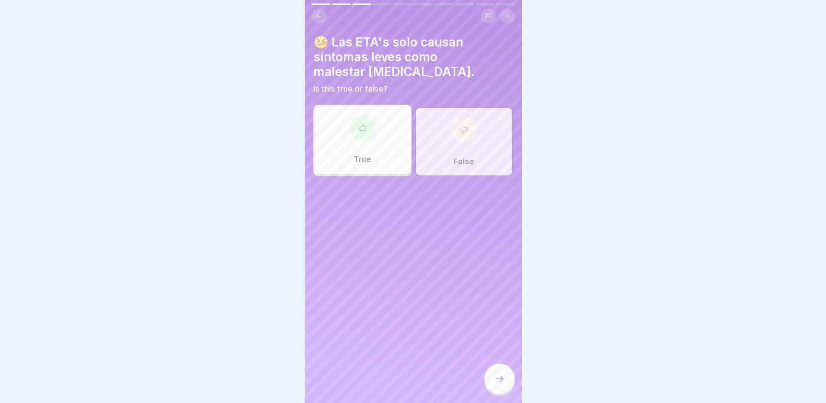
click at [499, 382] on icon at bounding box center [499, 378] width 10 height 10
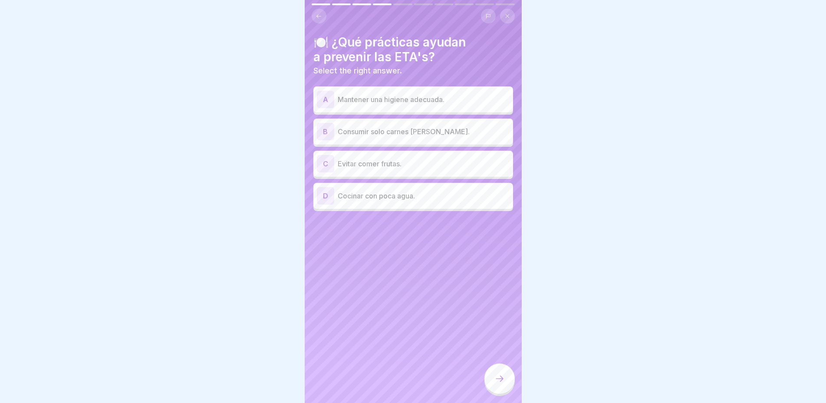
click at [432, 94] on p "Mantener una higiene adecuada." at bounding box center [423, 99] width 172 height 10
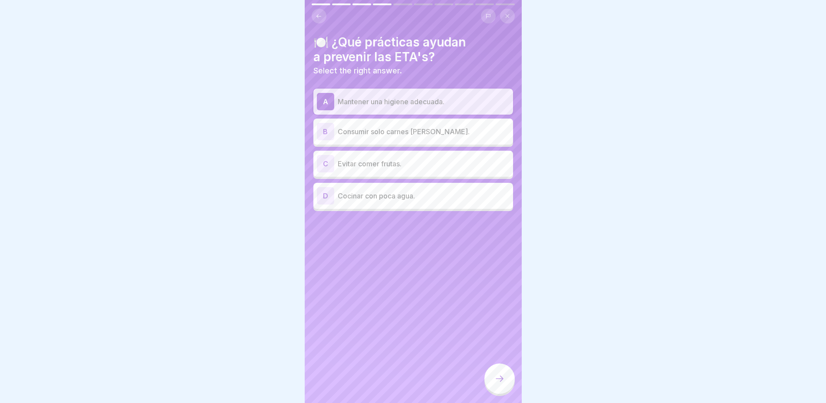
click at [504, 377] on icon at bounding box center [499, 378] width 10 height 10
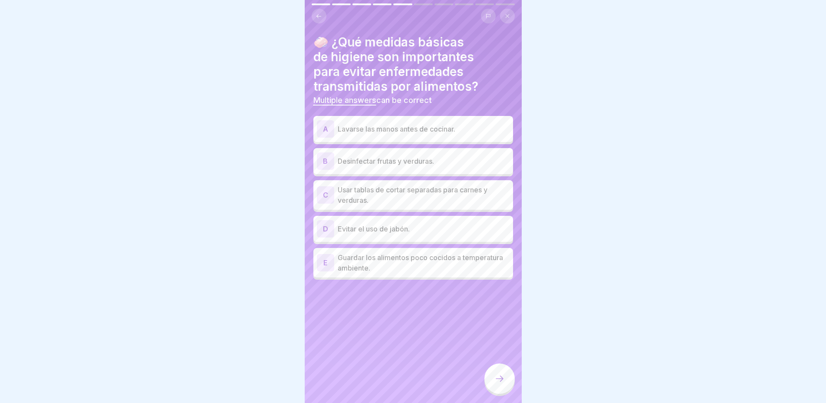
click at [439, 156] on p "Desinfectar frutas y verduras." at bounding box center [423, 161] width 172 height 10
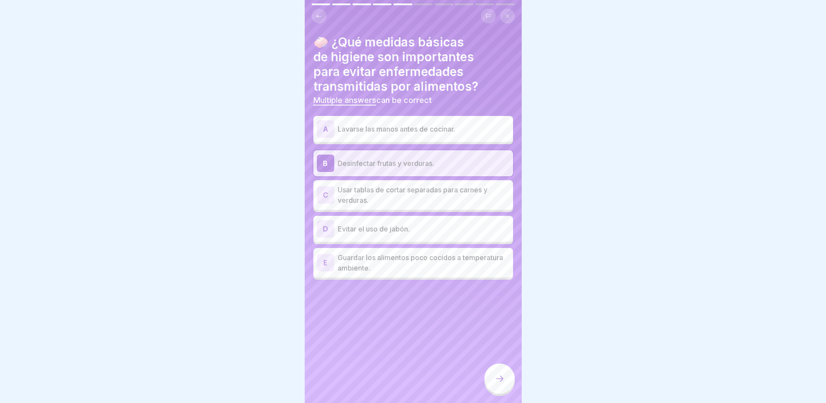
click at [435, 187] on p "Usar tablas de cortar separadas para carnes y verduras." at bounding box center [423, 194] width 172 height 21
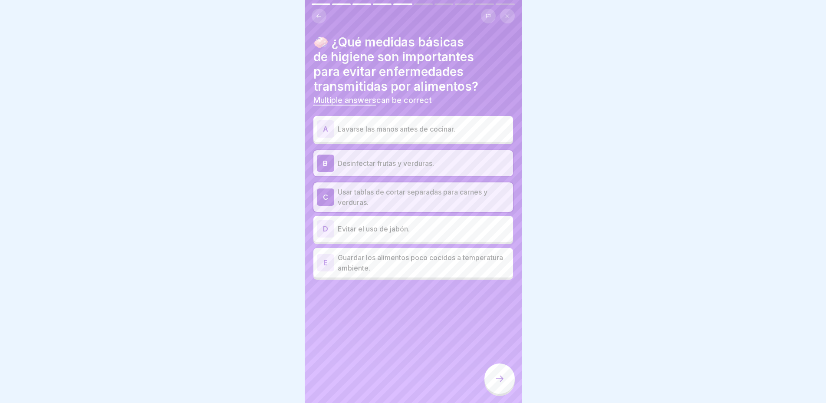
click at [385, 127] on div "A Lavarse las manos antes de cocinar." at bounding box center [413, 128] width 193 height 17
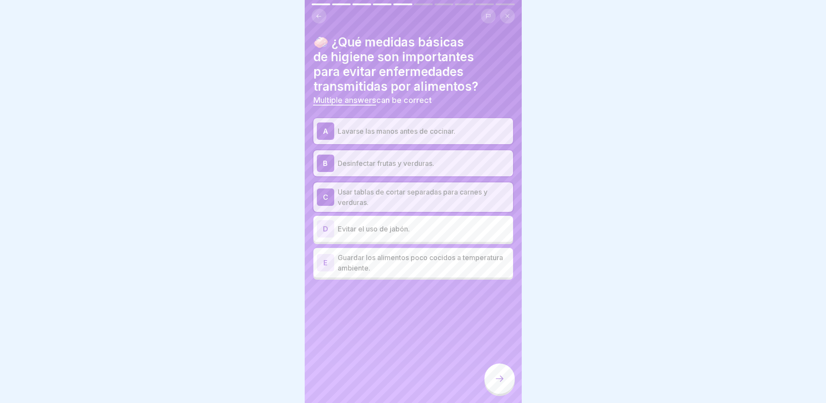
click at [496, 383] on icon at bounding box center [499, 378] width 10 height 10
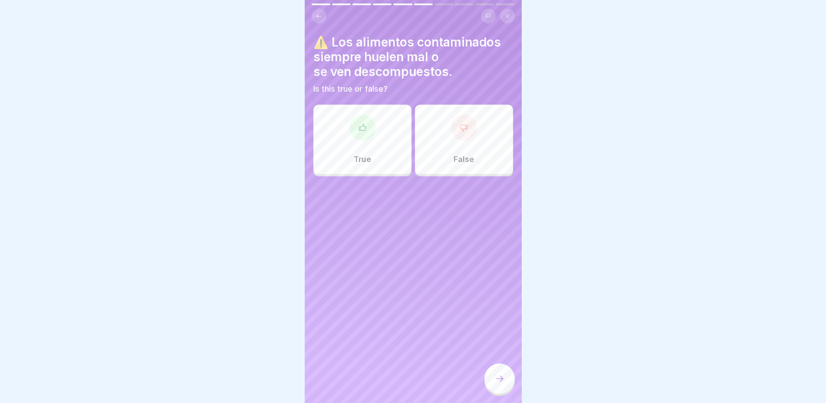
click at [465, 166] on div "False" at bounding box center [464, 139] width 98 height 69
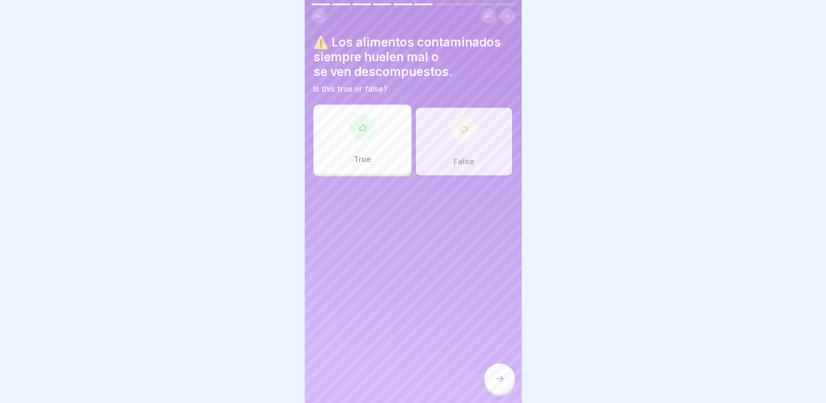
click at [491, 383] on div at bounding box center [499, 378] width 30 height 30
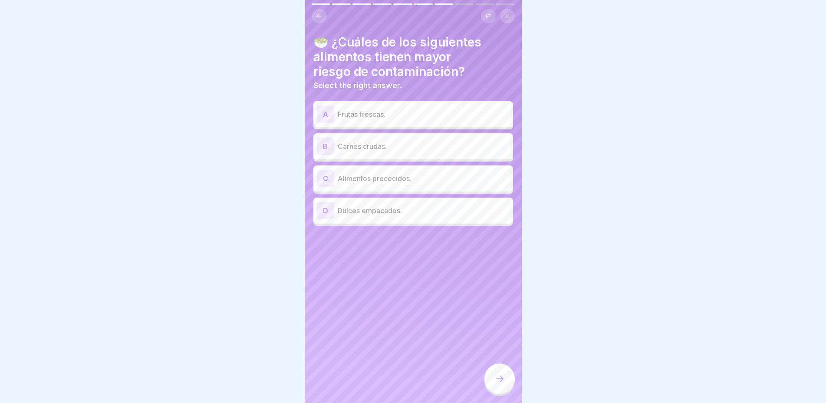
click at [395, 147] on div "B Carnes crudas." at bounding box center [413, 146] width 193 height 17
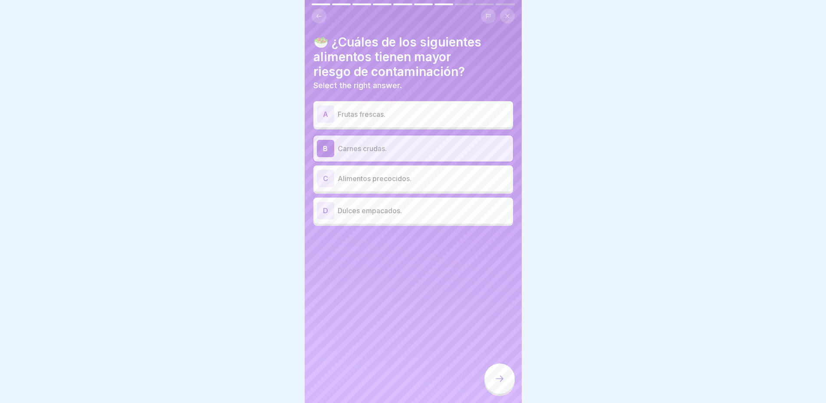
click at [419, 173] on p "Alimentos precocidos." at bounding box center [423, 178] width 172 height 10
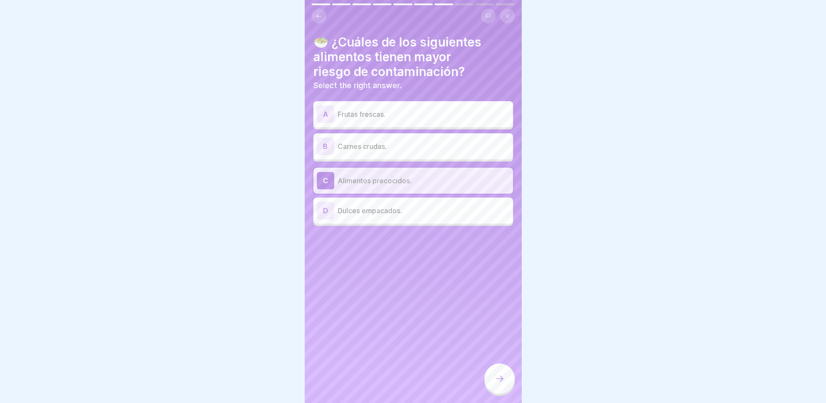
click at [392, 141] on p "Carnes crudas." at bounding box center [423, 146] width 172 height 10
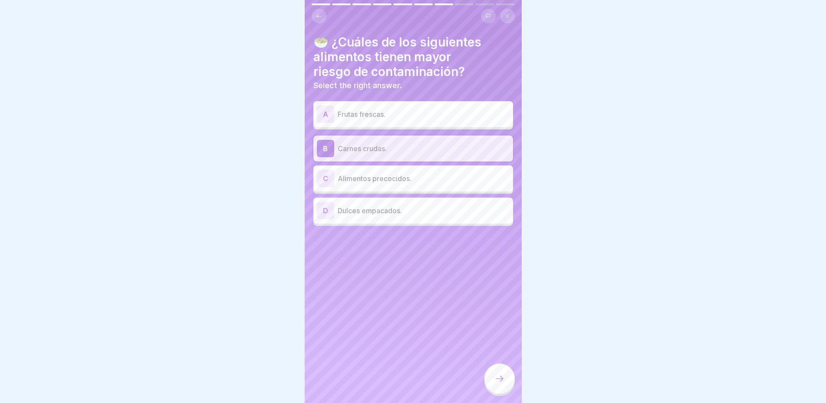
click at [503, 378] on icon at bounding box center [499, 378] width 10 height 10
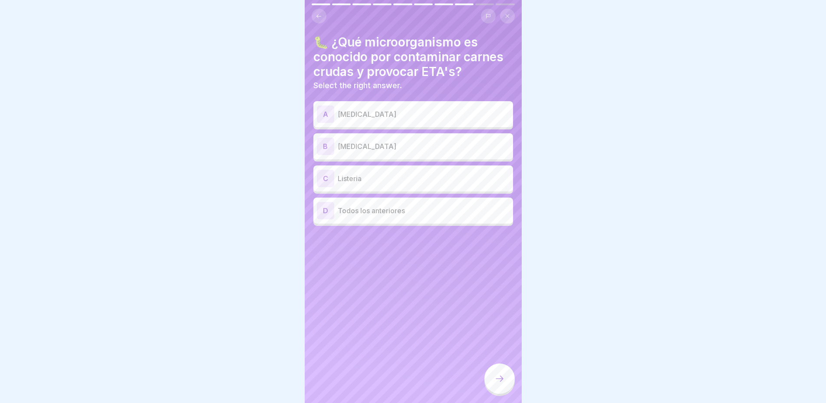
click at [366, 109] on p "[MEDICAL_DATA]" at bounding box center [423, 114] width 172 height 10
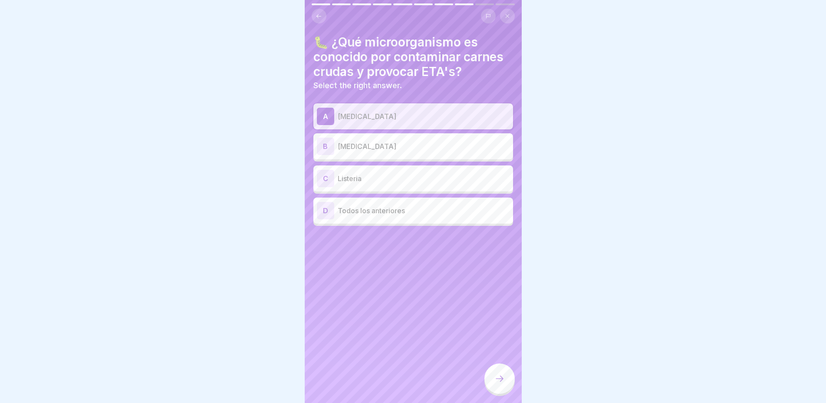
click at [364, 138] on div "B [MEDICAL_DATA]" at bounding box center [413, 146] width 193 height 17
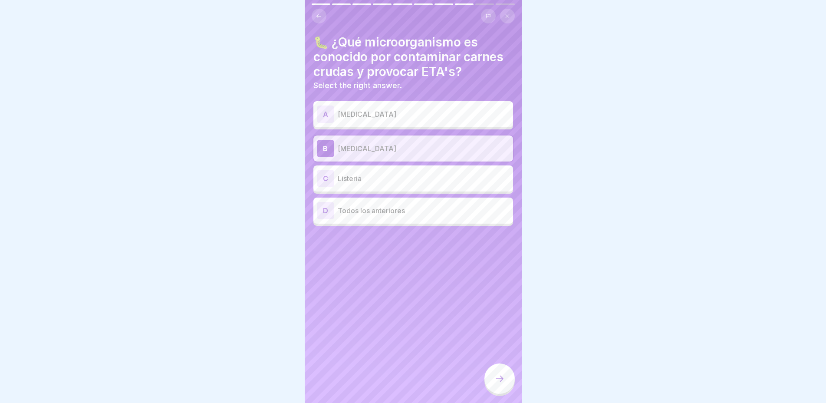
click at [353, 114] on div "A [MEDICAL_DATA]" at bounding box center [413, 113] width 193 height 17
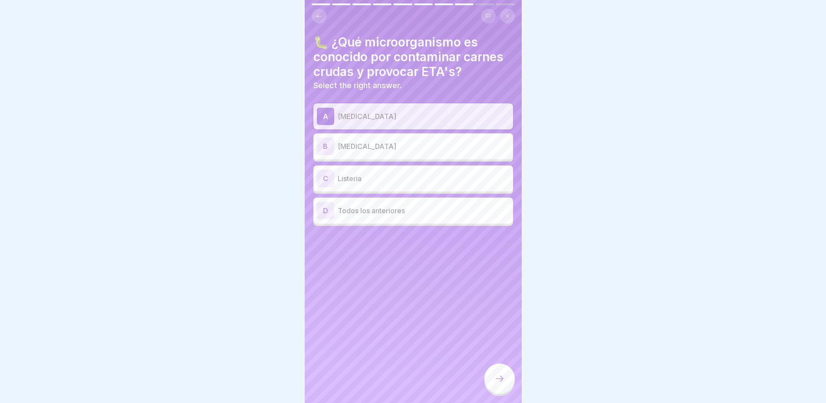
click at [378, 205] on p "Todos los anteriores" at bounding box center [423, 210] width 172 height 10
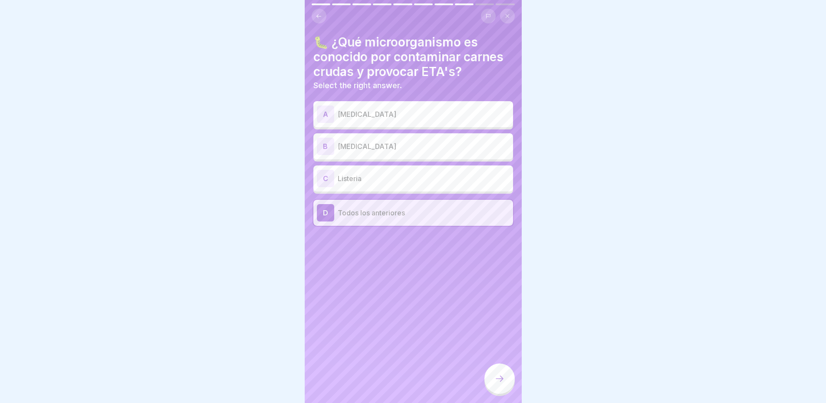
click at [504, 382] on icon at bounding box center [499, 378] width 10 height 10
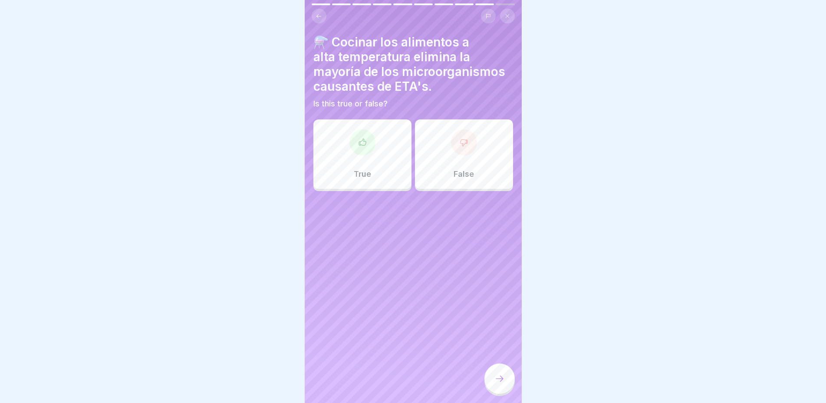
click at [365, 155] on div "True" at bounding box center [362, 153] width 98 height 69
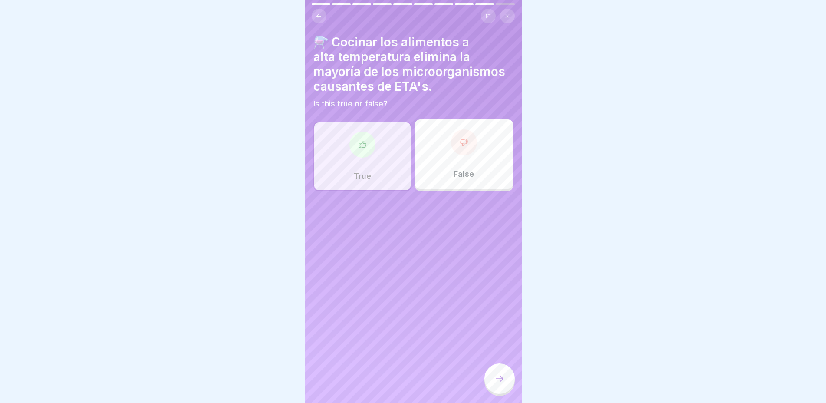
click at [490, 371] on div at bounding box center [499, 378] width 30 height 30
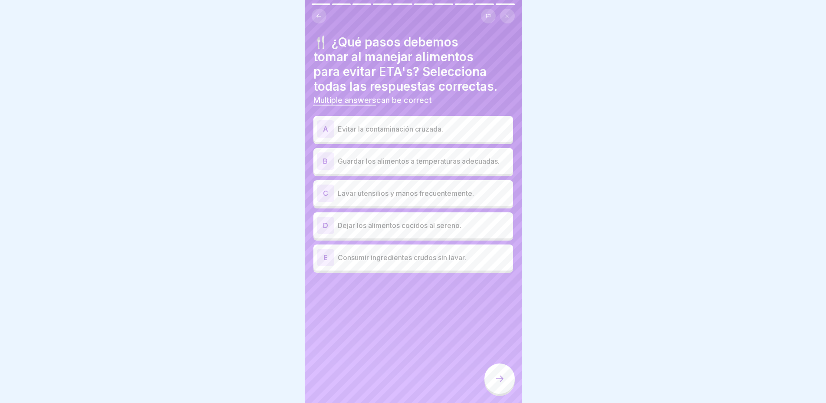
click at [383, 124] on p "Evitar la contaminación cruzada." at bounding box center [423, 129] width 172 height 10
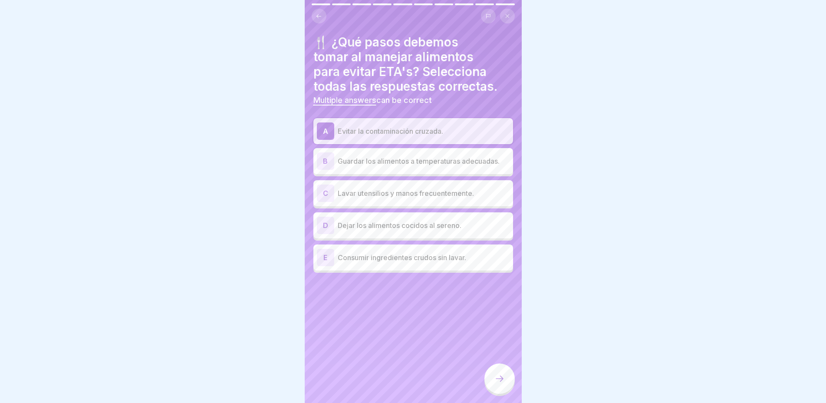
click at [388, 156] on p "Guardar los alimentos a temperaturas adecuadas." at bounding box center [423, 161] width 172 height 10
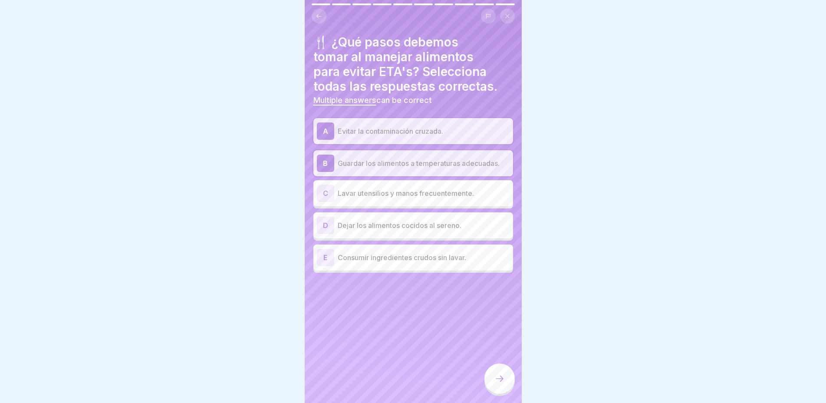
click at [390, 193] on p "Lavar utensilios y manos frecuentemente." at bounding box center [423, 193] width 172 height 10
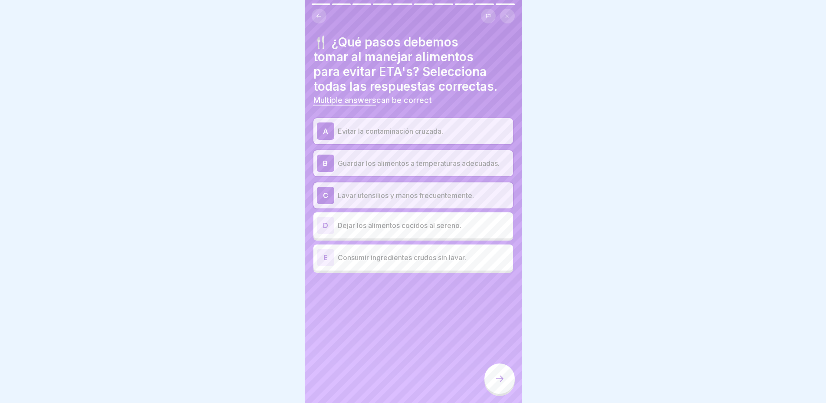
click at [503, 377] on icon at bounding box center [499, 378] width 10 height 10
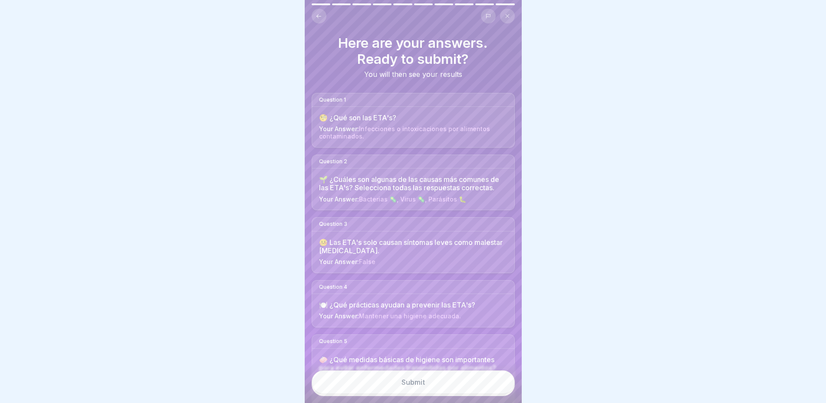
click at [423, 379] on div "Submit" at bounding box center [412, 382] width 23 height 8
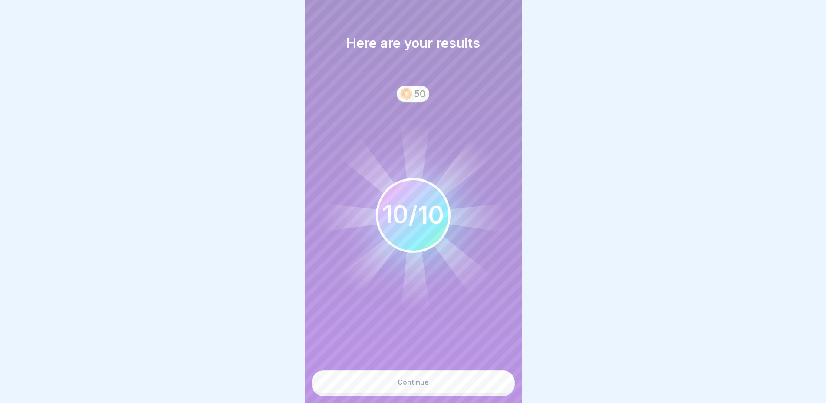
click at [422, 379] on div "Continue" at bounding box center [412, 382] width 31 height 8
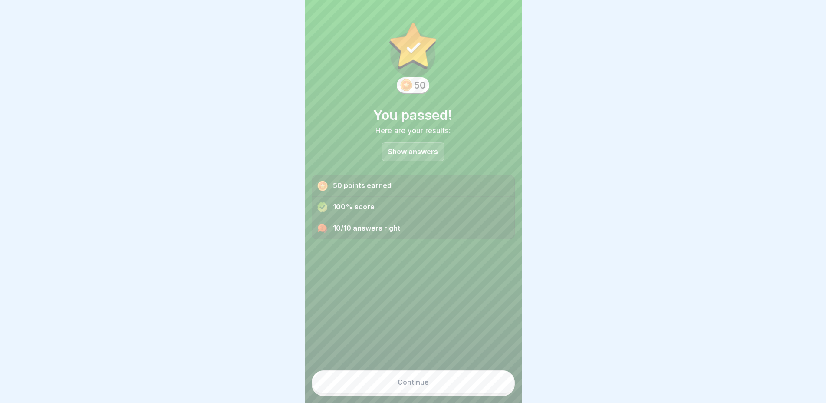
click at [422, 378] on button "Continue" at bounding box center [412, 381] width 203 height 23
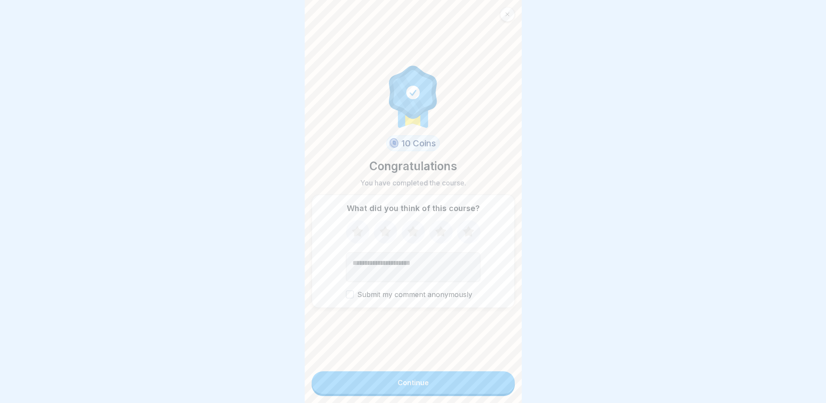
click at [422, 378] on button "Continue" at bounding box center [412, 382] width 203 height 23
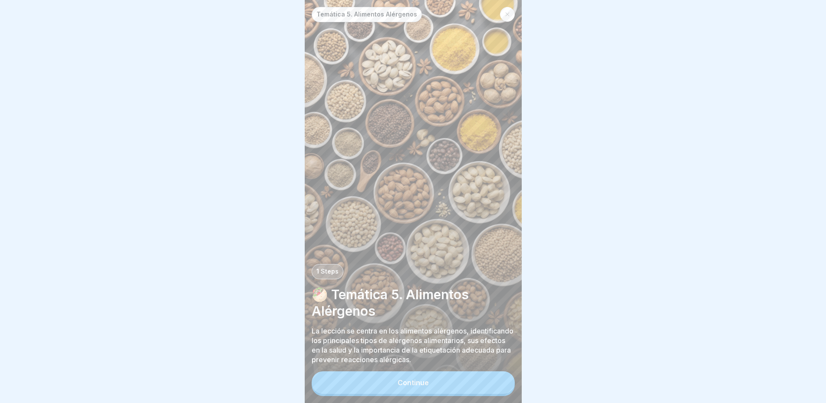
scroll to position [7, 0]
click at [407, 381] on div "Continue" at bounding box center [412, 382] width 31 height 8
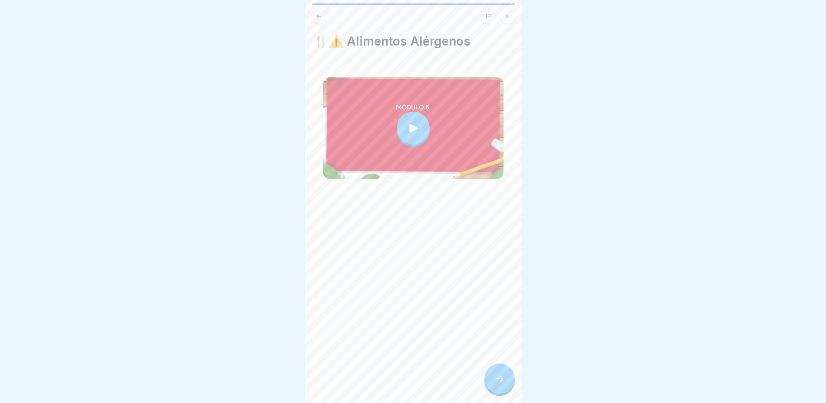
click at [499, 380] on icon at bounding box center [499, 378] width 10 height 10
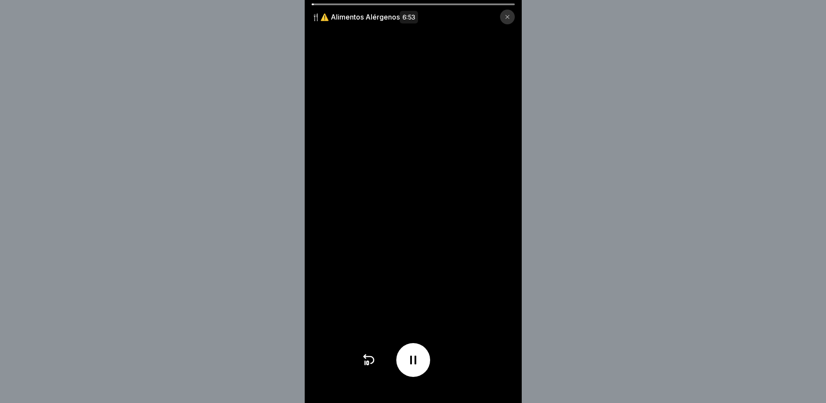
scroll to position [0, 0]
click at [375, 4] on div at bounding box center [412, 4] width 203 height 2
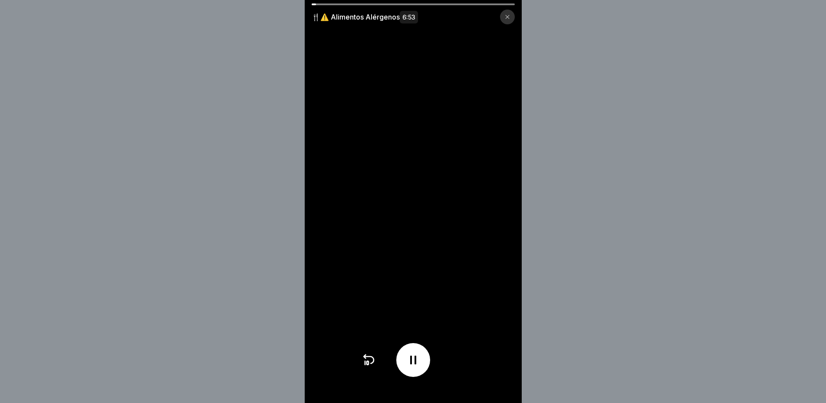
click at [375, 4] on div at bounding box center [412, 4] width 203 height 2
click at [322, 13] on p "🍴⚠️ Alimentos Alérgenos 6:53" at bounding box center [364, 16] width 106 height 11
click at [484, 5] on div "🍴⚠️ Alimentos Alérgenos 6:53" at bounding box center [413, 13] width 217 height 21
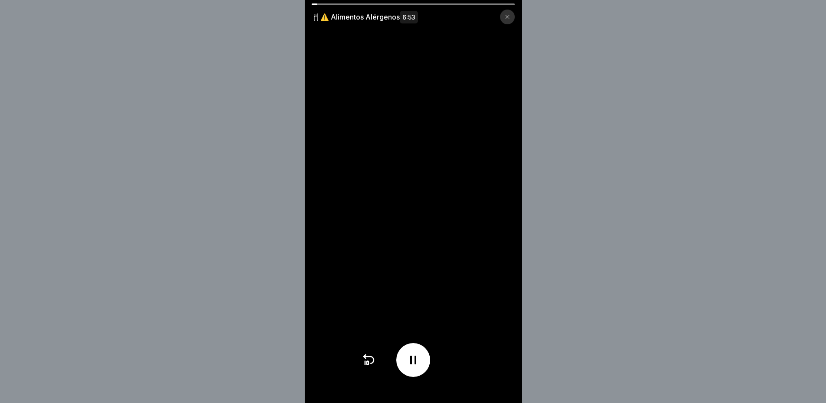
click at [484, 5] on div "🍴⚠️ Alimentos Alérgenos 6:53" at bounding box center [413, 13] width 217 height 21
click at [485, 3] on div at bounding box center [412, 4] width 203 height 2
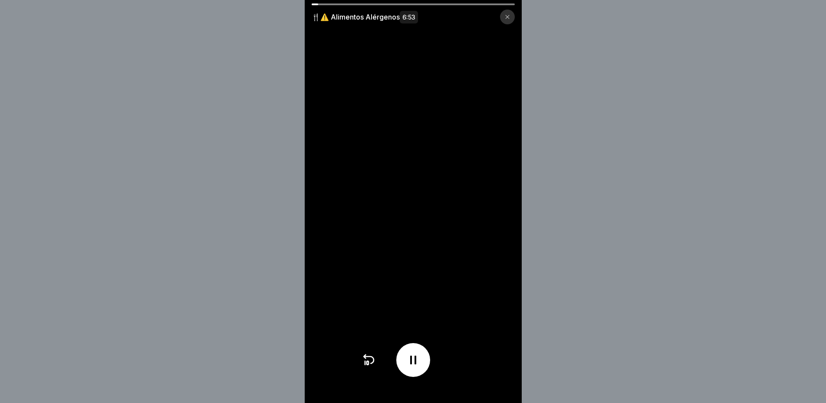
click at [485, 3] on div at bounding box center [412, 4] width 203 height 2
click at [508, 5] on div at bounding box center [412, 4] width 203 height 2
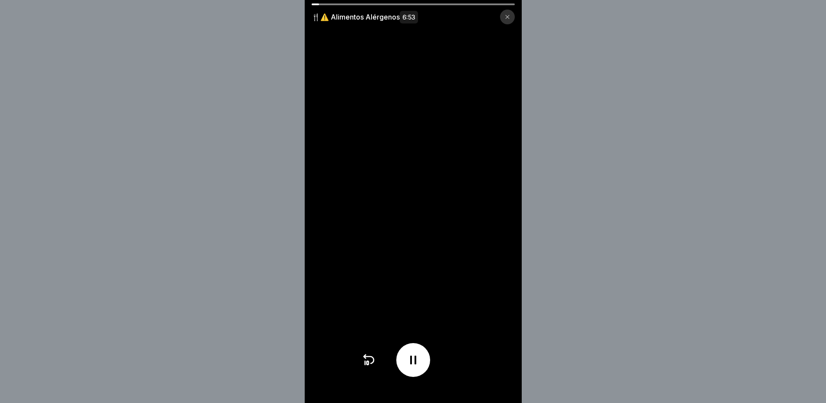
scroll to position [7, 0]
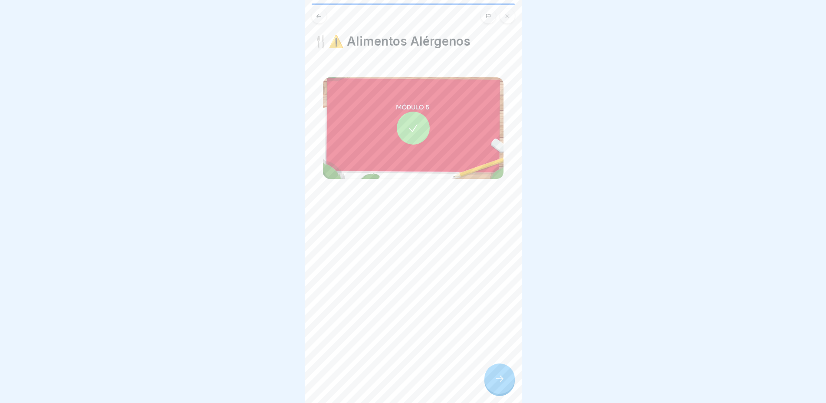
click at [504, 385] on div at bounding box center [499, 378] width 30 height 30
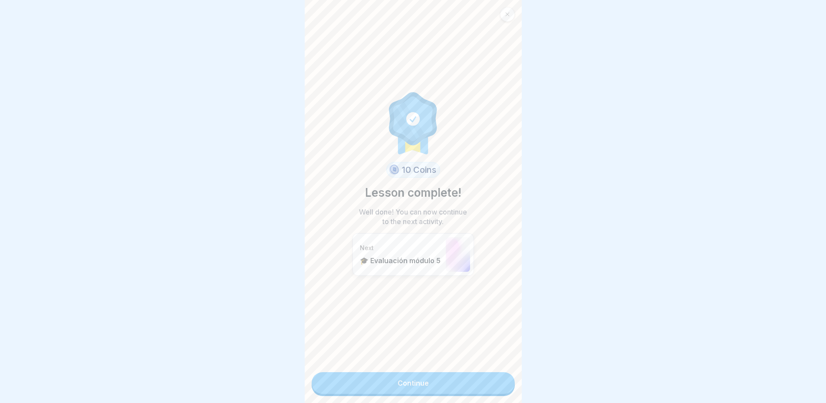
click at [403, 380] on link "Continue" at bounding box center [412, 383] width 203 height 22
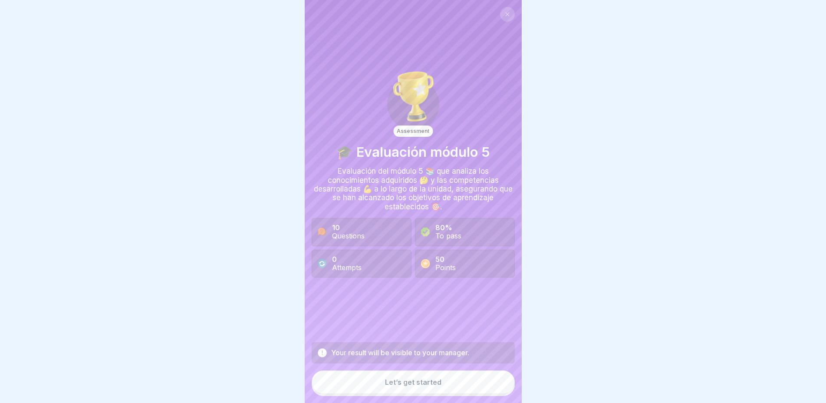
click at [403, 380] on div "Let’s get started" at bounding box center [413, 382] width 56 height 8
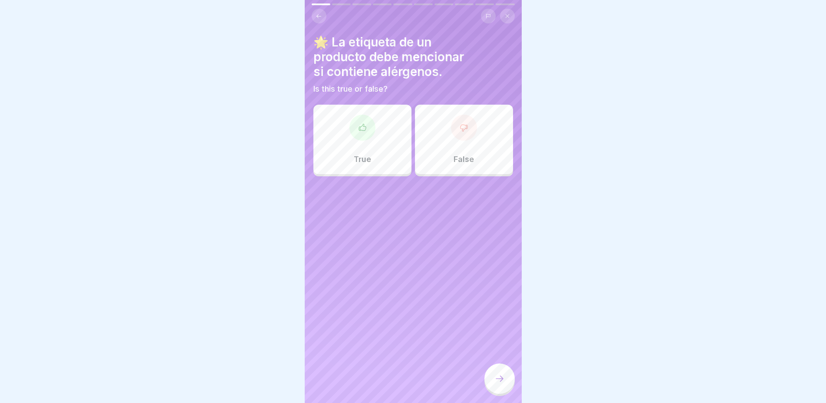
click at [352, 146] on div "True" at bounding box center [362, 139] width 98 height 69
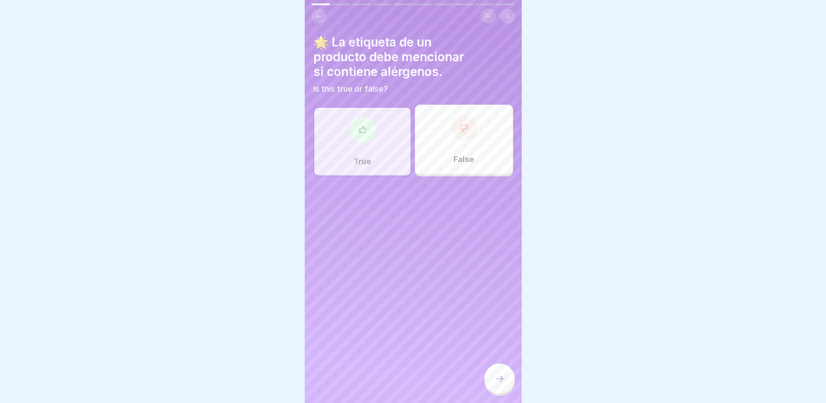
click at [499, 379] on icon at bounding box center [499, 378] width 10 height 10
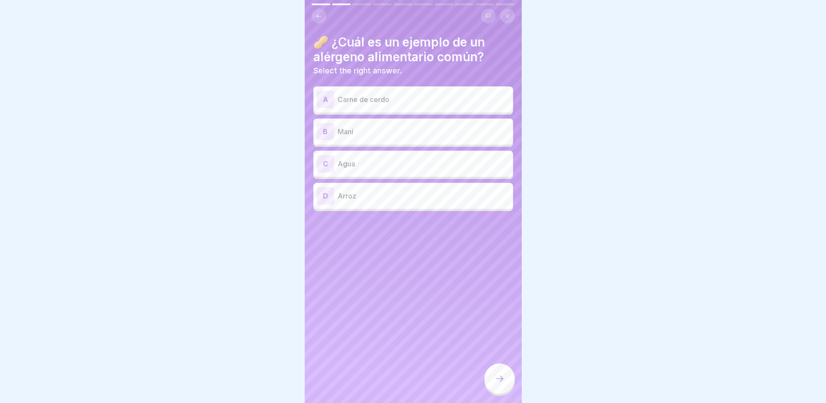
click at [350, 118] on div "B Maní" at bounding box center [413, 131] width 200 height 26
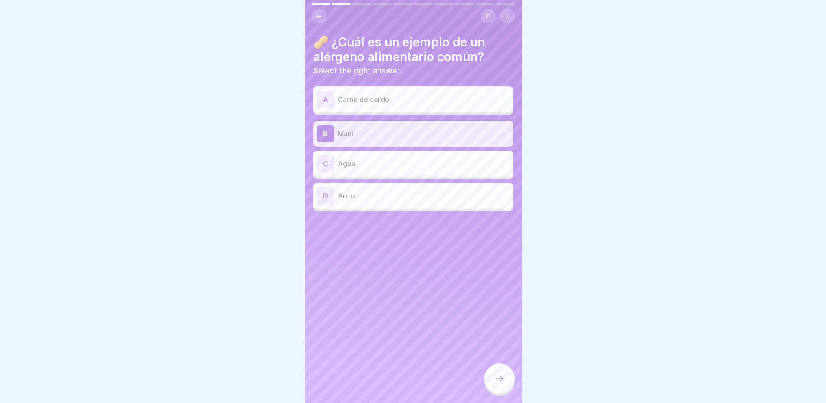
click at [497, 370] on div at bounding box center [499, 378] width 30 height 30
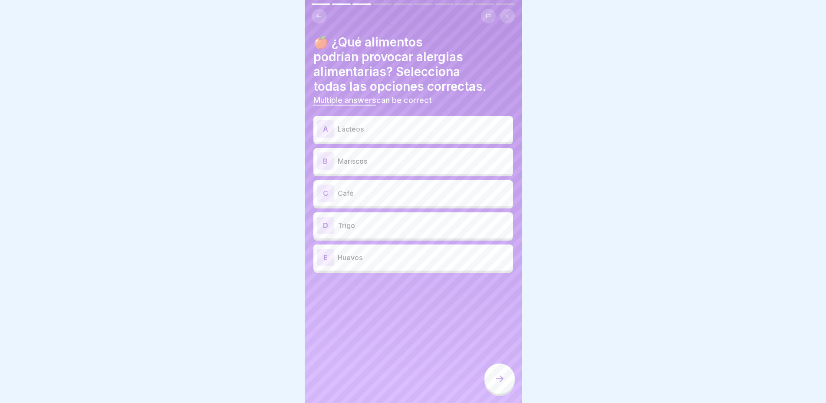
click at [402, 156] on p "Mariscos" at bounding box center [423, 161] width 172 height 10
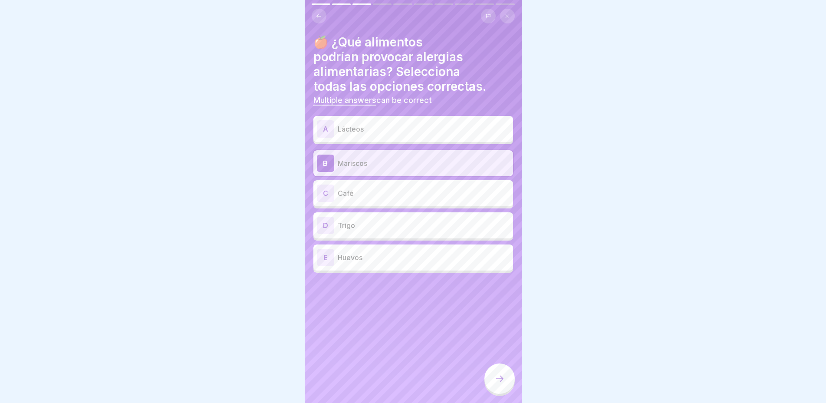
click at [353, 124] on p "Lácteos" at bounding box center [423, 129] width 172 height 10
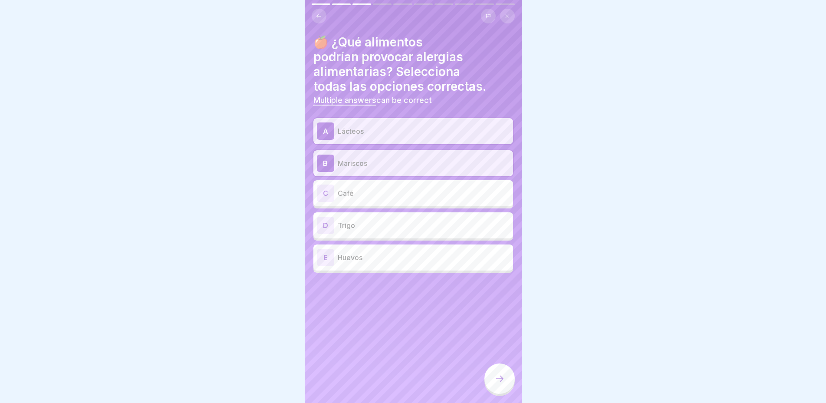
click at [344, 188] on p "Café" at bounding box center [423, 193] width 172 height 10
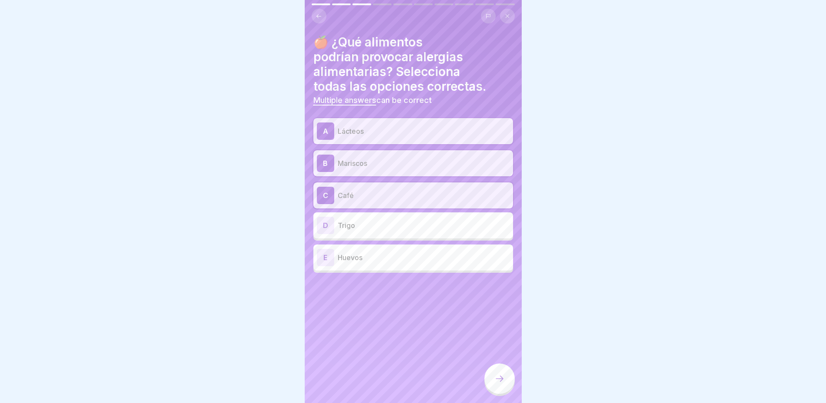
click at [348, 220] on p "Trigo" at bounding box center [423, 225] width 172 height 10
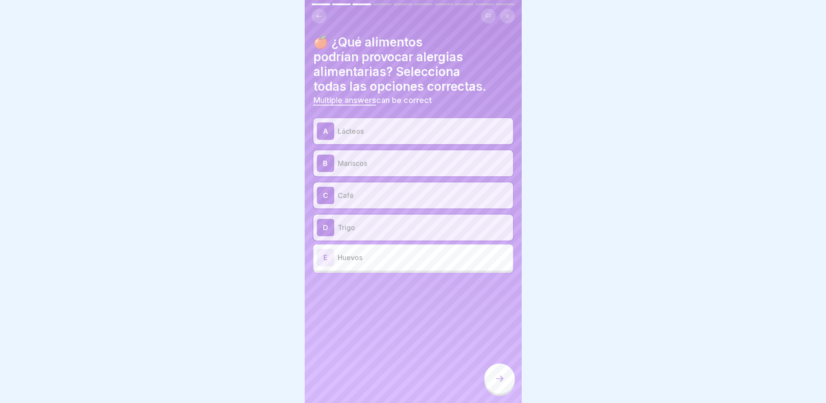
click at [356, 257] on div "E Huevos" at bounding box center [413, 257] width 193 height 17
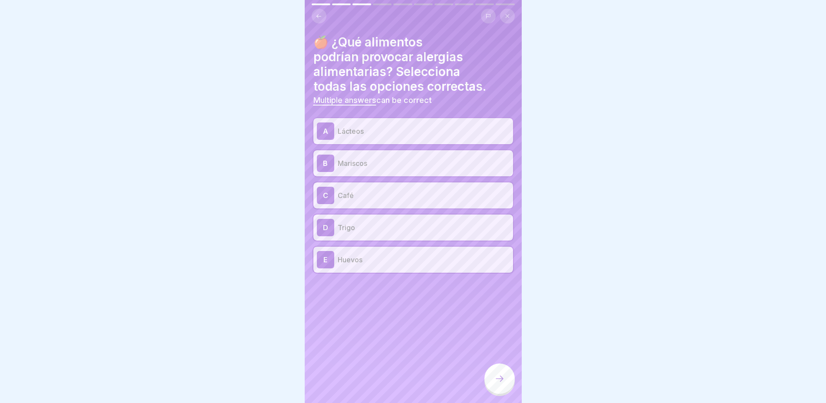
click at [353, 254] on p "Huevos" at bounding box center [423, 259] width 172 height 10
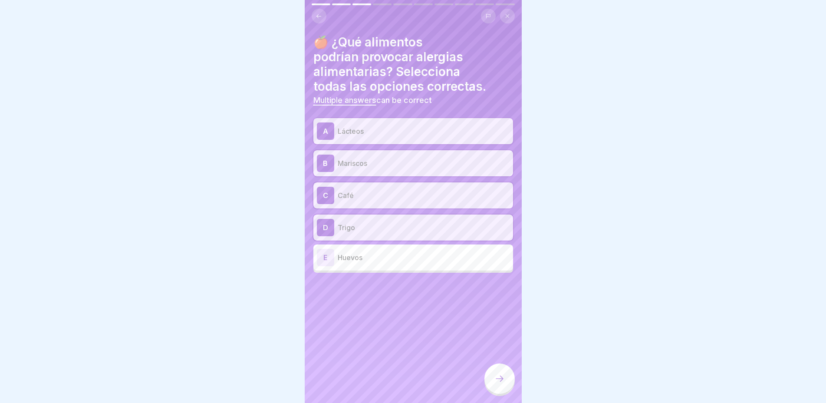
click at [349, 224] on p "Trigo" at bounding box center [423, 227] width 172 height 10
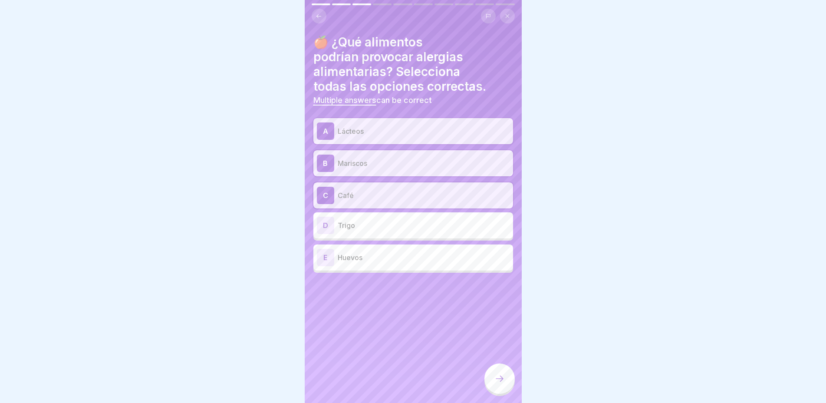
click at [347, 190] on p "Café" at bounding box center [423, 195] width 172 height 10
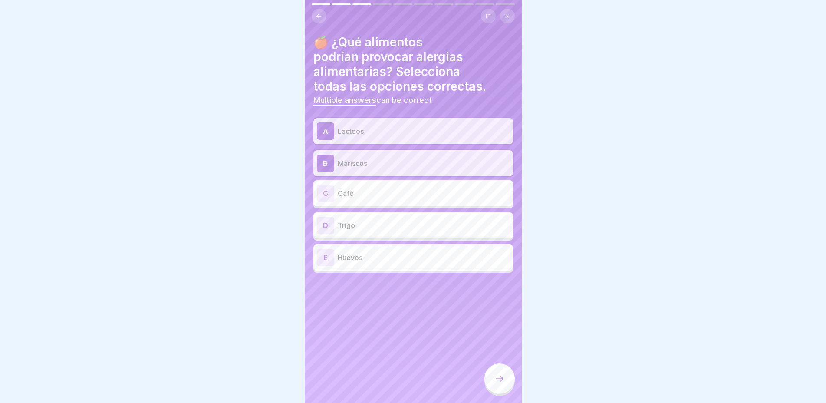
click at [372, 126] on p "Lácteos" at bounding box center [423, 131] width 172 height 10
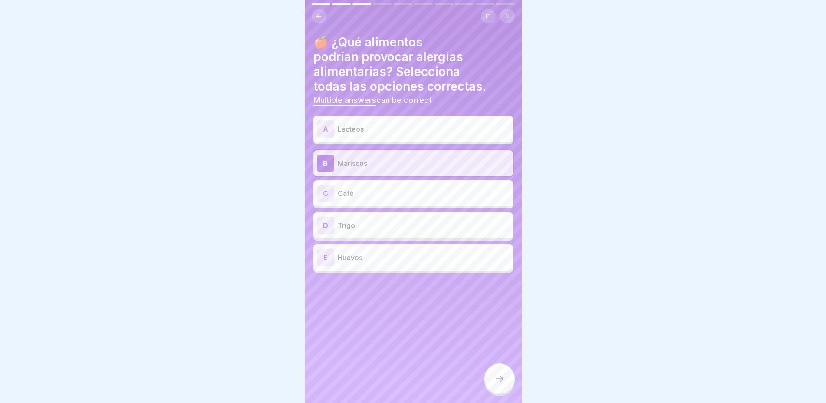
click at [372, 125] on p "Lácteos" at bounding box center [423, 129] width 172 height 10
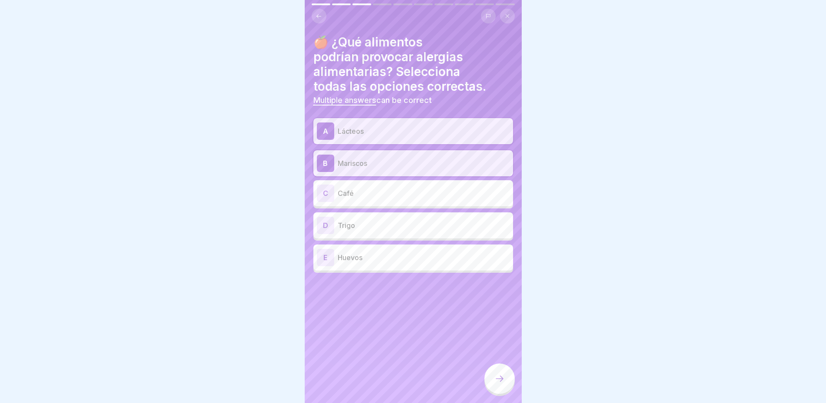
click at [372, 126] on p "Lácteos" at bounding box center [423, 131] width 172 height 10
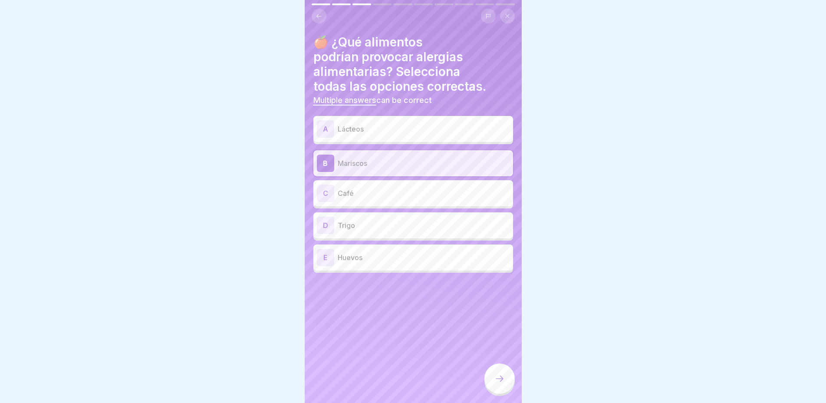
click at [374, 124] on p "Lácteos" at bounding box center [423, 129] width 172 height 10
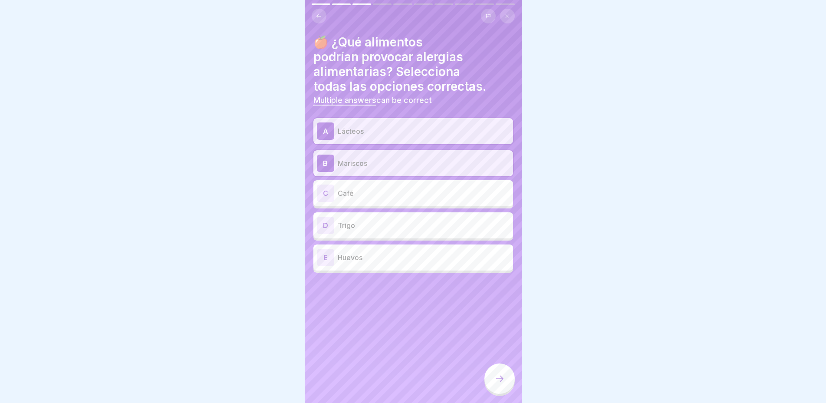
click at [371, 188] on p "Café" at bounding box center [423, 193] width 172 height 10
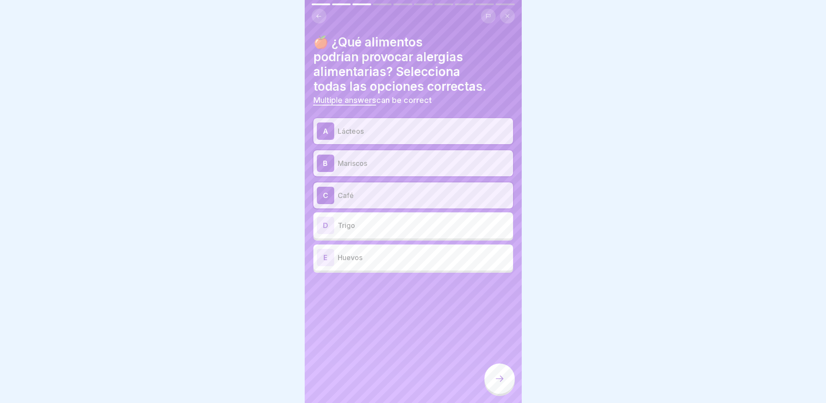
click at [367, 222] on p "Trigo" at bounding box center [423, 225] width 172 height 10
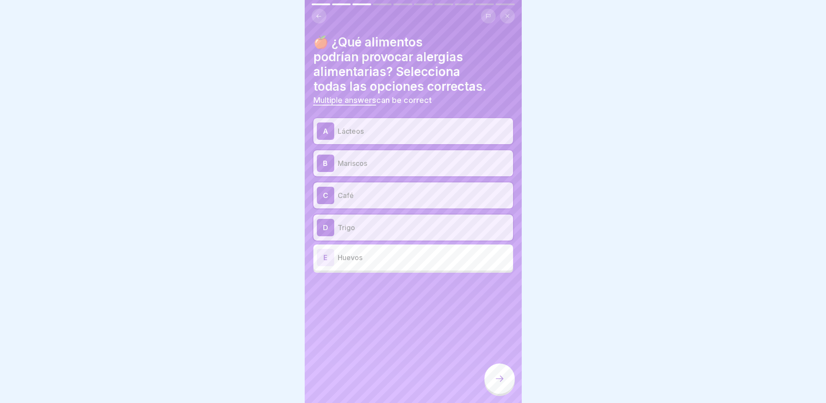
click at [353, 182] on div "C Café" at bounding box center [413, 195] width 200 height 26
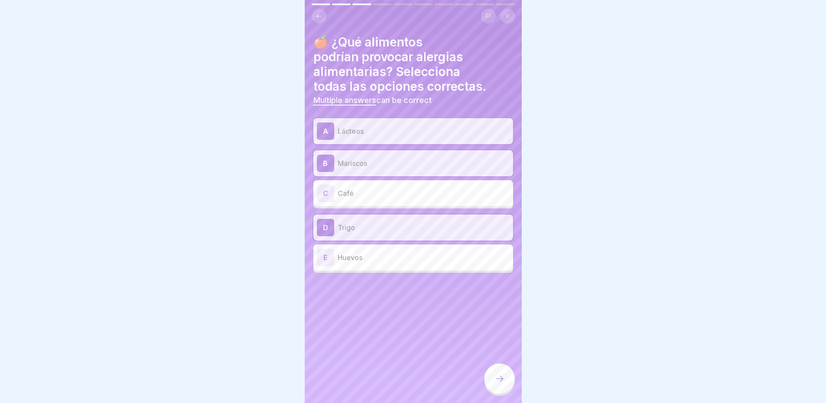
click at [501, 366] on div at bounding box center [499, 378] width 30 height 30
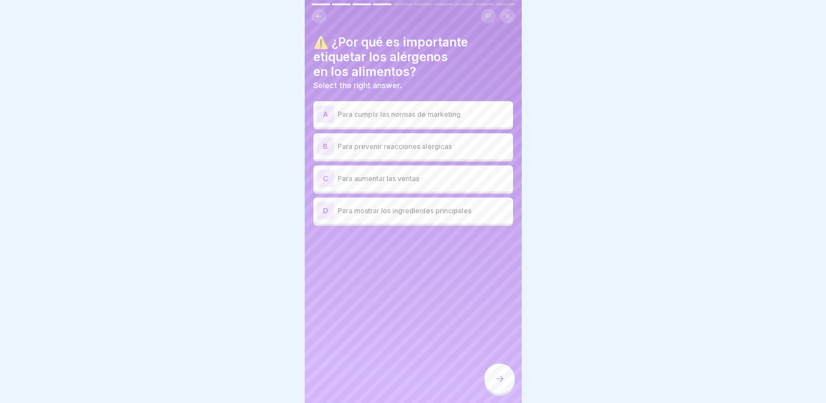
click at [421, 142] on p "Para prevenir reacciones alérgicas" at bounding box center [423, 146] width 172 height 10
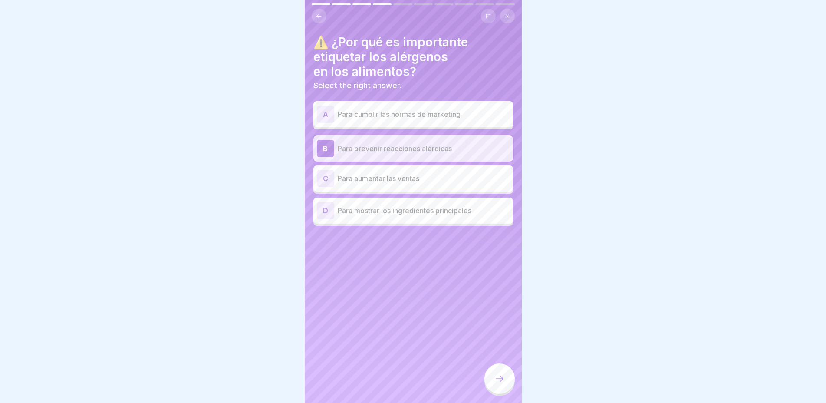
click at [503, 384] on div at bounding box center [499, 378] width 30 height 30
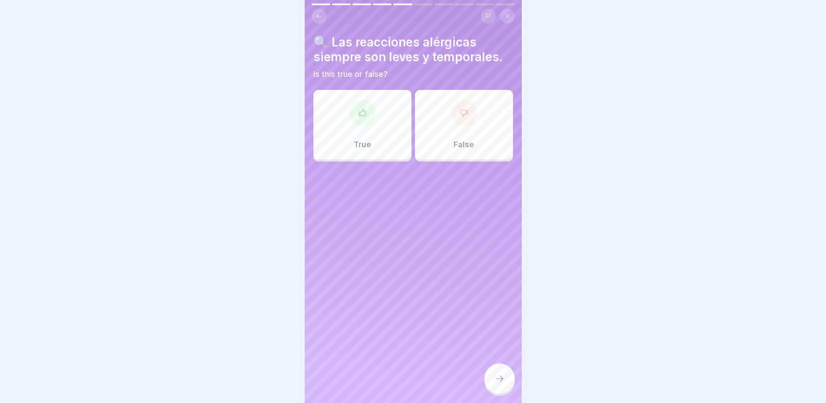
click at [457, 146] on div "False" at bounding box center [464, 124] width 98 height 69
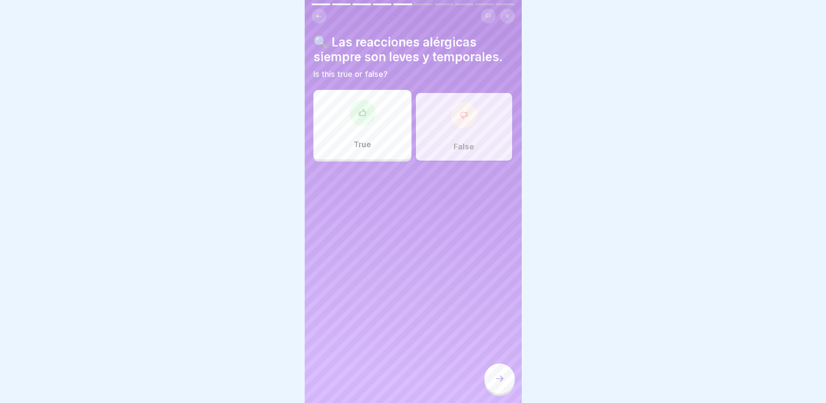
click at [500, 373] on div at bounding box center [499, 378] width 30 height 30
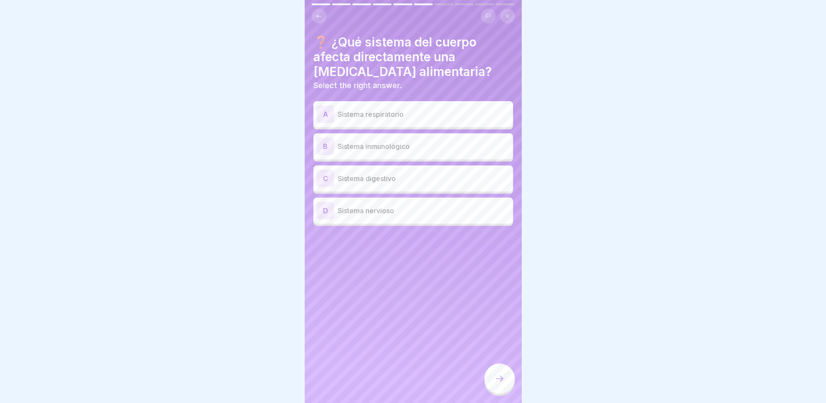
click at [432, 109] on p "Sistema respiratorio" at bounding box center [423, 114] width 172 height 10
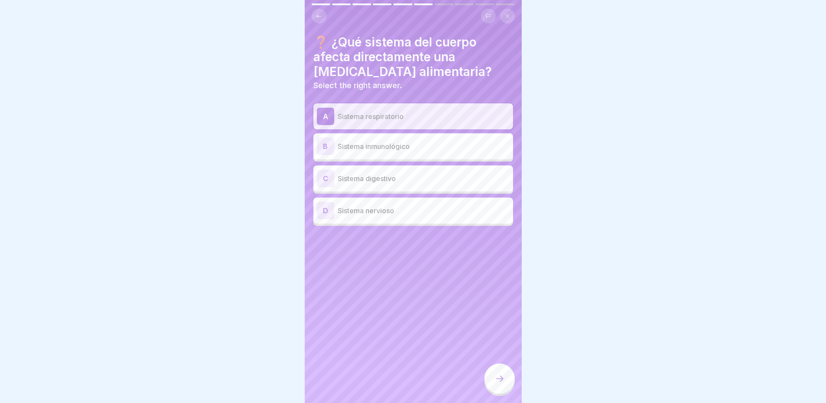
click at [405, 173] on p "Sistema digestivo" at bounding box center [423, 178] width 172 height 10
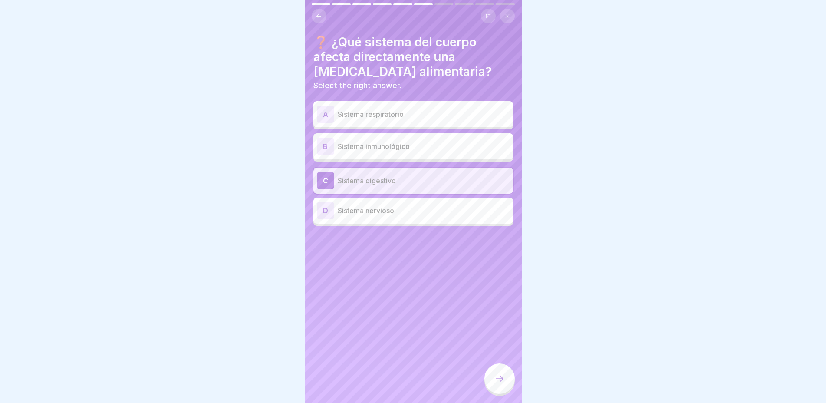
click at [394, 109] on p "Sistema respiratorio" at bounding box center [423, 114] width 172 height 10
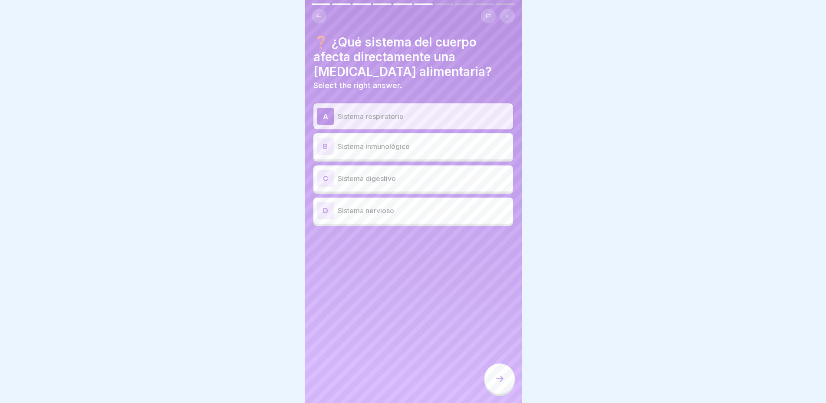
click at [358, 144] on p "Sistema inmunológico" at bounding box center [423, 146] width 172 height 10
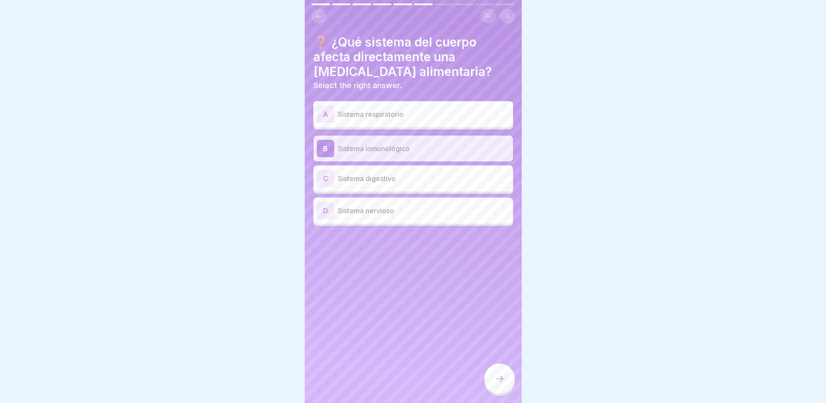
click at [498, 383] on div at bounding box center [499, 378] width 30 height 30
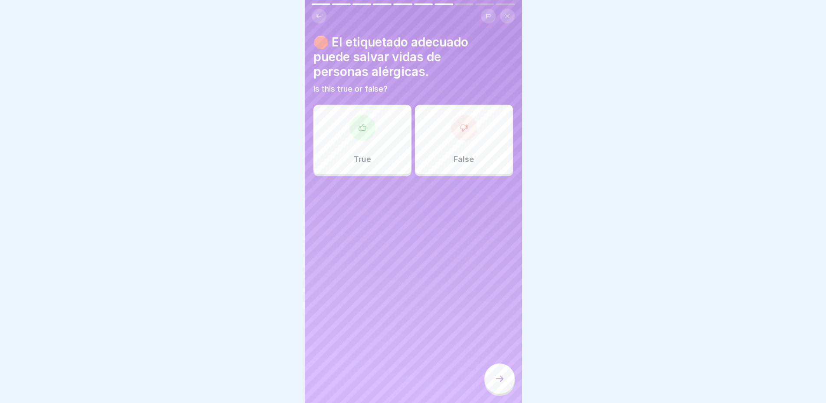
click at [364, 138] on div "True" at bounding box center [362, 139] width 98 height 69
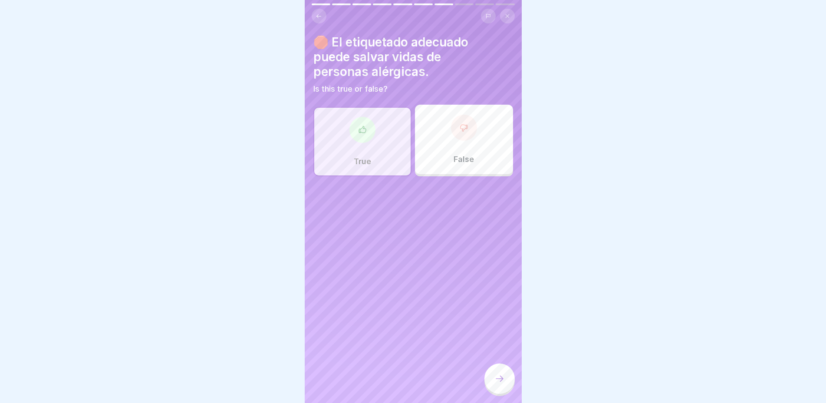
click at [492, 369] on div at bounding box center [499, 378] width 30 height 30
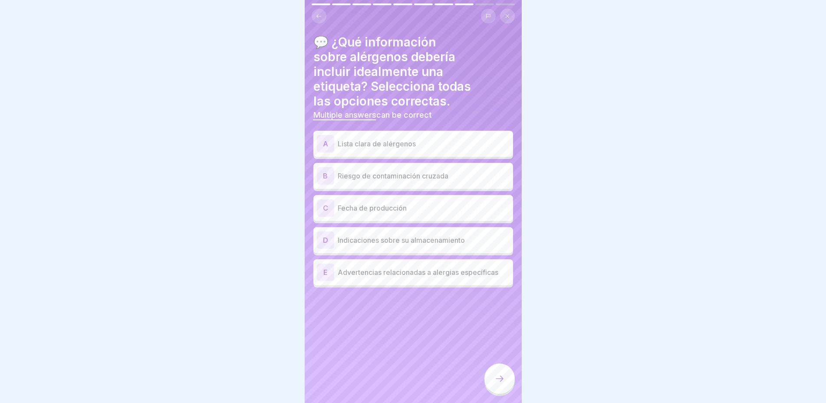
click at [425, 139] on p "Lista clara de alérgenos" at bounding box center [423, 143] width 172 height 10
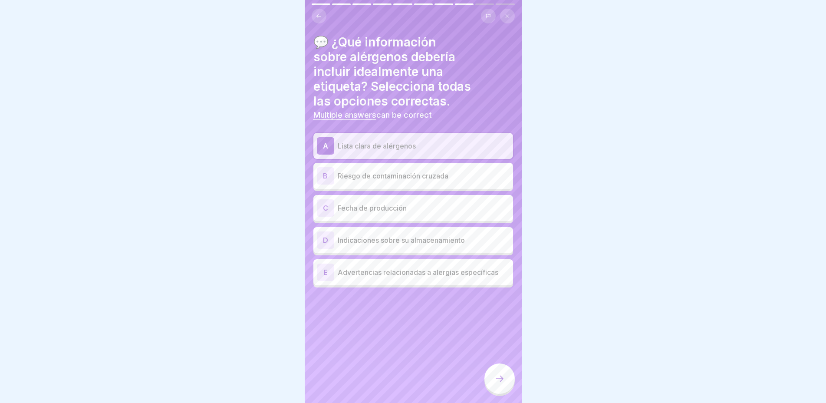
click at [434, 203] on p "Fecha de producción" at bounding box center [423, 208] width 172 height 10
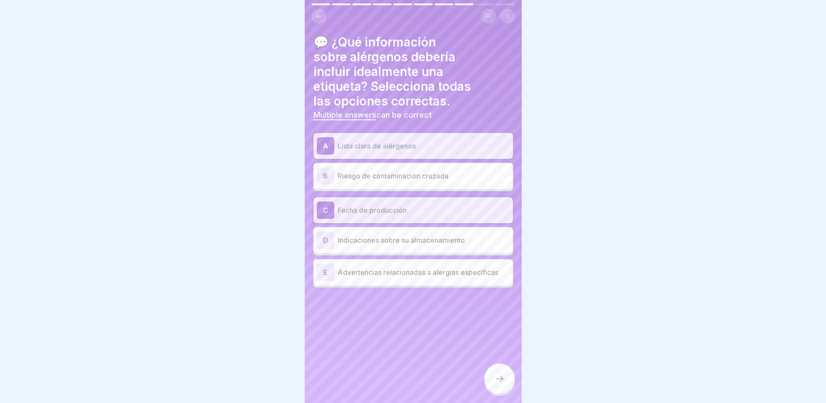
click at [402, 274] on div "E Advertencias relacionadas a alergias específicas" at bounding box center [413, 272] width 200 height 26
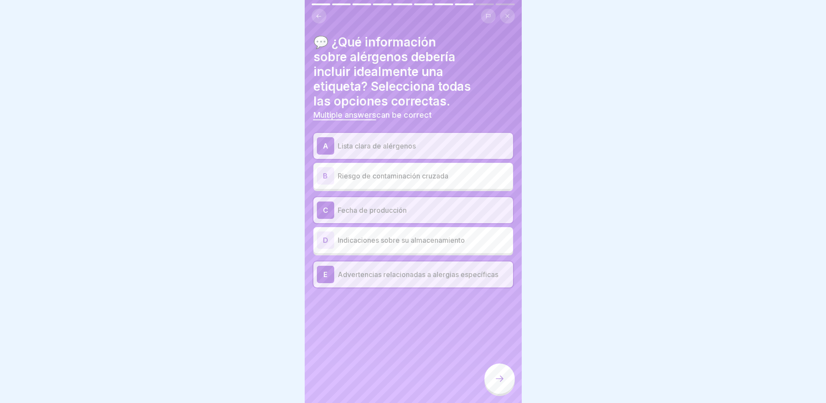
click at [501, 373] on div at bounding box center [499, 378] width 30 height 30
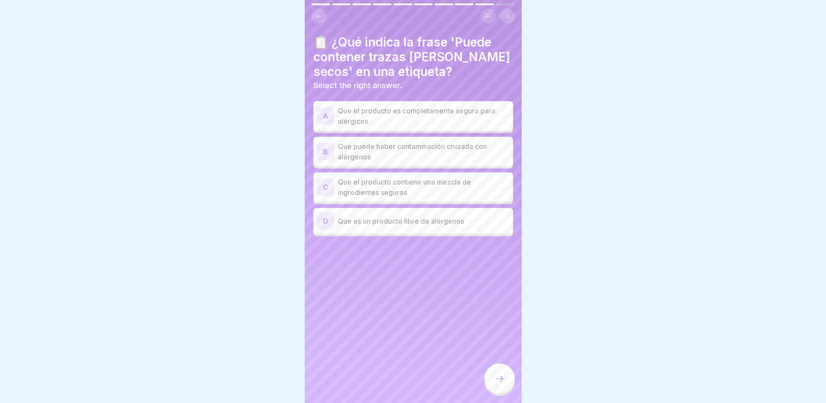
click at [369, 141] on p "Que puede haber contaminación cruzada con alérgenos" at bounding box center [423, 151] width 172 height 21
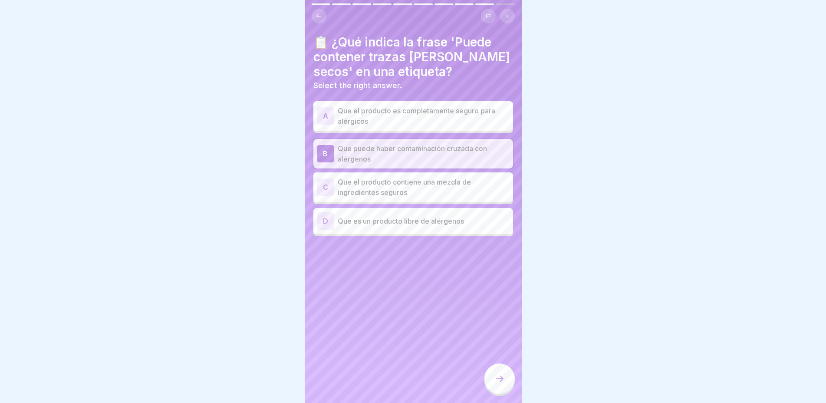
click at [499, 386] on div at bounding box center [499, 378] width 30 height 30
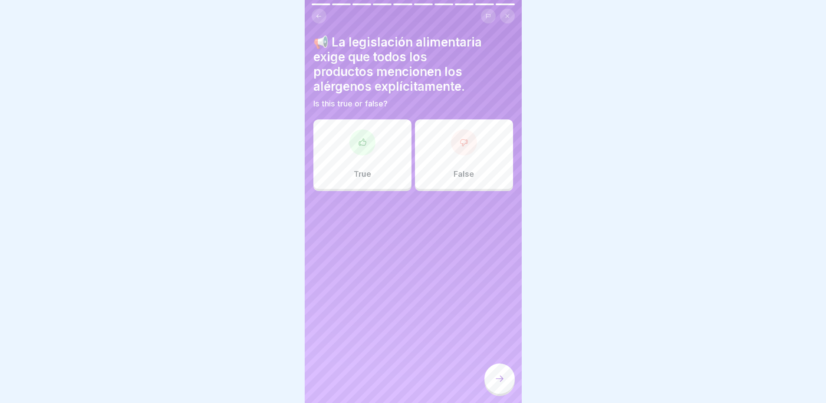
click at [354, 173] on div "True" at bounding box center [362, 153] width 98 height 69
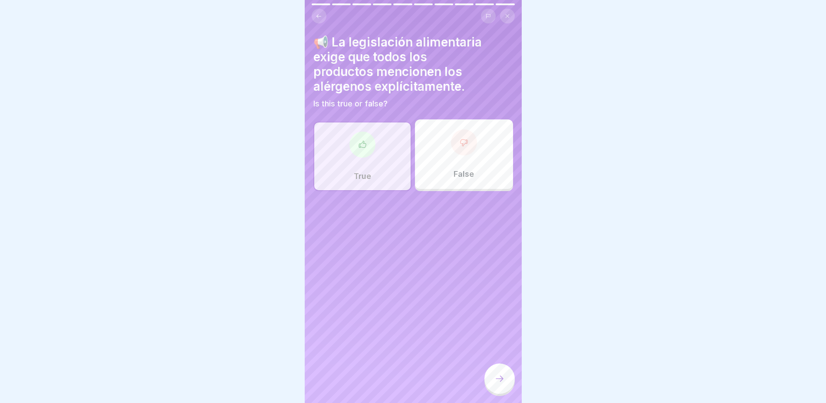
click at [505, 374] on div at bounding box center [499, 378] width 30 height 30
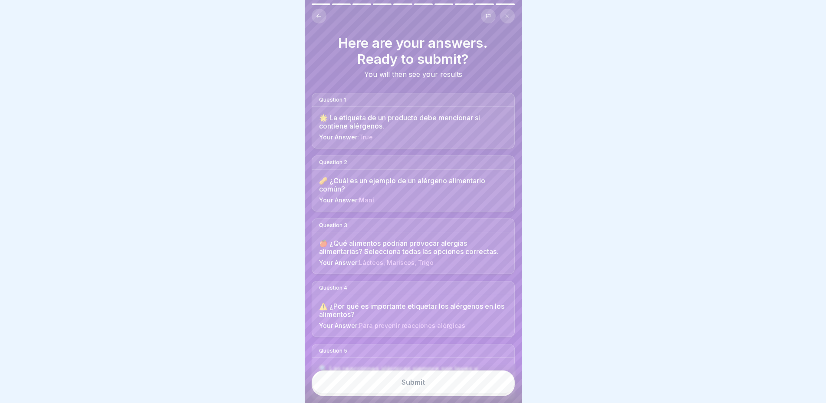
click at [405, 385] on div "Submit" at bounding box center [412, 382] width 23 height 8
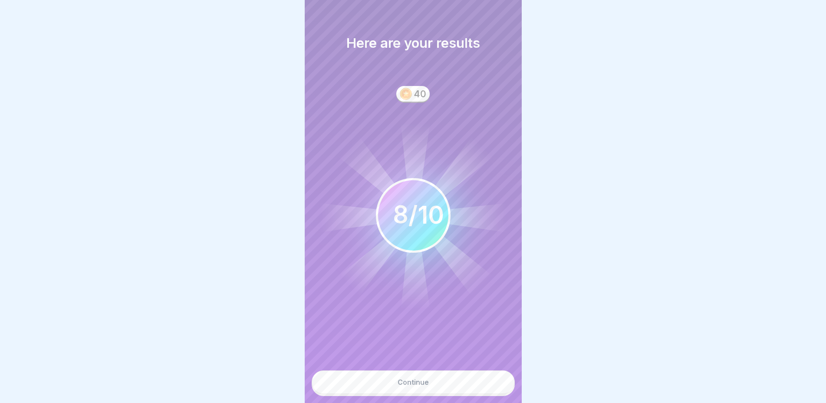
click at [405, 385] on div "Continue" at bounding box center [412, 382] width 31 height 8
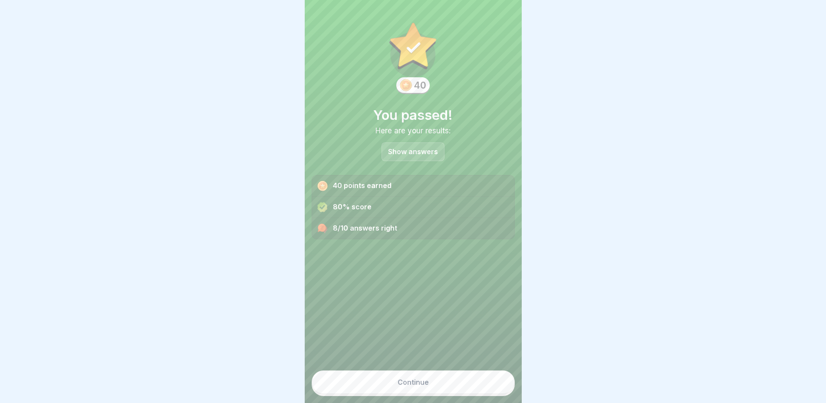
click at [406, 385] on div "Continue" at bounding box center [412, 382] width 31 height 8
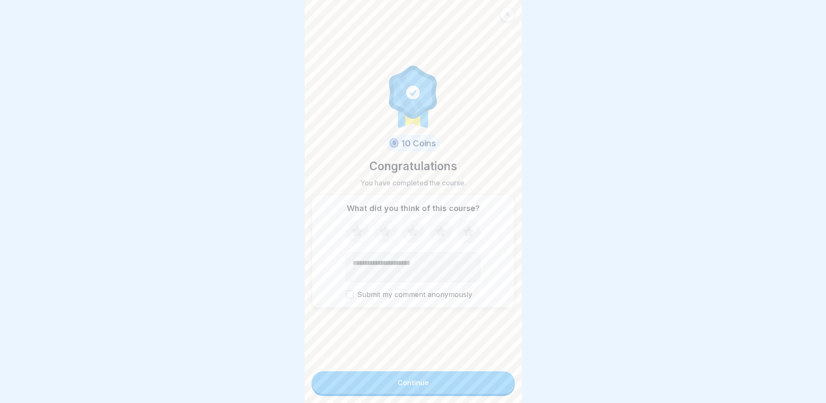
click at [406, 385] on div "Continue" at bounding box center [412, 382] width 31 height 8
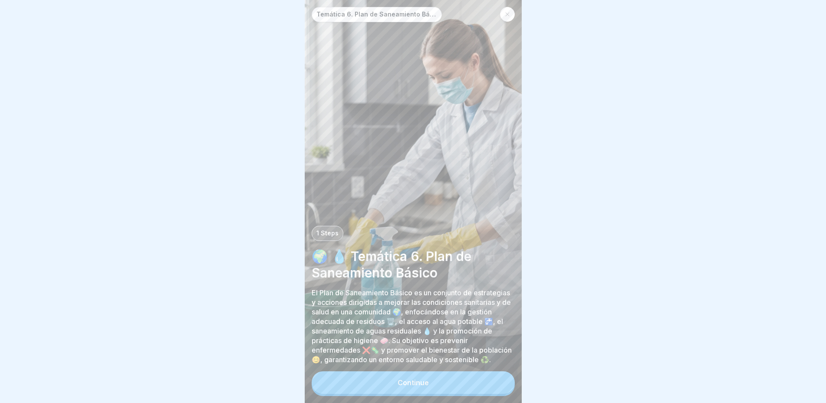
click at [431, 387] on button "Continue" at bounding box center [412, 382] width 203 height 23
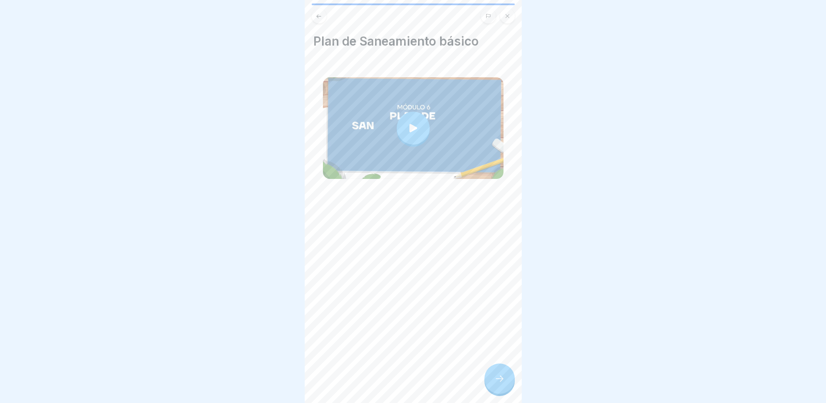
click at [491, 378] on div at bounding box center [499, 378] width 30 height 30
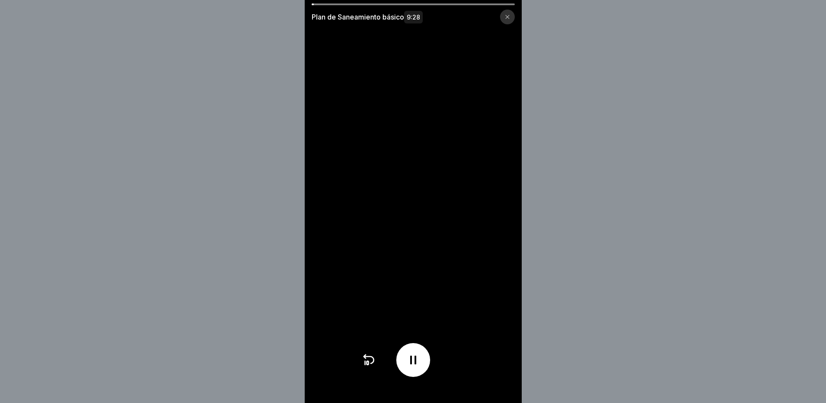
click at [352, 7] on div "Plan de Saneamiento básico 9:28" at bounding box center [413, 13] width 217 height 21
click at [353, 3] on video at bounding box center [413, 201] width 217 height 403
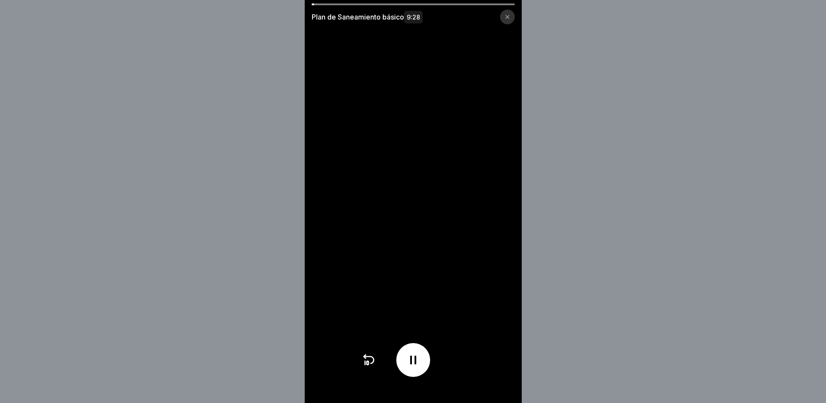
click at [353, 3] on video at bounding box center [413, 201] width 217 height 403
click at [468, 349] on video at bounding box center [413, 201] width 217 height 403
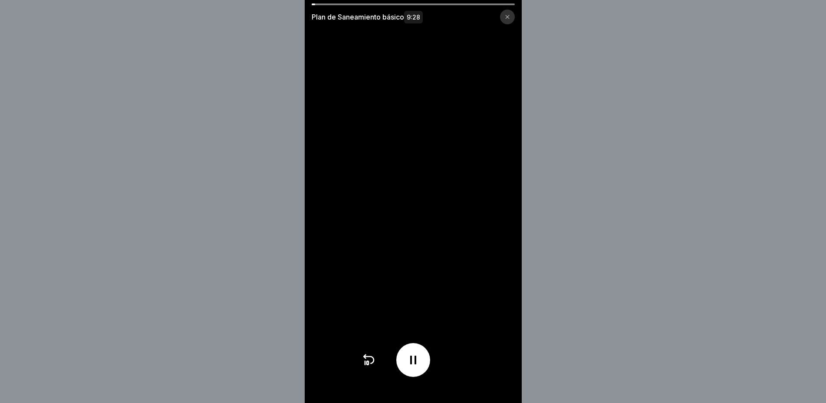
scroll to position [7, 0]
click at [465, 368] on div at bounding box center [412, 360] width 103 height 34
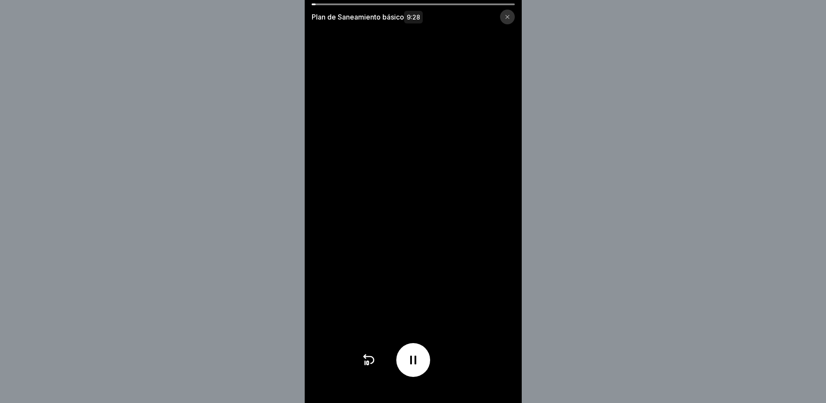
click at [465, 368] on div at bounding box center [412, 360] width 103 height 34
click at [405, 263] on video at bounding box center [413, 201] width 217 height 403
click at [405, 259] on video at bounding box center [413, 201] width 217 height 403
click at [436, 262] on video at bounding box center [413, 201] width 217 height 403
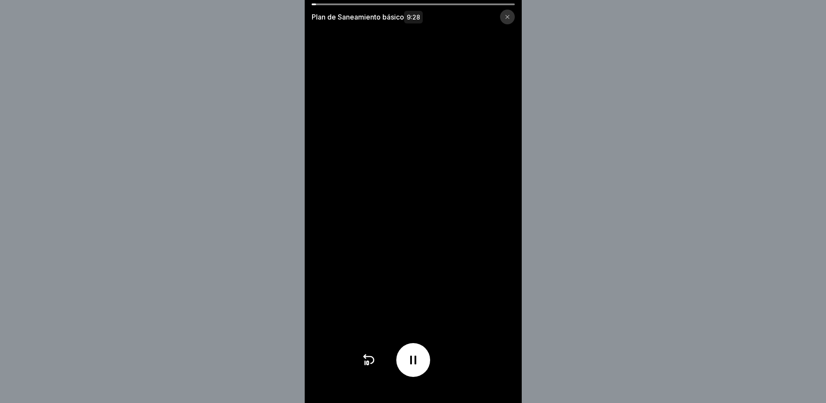
click at [436, 262] on video at bounding box center [413, 201] width 217 height 403
click at [481, 262] on video at bounding box center [413, 201] width 217 height 403
click at [429, 6] on div "Plan de Saneamiento básico 9:28" at bounding box center [413, 13] width 217 height 21
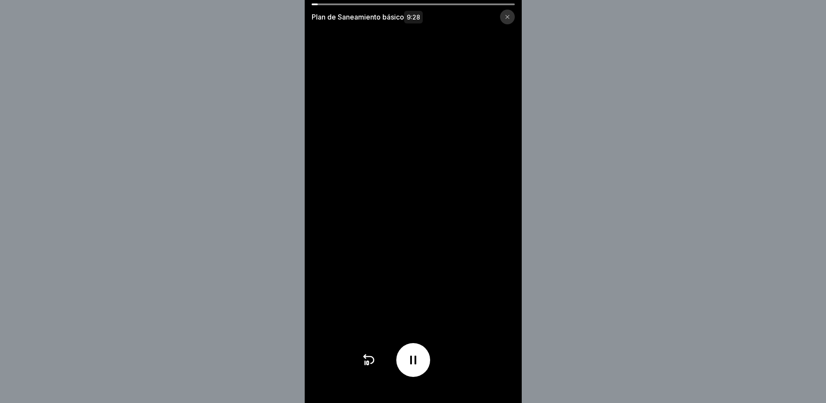
click at [429, 5] on div at bounding box center [412, 4] width 203 height 2
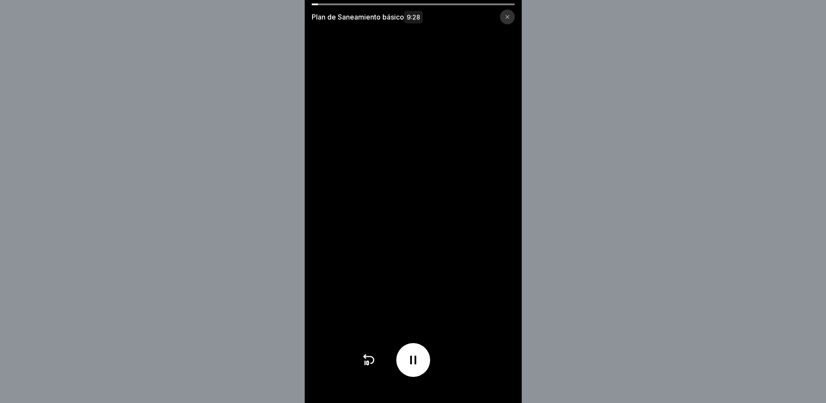
click at [429, 5] on div at bounding box center [412, 4] width 203 height 2
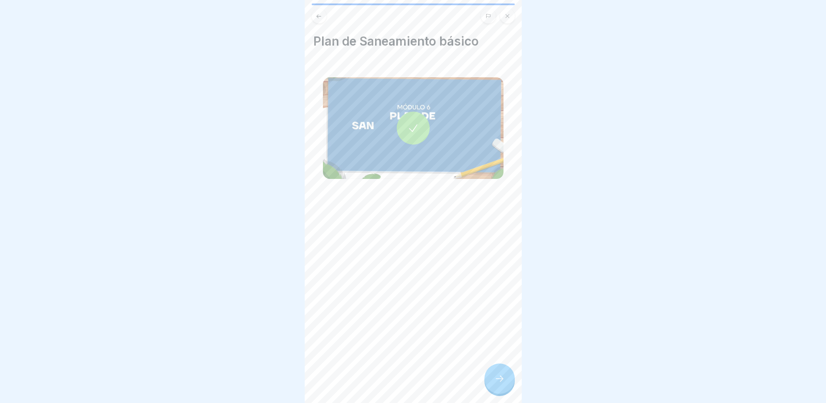
click at [501, 380] on icon at bounding box center [499, 378] width 8 height 6
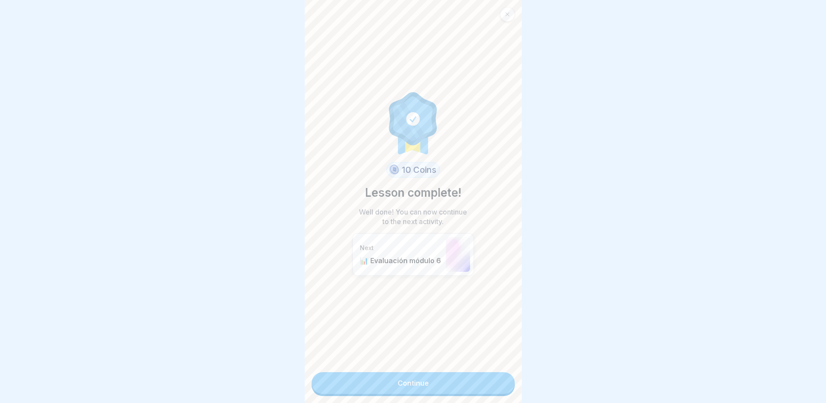
click at [439, 372] on link "Continue" at bounding box center [412, 383] width 203 height 22
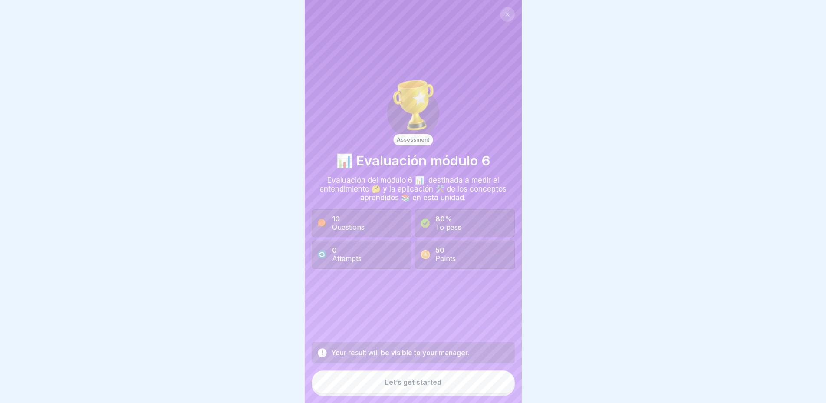
click at [413, 391] on button "Let’s get started" at bounding box center [412, 381] width 203 height 23
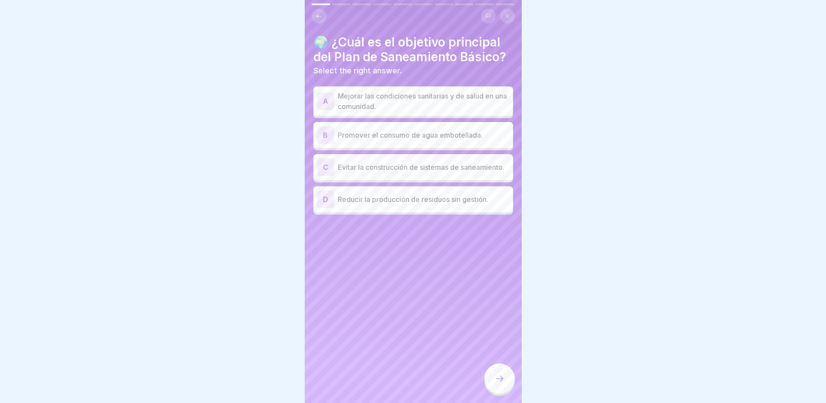
click at [350, 107] on p "Mejorar las condiciones sanitarias y de salud en una comunidad." at bounding box center [423, 101] width 172 height 21
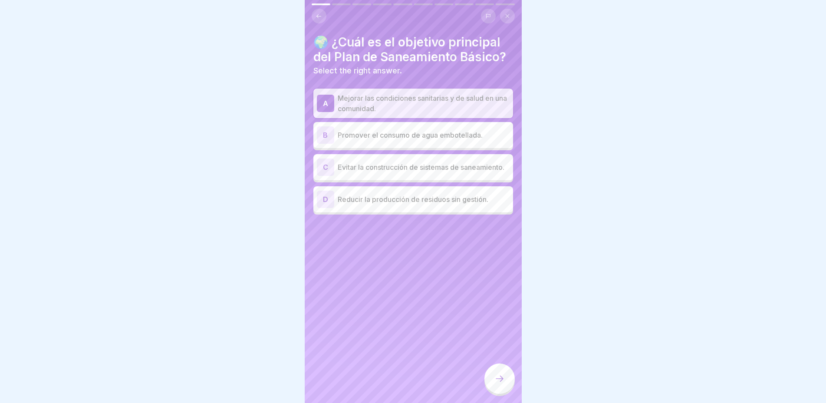
click at [509, 389] on div at bounding box center [499, 378] width 30 height 30
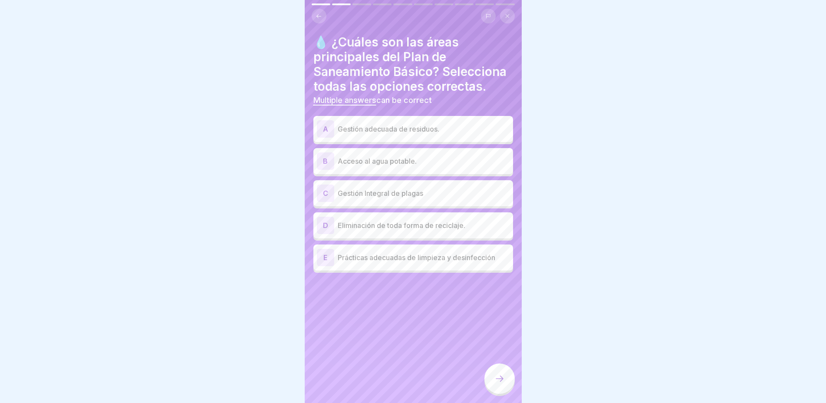
click at [359, 138] on div "A Gestión adecuada de residuos." at bounding box center [413, 128] width 193 height 17
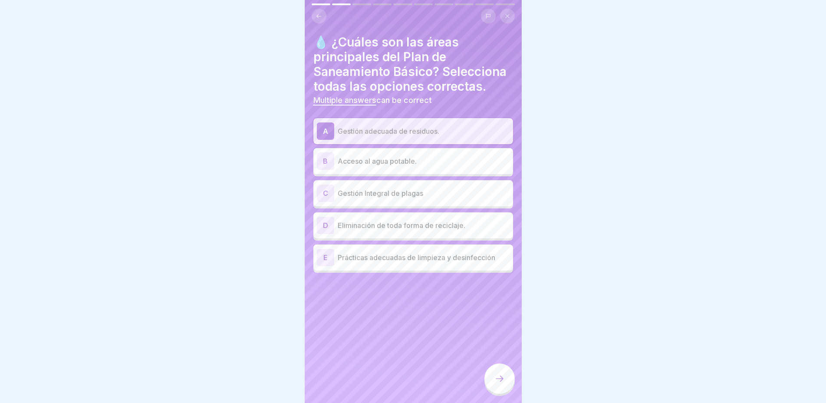
click at [360, 166] on p "Acceso al agua potable." at bounding box center [423, 161] width 172 height 10
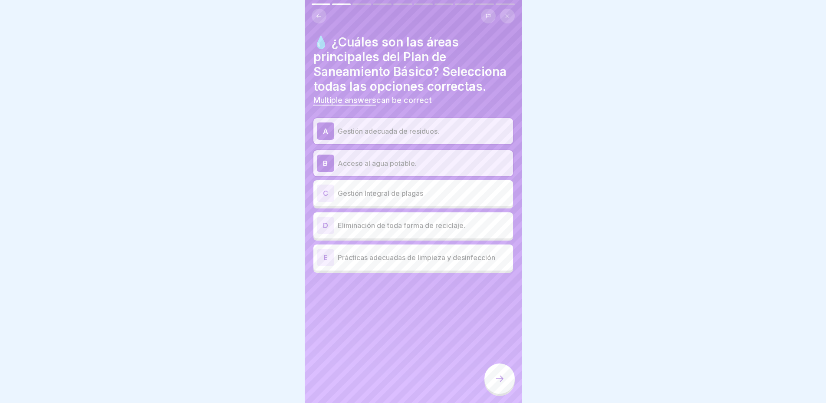
click at [366, 198] on p "Gestión Integral de plagas" at bounding box center [423, 193] width 172 height 10
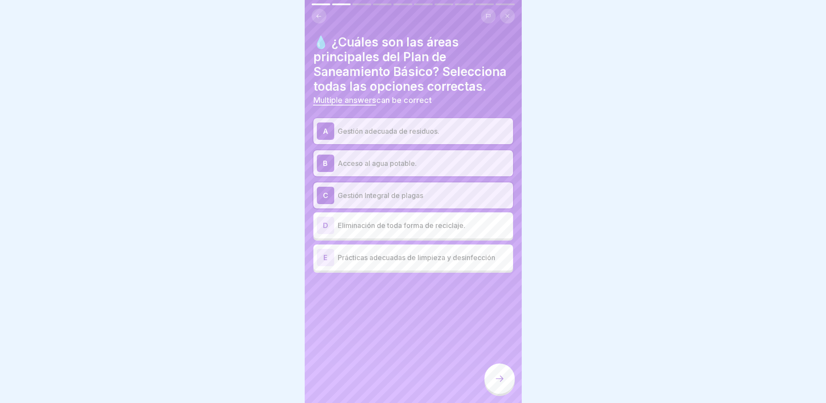
click at [369, 266] on div "E Prácticas adecuadas de limpieza y desinfección" at bounding box center [413, 257] width 193 height 17
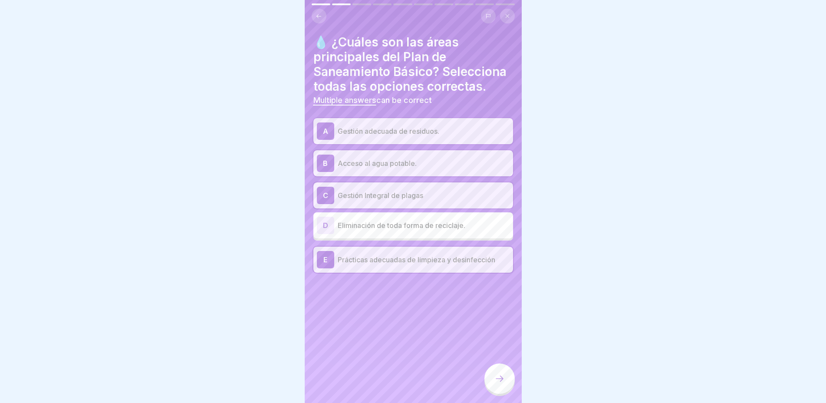
click at [369, 265] on p "Prácticas adecuadas de limpieza y desinfección" at bounding box center [423, 259] width 172 height 10
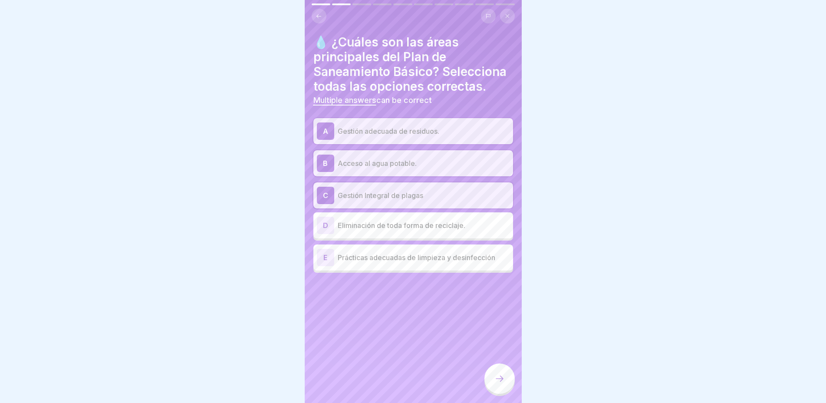
click at [481, 376] on div "💧 ¿Cuáles son las áreas principales del Plan de Saneamiento Básico? Selecciona …" at bounding box center [413, 201] width 217 height 403
click at [497, 385] on div at bounding box center [499, 378] width 30 height 30
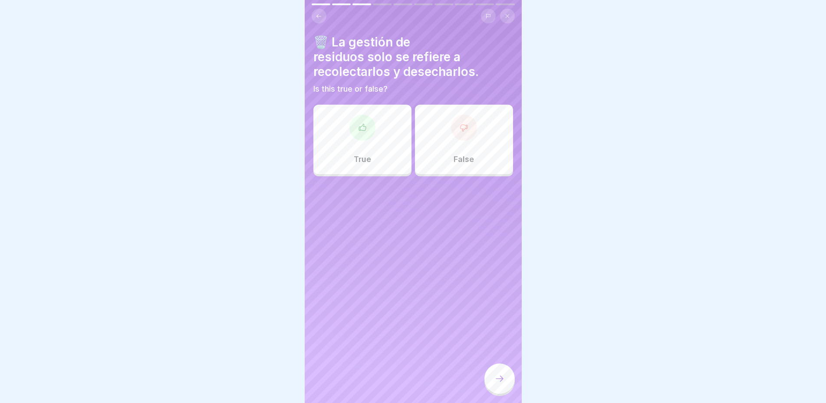
click at [466, 144] on div "False" at bounding box center [464, 139] width 98 height 69
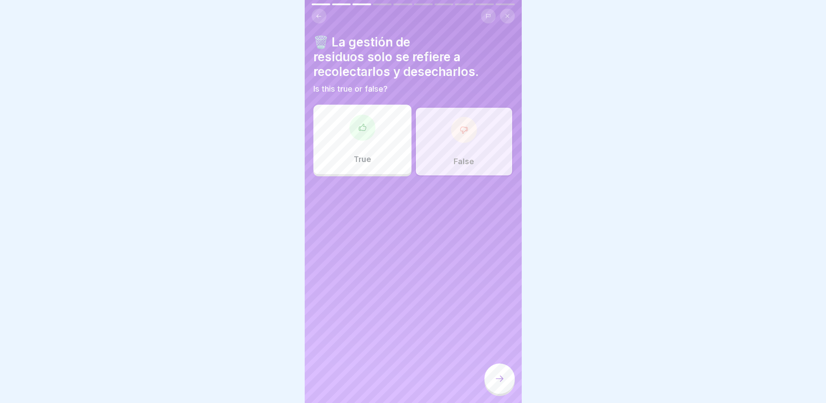
click at [495, 380] on icon at bounding box center [499, 378] width 10 height 10
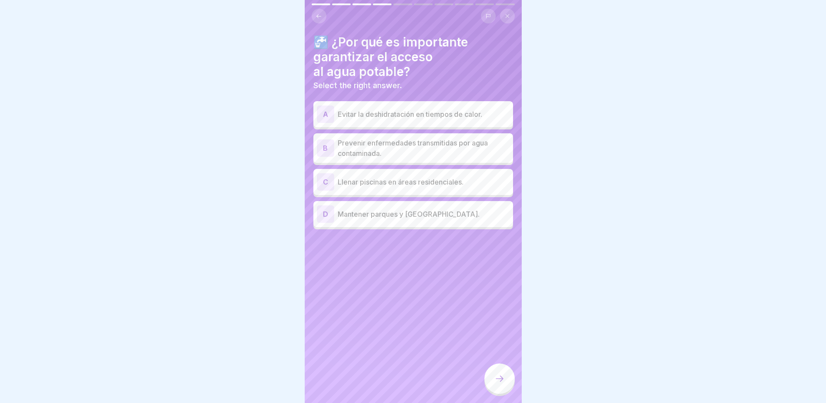
click at [388, 141] on p "Prevenir enfermedades transmitidas por agua contaminada." at bounding box center [423, 148] width 172 height 21
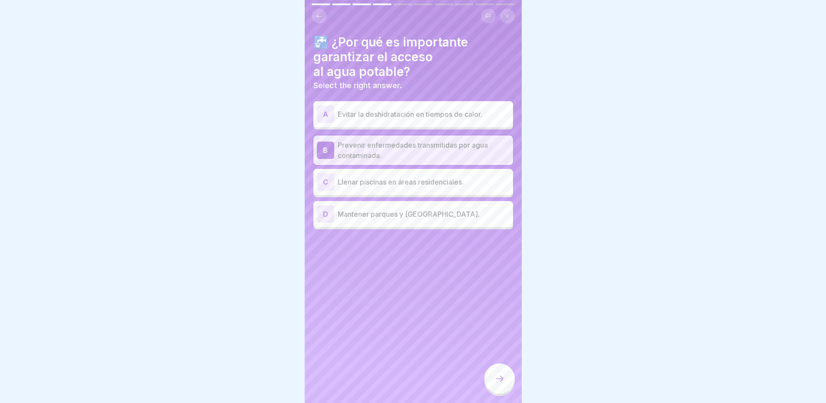
click at [500, 379] on icon at bounding box center [499, 378] width 10 height 10
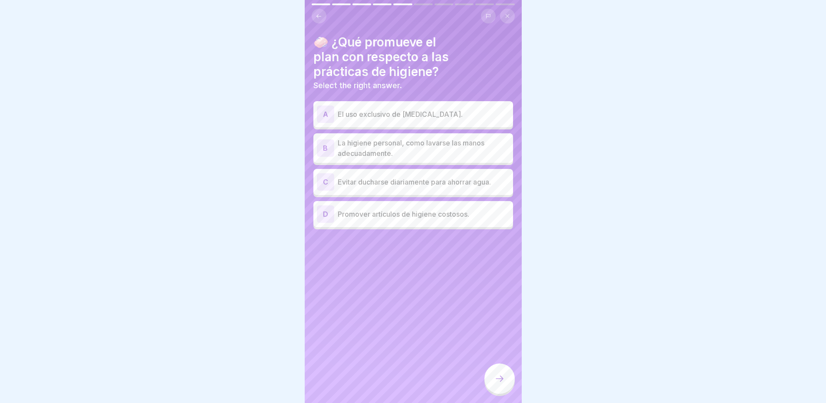
click at [364, 141] on p "La higiene personal, como lavarse las manos adecuadamente." at bounding box center [423, 148] width 172 height 21
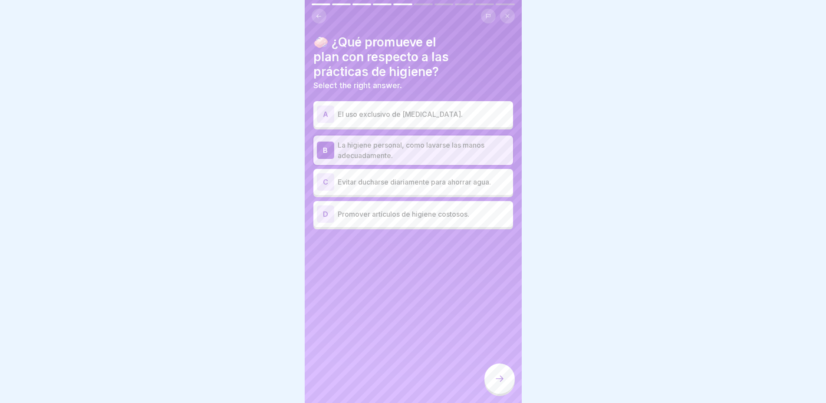
click at [498, 375] on icon at bounding box center [499, 378] width 10 height 10
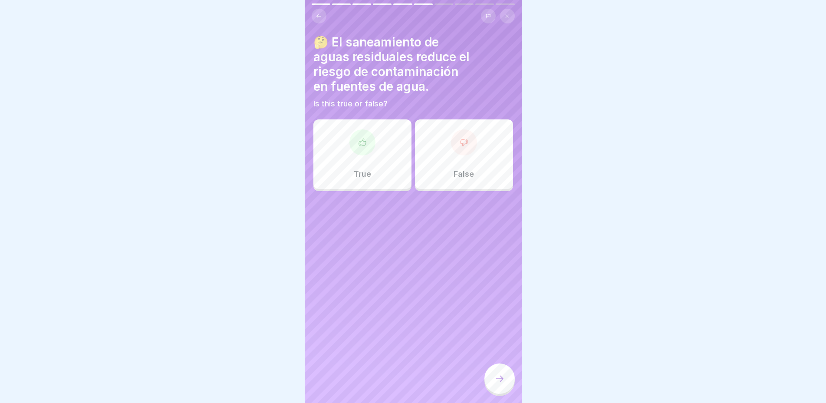
click at [364, 156] on div "True" at bounding box center [362, 153] width 98 height 69
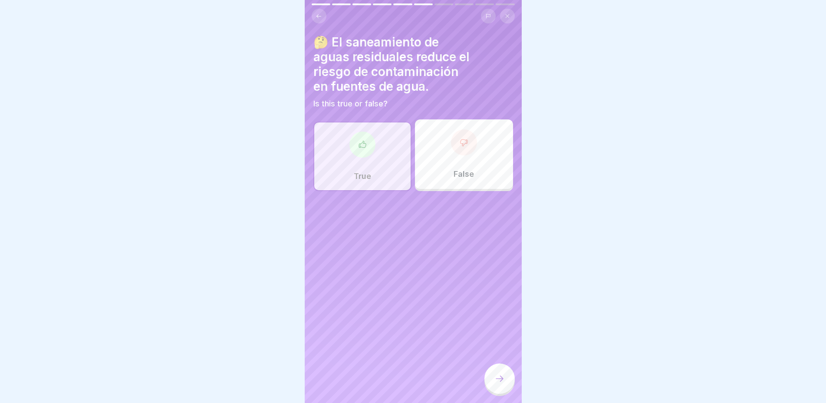
click at [495, 378] on icon at bounding box center [499, 378] width 10 height 10
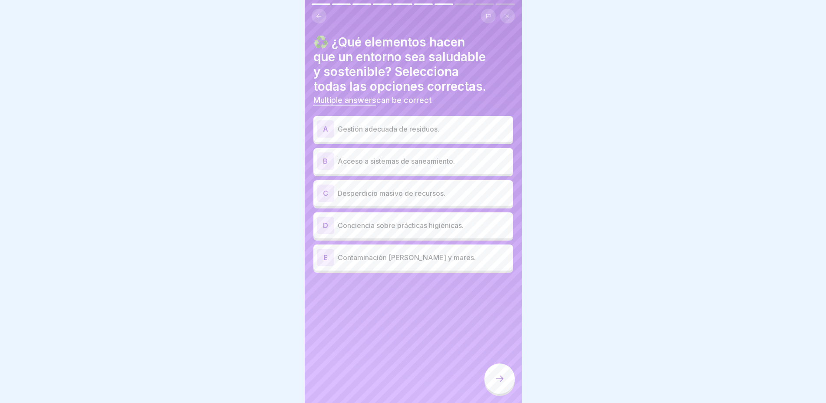
click at [406, 124] on p "Gestión adecuada de residuos." at bounding box center [423, 129] width 172 height 10
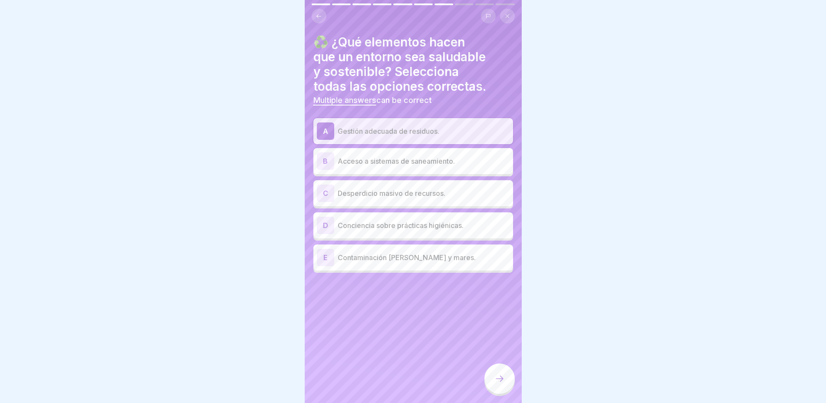
click at [396, 159] on div "B Acceso a sistemas de saneamiento." at bounding box center [413, 160] width 193 height 17
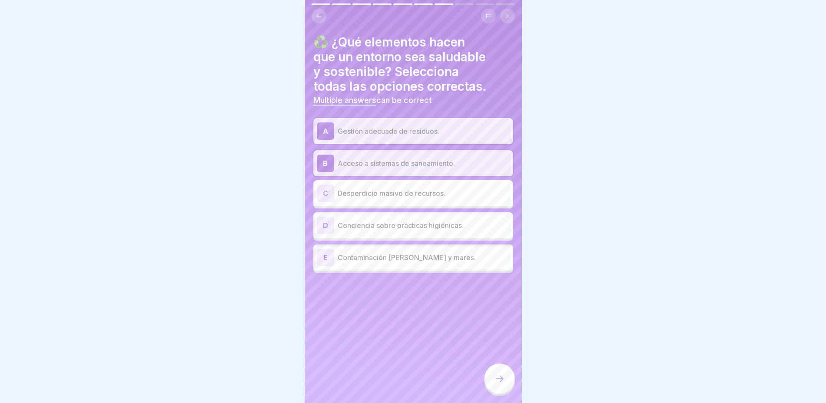
click at [385, 221] on p "Conciencia sobre prácticas higiénicas." at bounding box center [423, 225] width 172 height 10
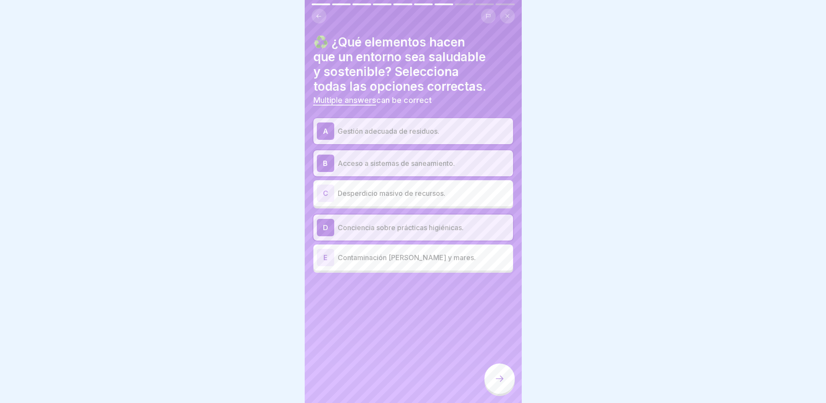
click at [497, 374] on div at bounding box center [499, 378] width 30 height 30
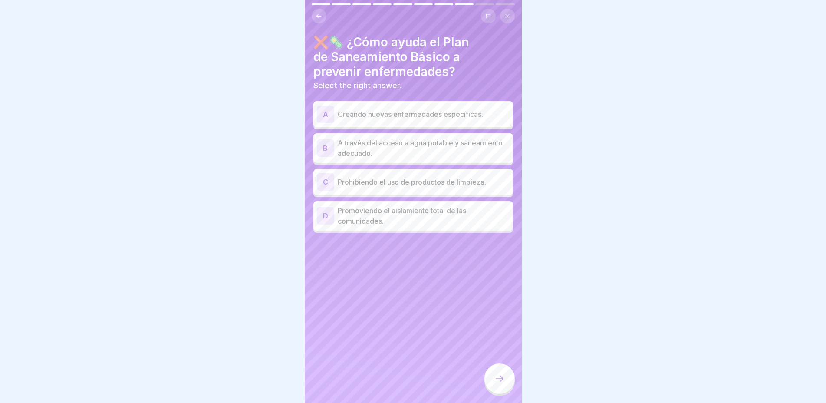
click at [393, 147] on p "A través del acceso a agua potable y saneamiento adecuado." at bounding box center [423, 148] width 172 height 21
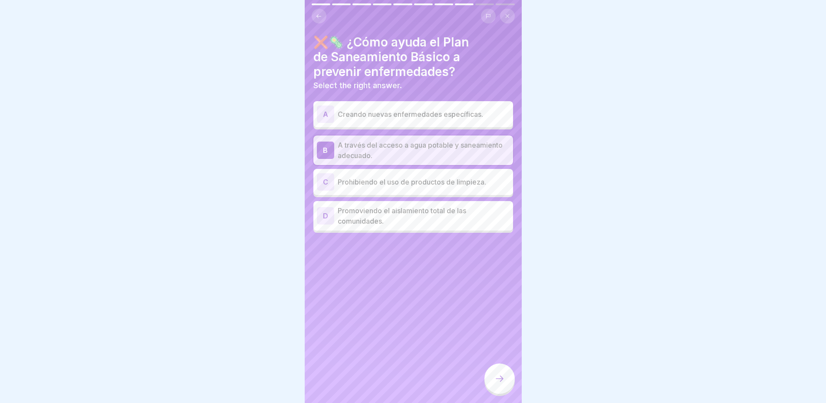
click at [494, 378] on div at bounding box center [499, 378] width 30 height 30
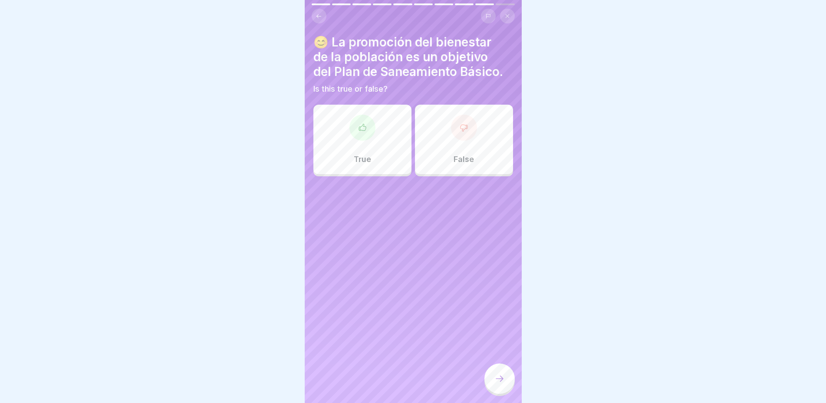
click at [354, 154] on p "True" at bounding box center [362, 159] width 17 height 10
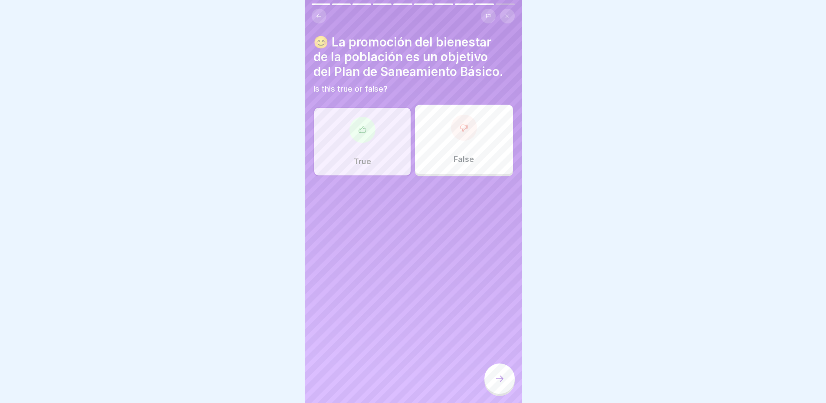
click at [502, 388] on div at bounding box center [499, 378] width 30 height 30
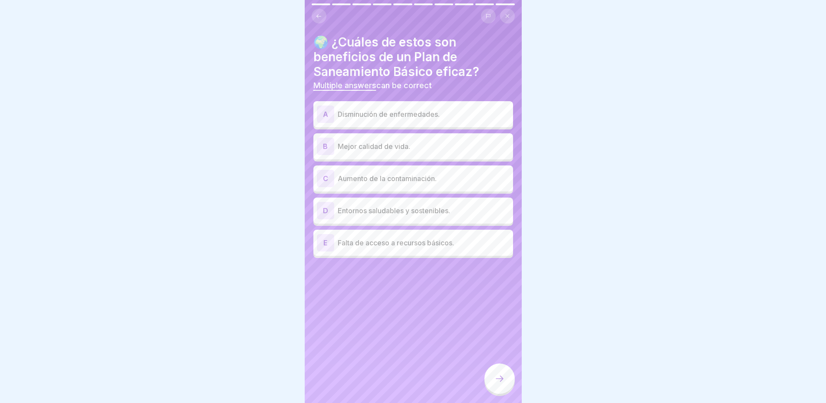
click at [402, 111] on p "Disminución de enfermedades." at bounding box center [423, 114] width 172 height 10
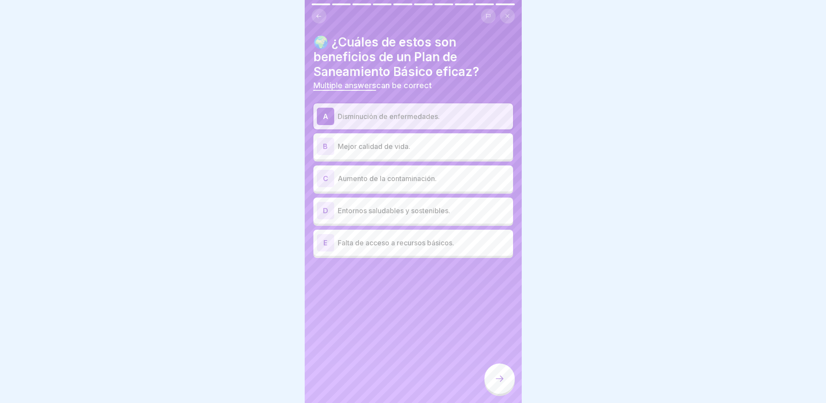
click at [387, 141] on p "Mejor calidad de vida." at bounding box center [423, 146] width 172 height 10
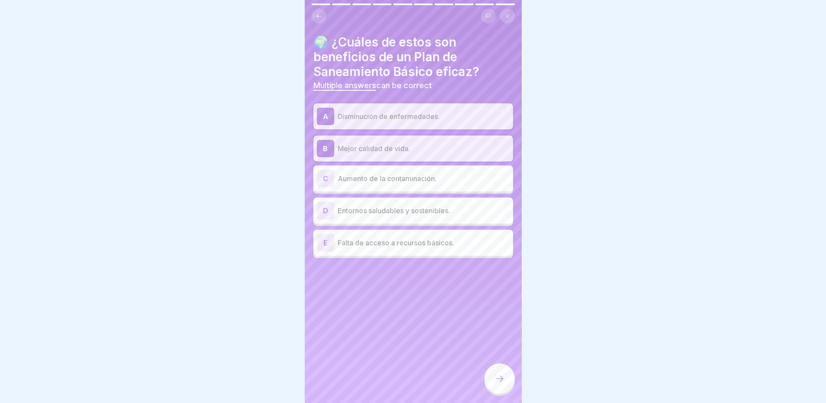
click at [384, 210] on div "D Entornos saludables y sostenibles." at bounding box center [413, 210] width 193 height 17
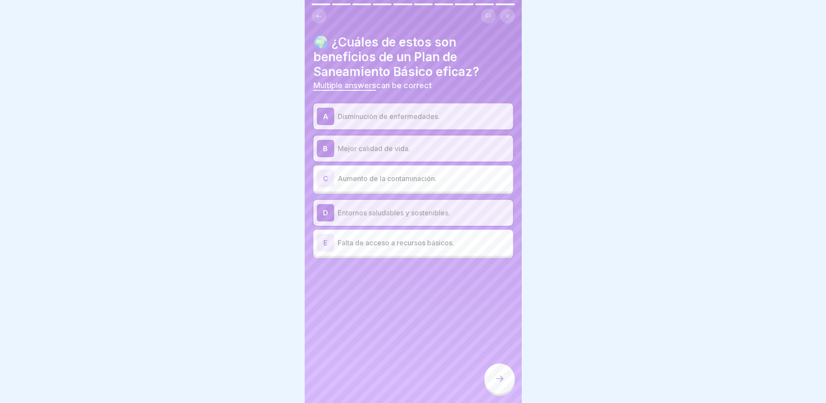
click at [498, 381] on icon at bounding box center [499, 378] width 10 height 10
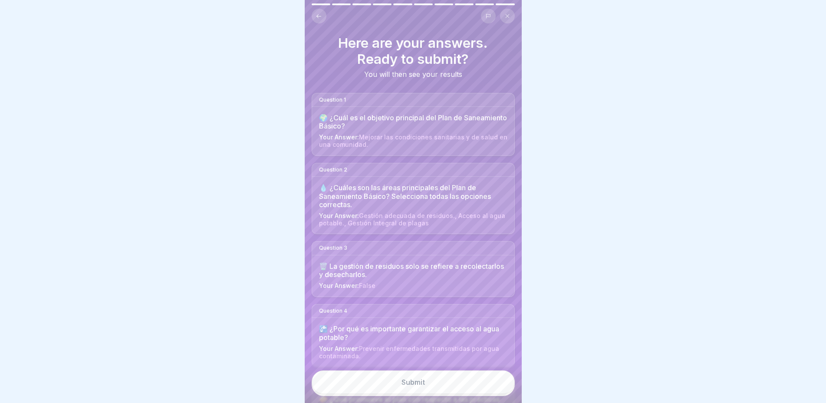
click at [463, 380] on button "Submit" at bounding box center [412, 381] width 203 height 23
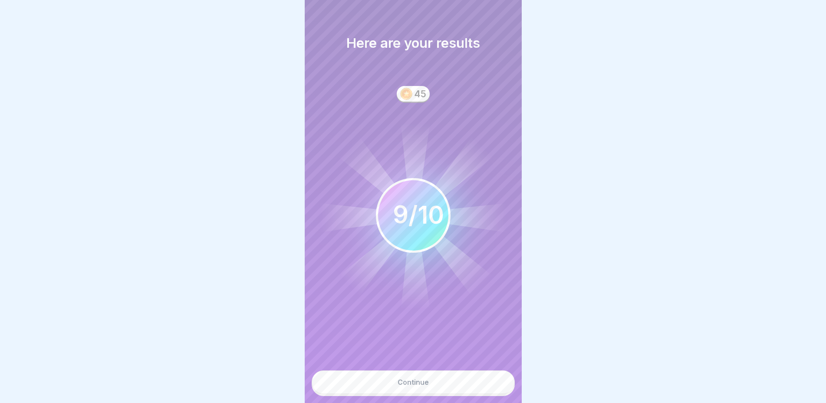
click at [449, 374] on button "Continue" at bounding box center [412, 381] width 203 height 23
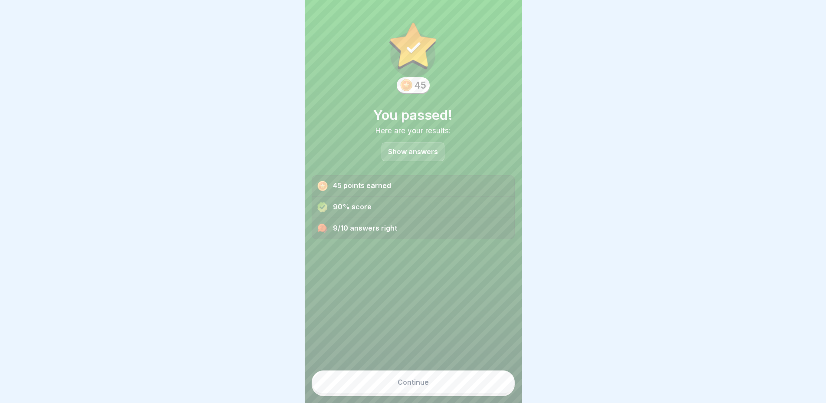
click at [440, 374] on button "Continue" at bounding box center [412, 381] width 203 height 23
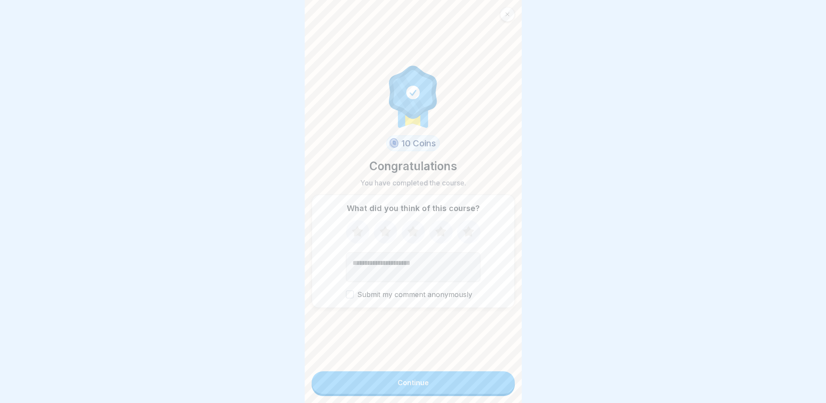
click at [438, 388] on button "Continue" at bounding box center [412, 382] width 203 height 23
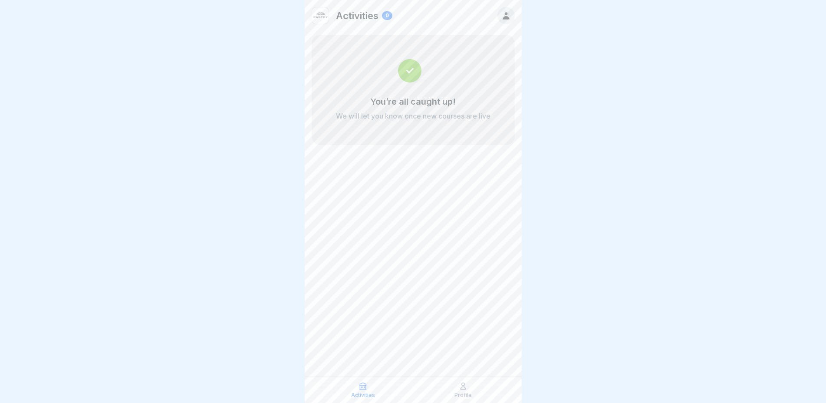
scroll to position [7, 0]
click at [465, 384] on icon at bounding box center [462, 386] width 5 height 7
click at [462, 389] on icon at bounding box center [462, 386] width 5 height 7
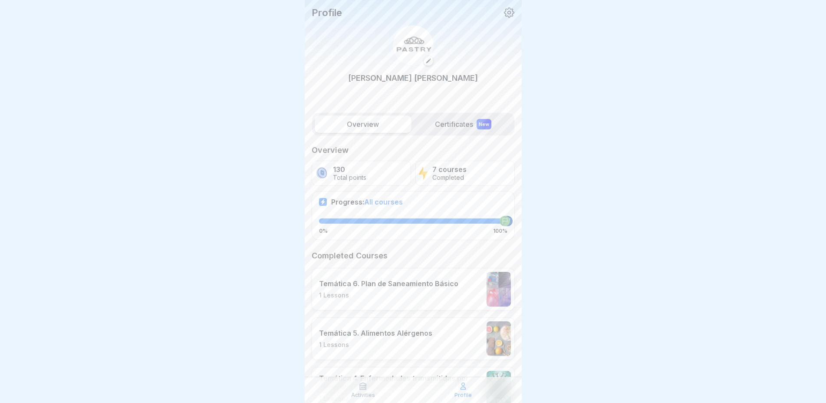
click at [451, 120] on label "Certificates New" at bounding box center [463, 123] width 97 height 17
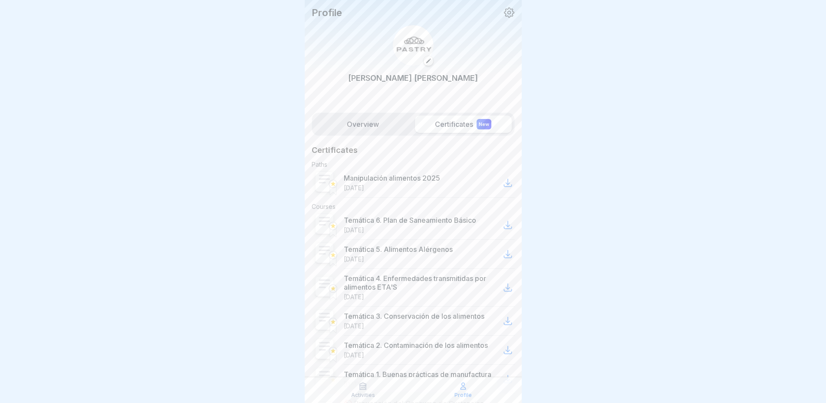
click at [483, 119] on div "New" at bounding box center [483, 124] width 15 height 10
click at [504, 180] on icon at bounding box center [507, 182] width 10 height 10
click at [502, 177] on icon at bounding box center [507, 182] width 10 height 10
